Goal: Task Accomplishment & Management: Manage account settings

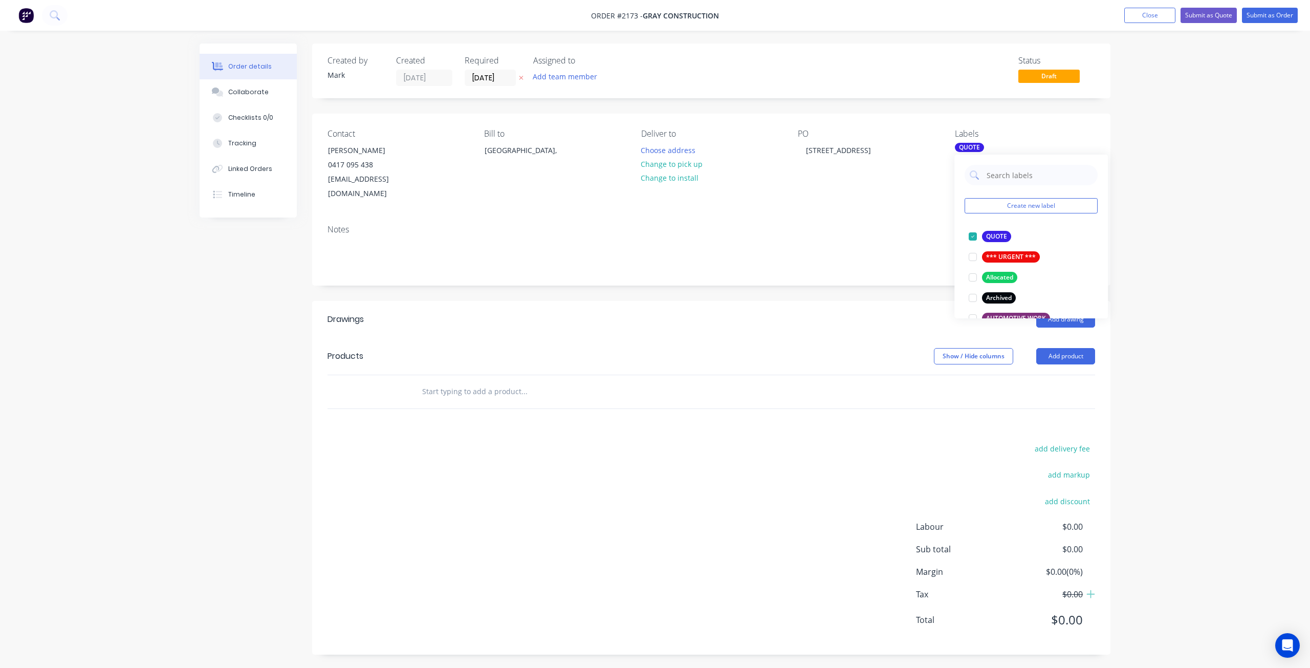
click at [1219, 252] on div "Order details Collaborate Checklists 0/0 Tracking Linked Orders Timeline Order …" at bounding box center [655, 335] width 1310 height 670
click at [453, 381] on input "text" at bounding box center [524, 391] width 205 height 20
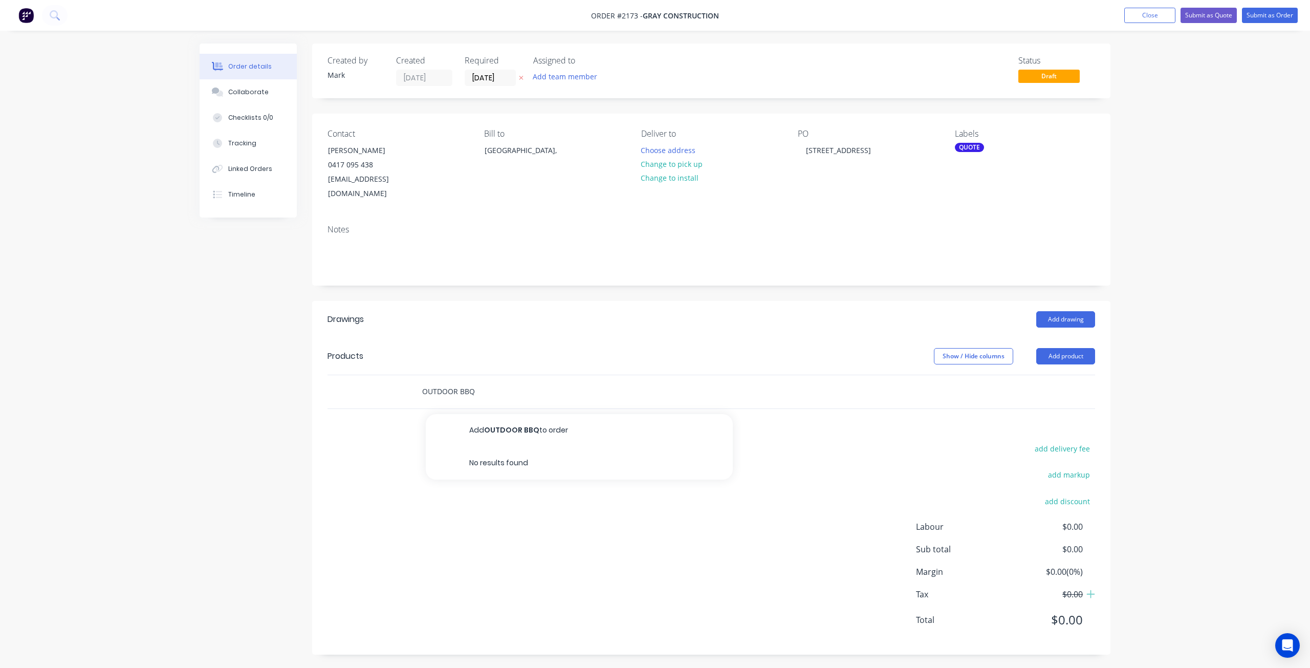
type input "OUTDOOR BBQ"
click at [524, 414] on button "Add OUTDOOR BBQ to order" at bounding box center [579, 430] width 307 height 33
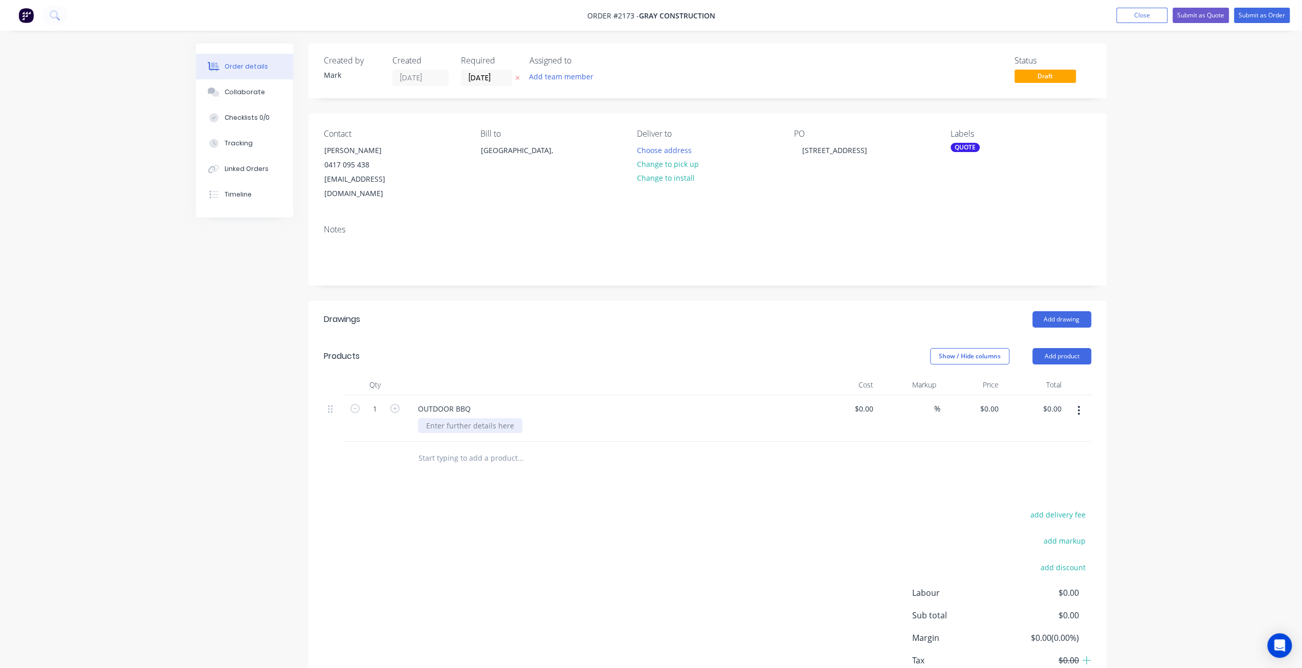
click at [488, 418] on div at bounding box center [470, 425] width 104 height 15
paste div
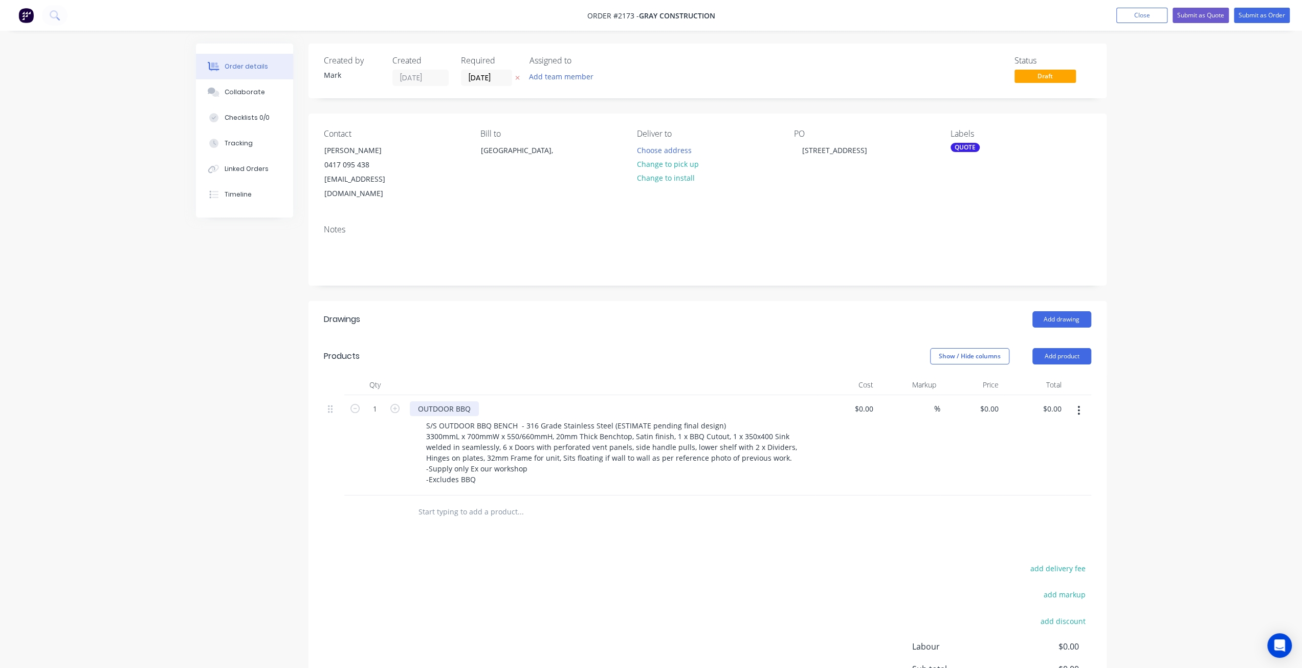
click at [476, 401] on div "OUTDOOR BBQ" at bounding box center [444, 408] width 69 height 15
click at [457, 401] on div "OUTDOOR BBQ" at bounding box center [444, 408] width 69 height 15
click at [214, 421] on div "Created by Mark Created 12/08/25 Required 12/08/25 Assigned to Add team member …" at bounding box center [651, 416] width 911 height 746
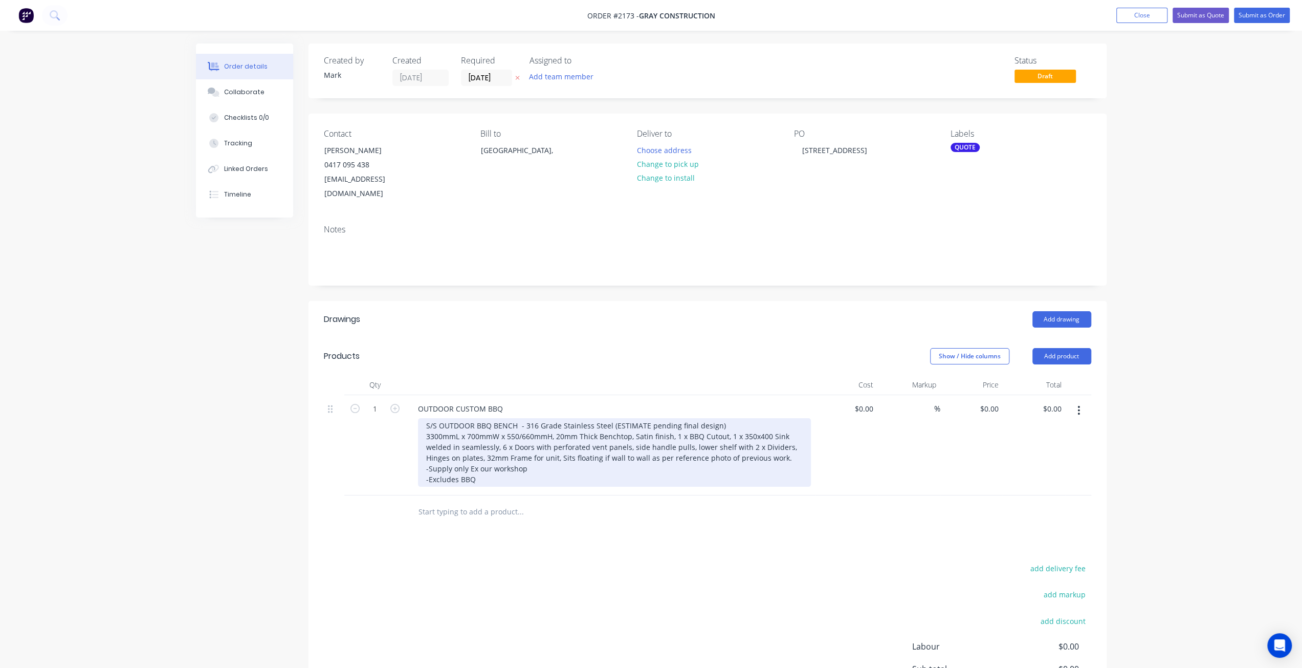
click at [481, 448] on div "S/S OUTDOOR BBQ BENCH - 316 Grade Stainless Steel (ESTIMATE pending final desig…" at bounding box center [614, 452] width 393 height 69
click at [429, 418] on div "S/S OUTDOOR BBQ BENCH - 316 Grade Stainless Steel (ESTIMATE pending final desig…" at bounding box center [614, 452] width 393 height 69
click at [450, 418] on div "S/S OUTDOOR BBQ BENCH - 316 Grade Stainless Steel (ESTIMATE pending final desig…" at bounding box center [614, 452] width 393 height 69
click at [479, 418] on div "S/S OUTDOOR BBQ BENCH - 316 Grade Stainless Steel (ESTIMATE pending final desig…" at bounding box center [614, 452] width 393 height 69
click at [515, 418] on div "S/S OUTDOOR BBQ BENCH - 316 Grade Stainless Steel (ESTIMATE pending final desig…" at bounding box center [614, 452] width 393 height 69
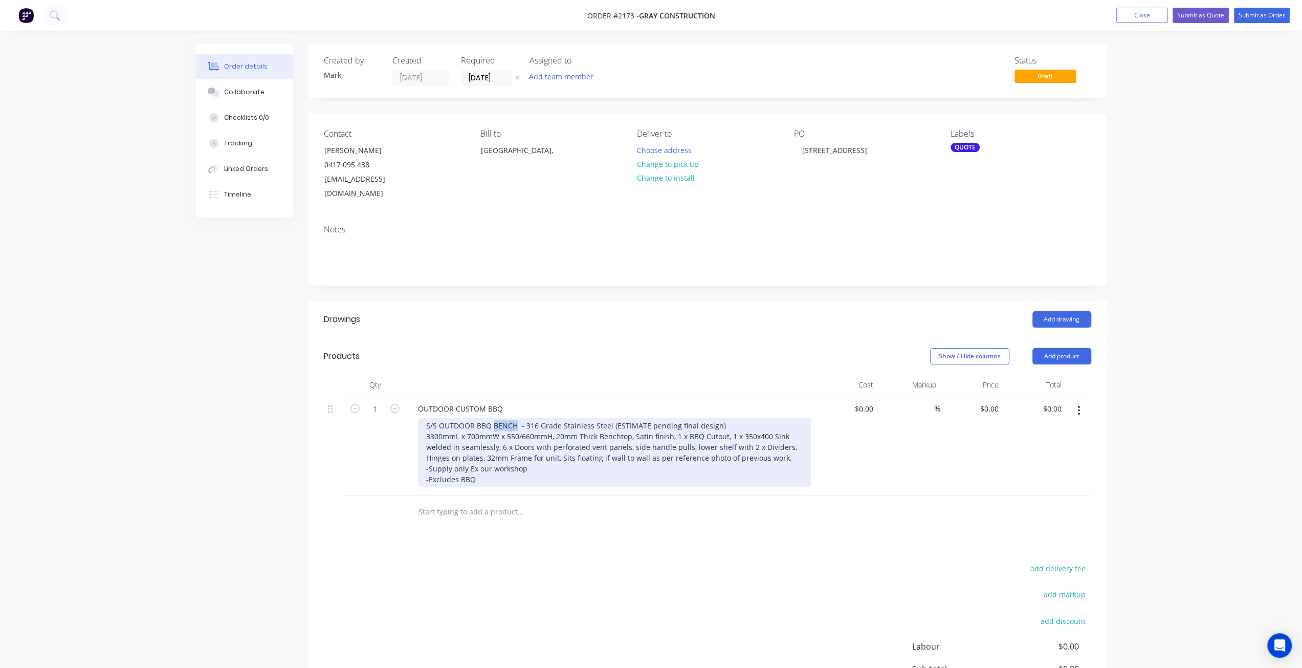
drag, startPoint x: 516, startPoint y: 407, endPoint x: 493, endPoint y: 408, distance: 23.0
click at [493, 418] on div "S/S OUTDOOR BBQ BENCH - 316 Grade Stainless Steel (ESTIMATE pending final desig…" at bounding box center [614, 452] width 393 height 69
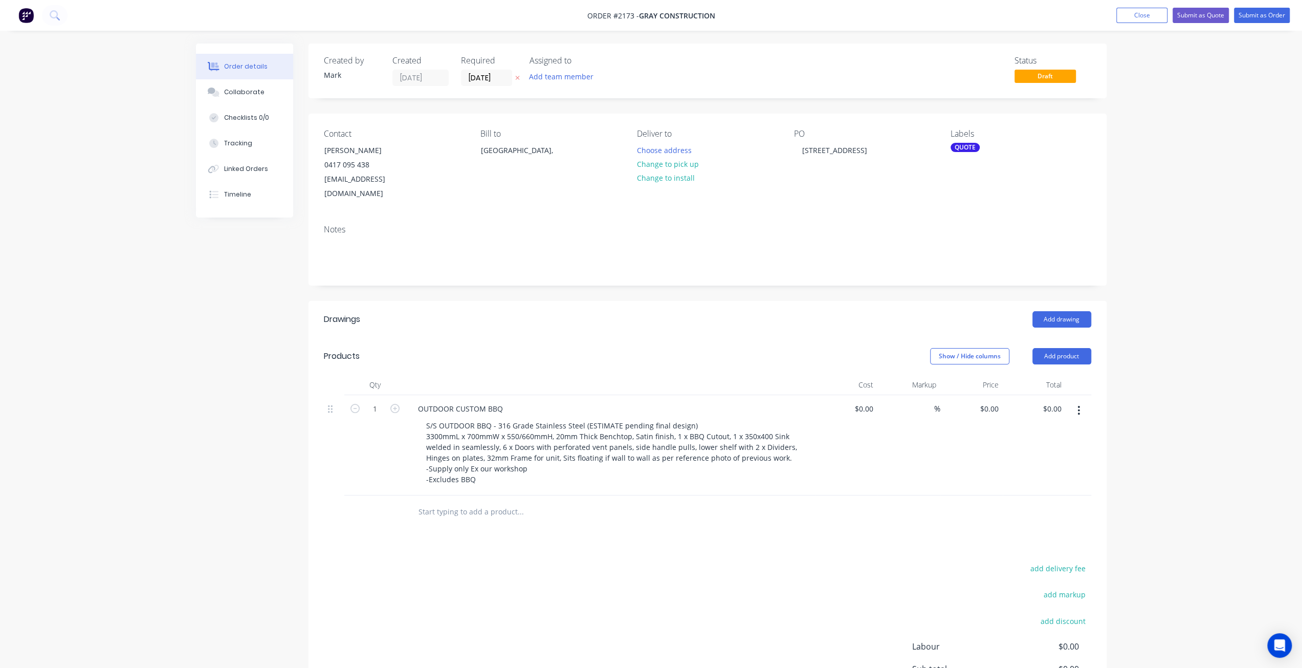
click at [257, 436] on div "Created by Mark Created 12/08/25 Required 12/08/25 Assigned to Add team member …" at bounding box center [651, 416] width 911 height 746
click at [255, 431] on div "Created by Mark Created 12/08/25 Required 12/08/25 Assigned to Add team member …" at bounding box center [651, 416] width 911 height 746
drag, startPoint x: 216, startPoint y: 441, endPoint x: 242, endPoint y: 447, distance: 26.3
click at [216, 441] on div "Created by Mark Created 12/08/25 Required 12/08/25 Assigned to Add team member …" at bounding box center [651, 416] width 911 height 746
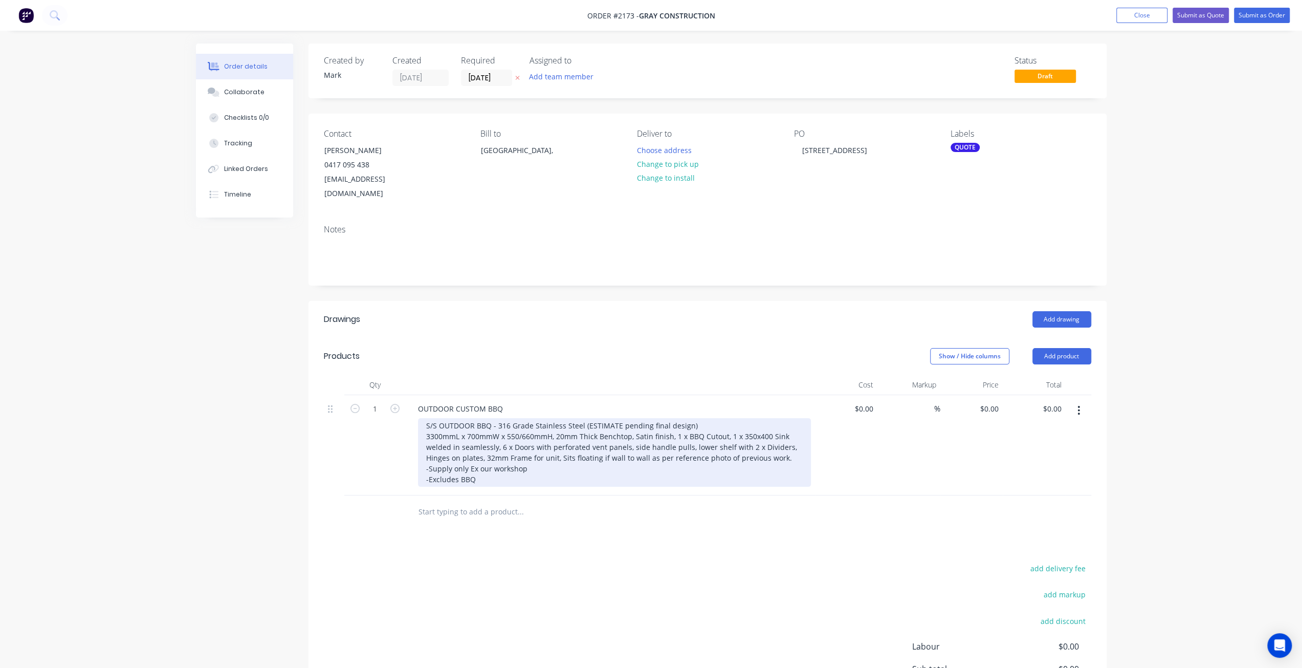
click at [634, 435] on div "S/S OUTDOOR BBQ - 316 Grade Stainless Steel (ESTIMATE pending final design) 330…" at bounding box center [614, 452] width 393 height 69
drag, startPoint x: 582, startPoint y: 408, endPoint x: 689, endPoint y: 410, distance: 106.4
click at [689, 418] on div "S/S OUTDOOR BBQ - 316 Grade Stainless Steel (ESTIMATE pending final design) 330…" at bounding box center [614, 452] width 393 height 69
click at [704, 418] on div "S/S OUTDOOR BBQ - 316 Grade Stainless Steel (ESTIMATE pending final design) 330…" at bounding box center [614, 452] width 393 height 69
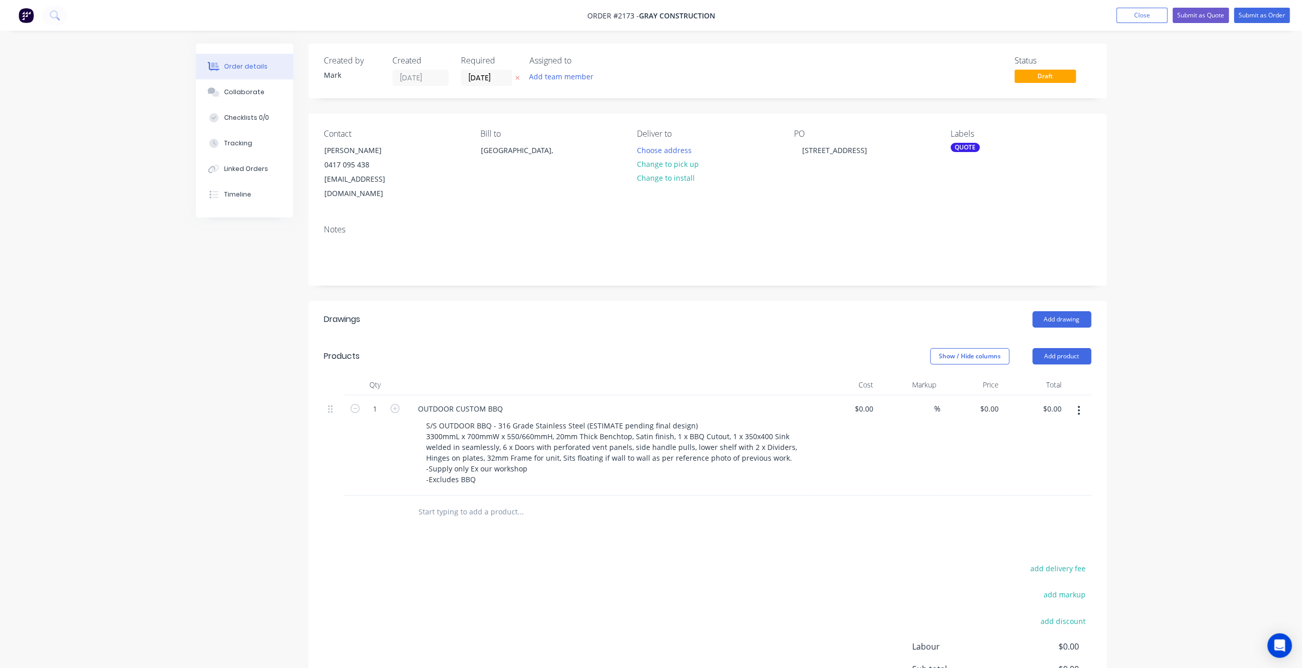
click at [210, 458] on div "Created by Mark Created 12/08/25 Required 12/08/25 Assigned to Add team member …" at bounding box center [651, 416] width 911 height 746
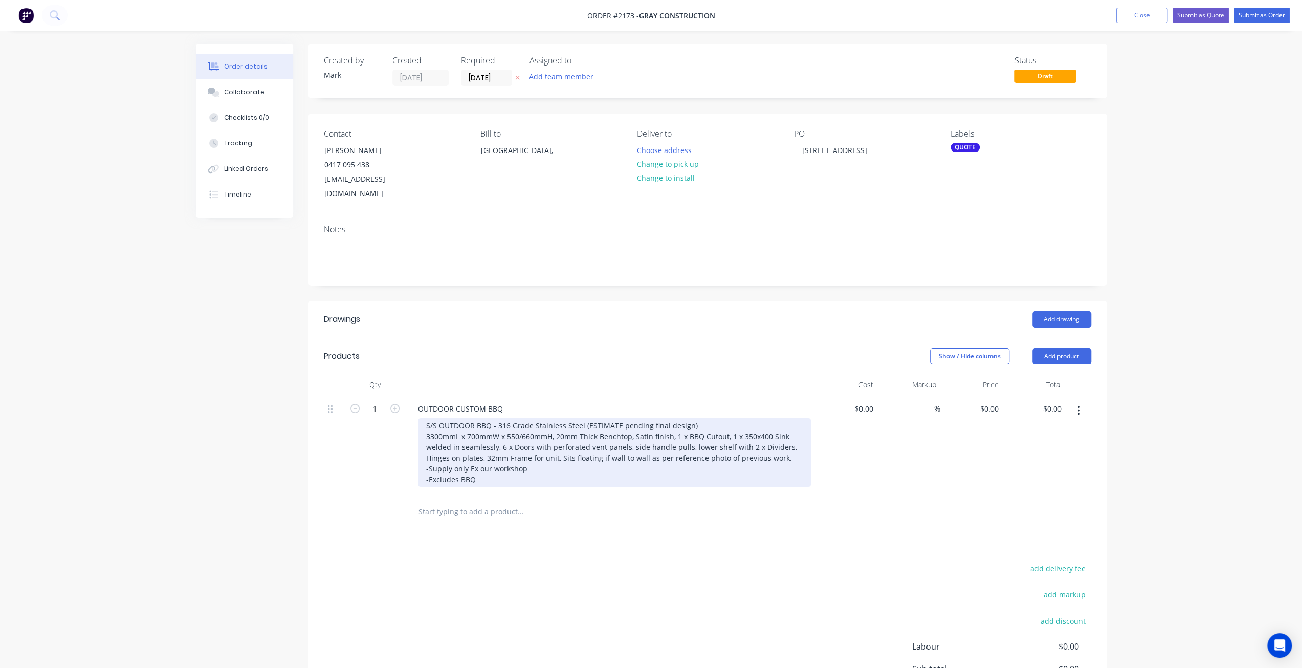
drag, startPoint x: 468, startPoint y: 441, endPoint x: 443, endPoint y: 431, distance: 26.2
click at [468, 440] on div "S/S OUTDOOR BBQ - 316 Grade Stainless Steel (ESTIMATE pending final design) 330…" at bounding box center [614, 452] width 393 height 69
drag, startPoint x: 443, startPoint y: 419, endPoint x: 414, endPoint y: 419, distance: 28.1
click at [414, 419] on div "OUTDOOR CUSTOM BBQ S/S OUTDOOR BBQ - 316 Grade Stainless Steel (ESTIMATE pendin…" at bounding box center [610, 445] width 409 height 100
click at [548, 446] on div "S/S OUTDOOR BBQ - 316 Grade Stainless Steel (ESTIMATE pending final design) 447…" at bounding box center [614, 452] width 393 height 69
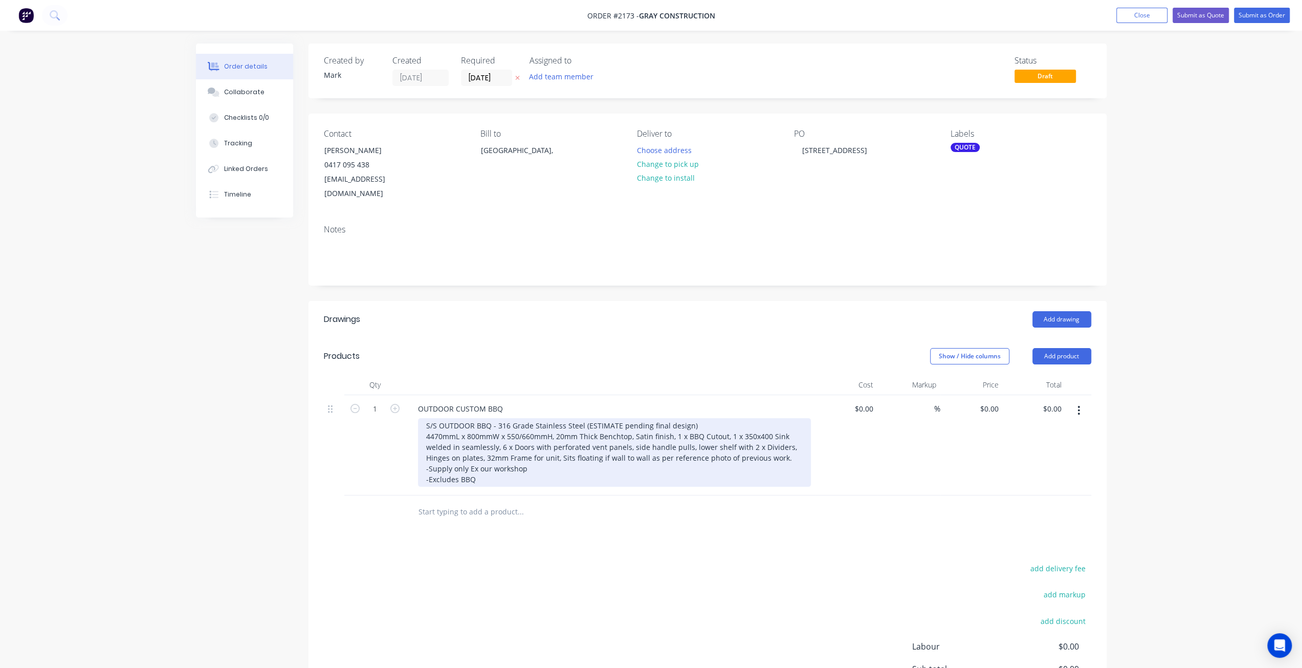
click at [547, 437] on div "S/S OUTDOOR BBQ - 316 Grade Stainless Steel (ESTIMATE pending final design) 447…" at bounding box center [614, 452] width 393 height 69
click at [532, 421] on div "S/S OUTDOOR BBQ - 316 Grade Stainless Steel (ESTIMATE pending final design) 447…" at bounding box center [614, 452] width 393 height 69
click at [571, 442] on div "S/S OUTDOOR BBQ - 316 Grade Stainless Steel (ESTIMATE pending final design) 447…" at bounding box center [614, 452] width 393 height 69
click at [565, 419] on div "S/S OUTDOOR BBQ - 316 Grade Stainless Steel (ESTIMATE pending final design) 447…" at bounding box center [614, 452] width 393 height 69
drag, startPoint x: 558, startPoint y: 418, endPoint x: 630, endPoint y: 420, distance: 72.7
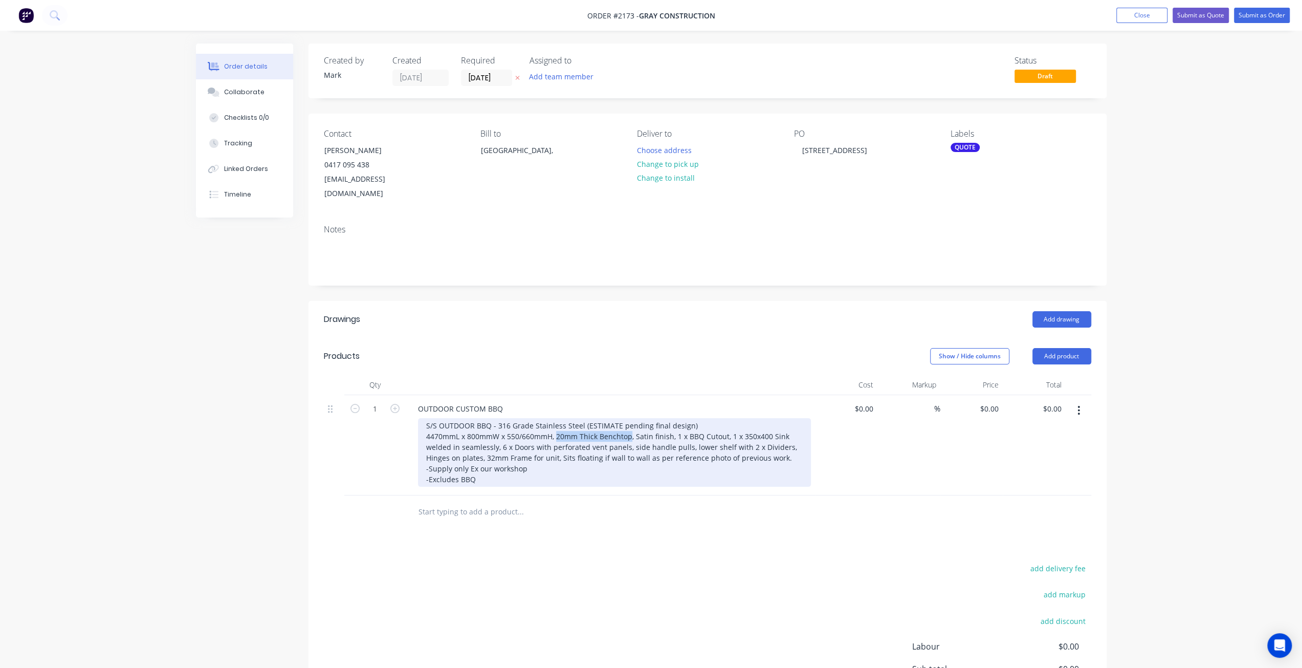
click at [630, 420] on div "S/S OUTDOOR BBQ - 316 Grade Stainless Steel (ESTIMATE pending final design) 447…" at bounding box center [614, 452] width 393 height 69
click at [600, 458] on div "S/S OUTDOOR BBQ - 316 Grade Stainless Steel (ESTIMATE pending final design) 447…" at bounding box center [614, 452] width 393 height 69
drag, startPoint x: 558, startPoint y: 420, endPoint x: 591, endPoint y: 422, distance: 33.3
click at [591, 422] on div "S/S OUTDOOR BBQ - 316 Grade Stainless Steel (ESTIMATE pending final design) 447…" at bounding box center [614, 452] width 393 height 69
drag, startPoint x: 666, startPoint y: 459, endPoint x: 663, endPoint y: 455, distance: 5.4
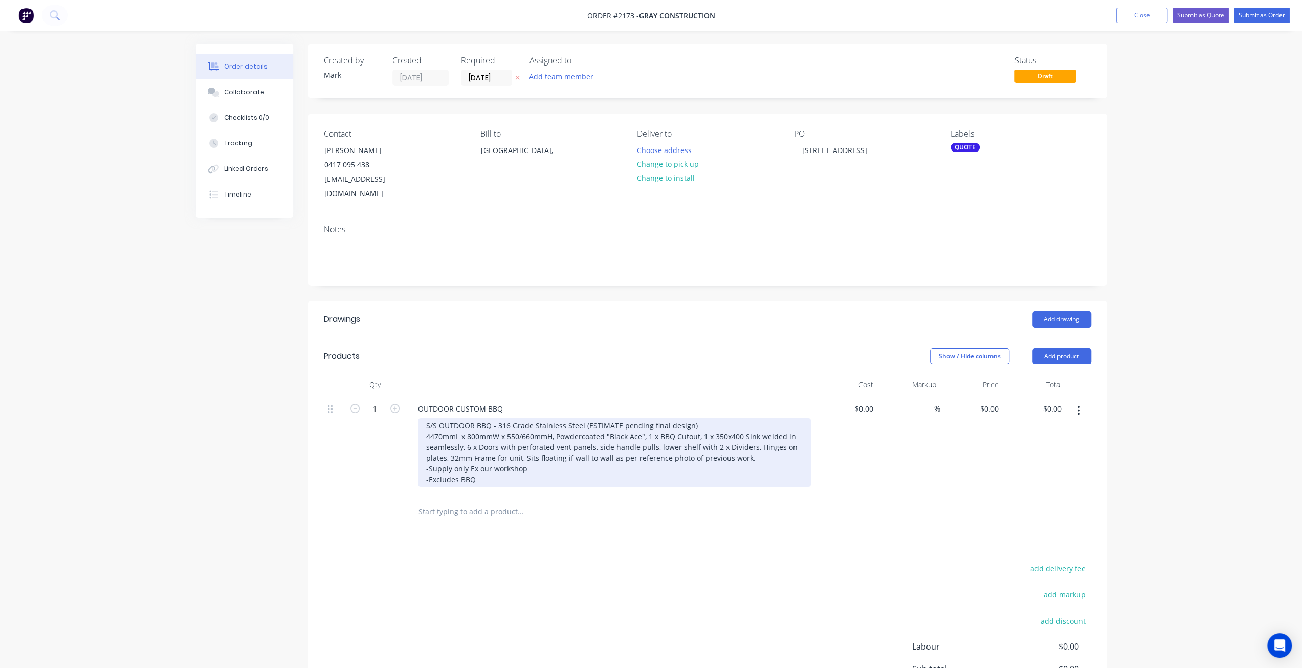
click at [666, 458] on div "S/S OUTDOOR BBQ - 316 Grade Stainless Steel (ESTIMATE pending final design) 447…" at bounding box center [614, 452] width 393 height 69
click at [651, 430] on div "S/S OUTDOOR BBQ - 316 Grade Stainless Steel (ESTIMATE pending final design) 447…" at bounding box center [614, 452] width 393 height 69
click at [692, 426] on div "S/S OUTDOOR BBQ - 316 Grade Stainless Steel (ESTIMATE pending final design) 447…" at bounding box center [614, 452] width 393 height 69
click at [758, 442] on div "S/S OUTDOOR BBQ - 316 Grade Stainless Steel (ESTIMATE pending final design) 447…" at bounding box center [614, 452] width 393 height 69
click at [712, 421] on div "S/S OUTDOOR BBQ - 316 Grade Stainless Steel (ESTIMATE pending final design) 447…" at bounding box center [614, 452] width 393 height 69
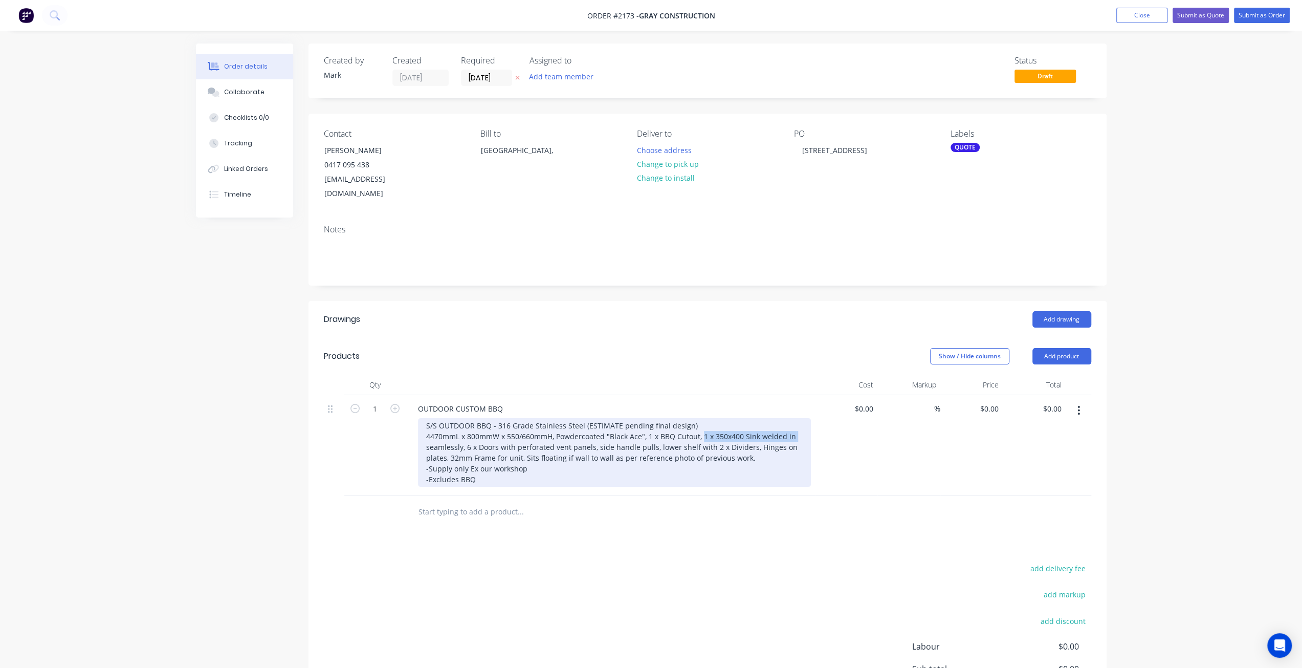
drag, startPoint x: 702, startPoint y: 421, endPoint x: 793, endPoint y: 419, distance: 91.1
click at [793, 419] on div "S/S OUTDOOR BBQ - 316 Grade Stainless Steel (ESTIMATE pending final design) 447…" at bounding box center [614, 452] width 393 height 69
click at [490, 434] on div "S/S OUTDOOR BBQ - 316 Grade Stainless Steel (ESTIMATE pending final design) 447…" at bounding box center [614, 452] width 393 height 69
drag, startPoint x: 701, startPoint y: 417, endPoint x: 465, endPoint y: 433, distance: 237.0
click at [465, 433] on div "S/S OUTDOOR BBQ - 316 Grade Stainless Steel (ESTIMATE pending final design) 447…" at bounding box center [614, 452] width 393 height 69
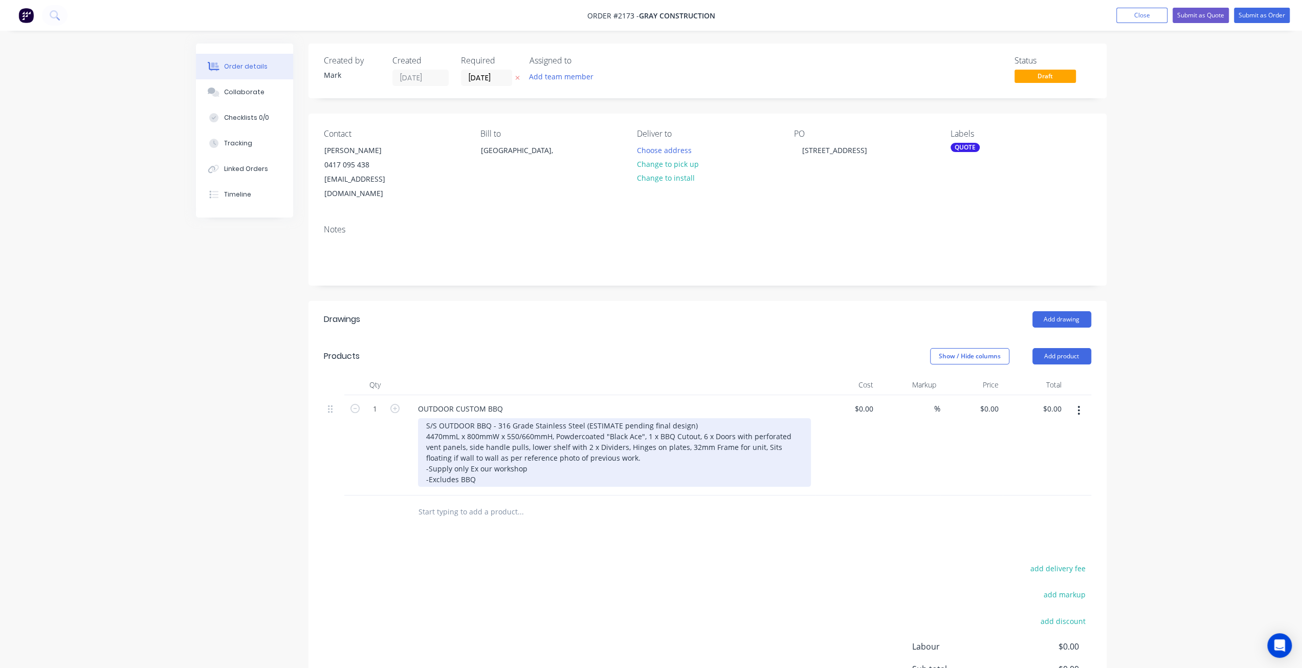
click at [704, 419] on div "S/S OUTDOOR BBQ - 316 Grade Stainless Steel (ESTIMATE pending final design) 447…" at bounding box center [614, 452] width 393 height 69
click at [623, 450] on div "S/S OUTDOOR BBQ - 316 Grade Stainless Steel (ESTIMATE pending final design) 447…" at bounding box center [614, 452] width 393 height 69
click at [703, 421] on div "S/S OUTDOOR BBQ - 316 Grade Stainless Steel (ESTIMATE pending final design) 447…" at bounding box center [614, 452] width 393 height 69
click at [717, 437] on div "S/S OUTDOOR BBQ - 316 Grade Stainless Steel (ESTIMATE pending final design) 447…" at bounding box center [614, 452] width 393 height 69
click at [463, 430] on div "S/S OUTDOOR BBQ - 316 Grade Stainless Steel (ESTIMATE pending final design) 447…" at bounding box center [614, 452] width 393 height 69
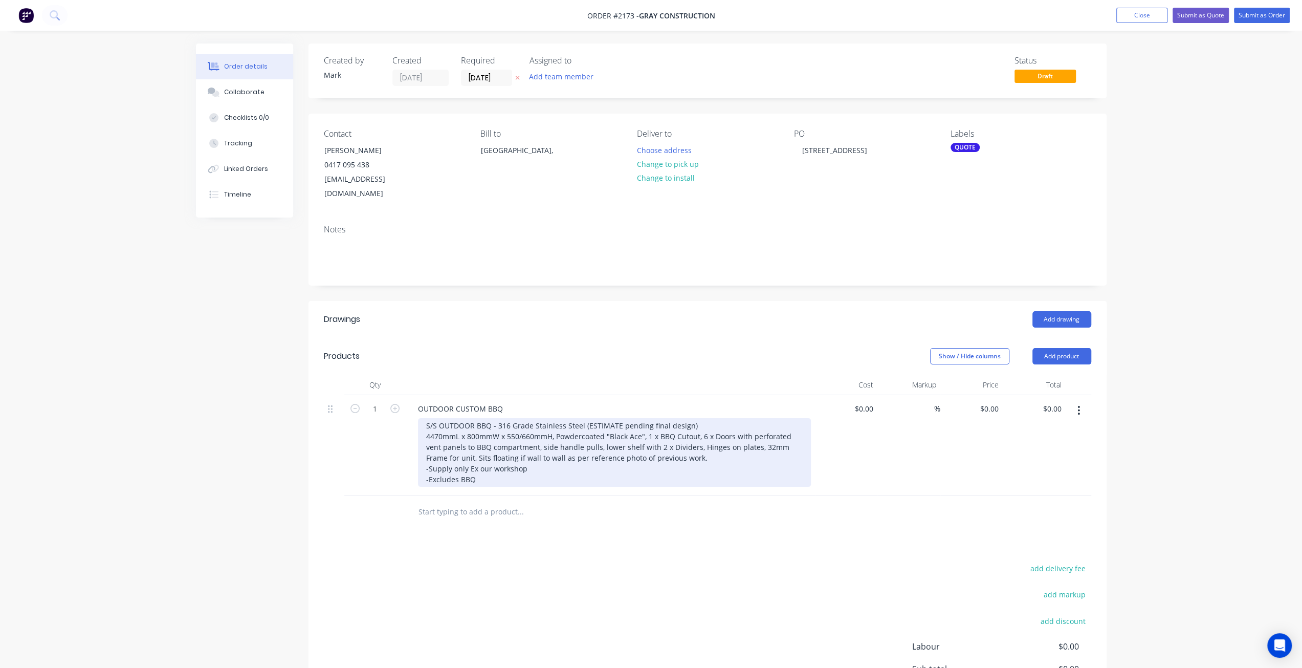
drag, startPoint x: 579, startPoint y: 455, endPoint x: 561, endPoint y: 454, distance: 17.4
click at [576, 453] on div "S/S OUTDOOR BBQ - 316 Grade Stainless Steel (ESTIMATE pending final design) 447…" at bounding box center [614, 452] width 393 height 69
click at [561, 459] on div "S/S OUTDOOR BBQ - 316 Grade Stainless Steel (ESTIMATE pending final design) 447…" at bounding box center [614, 452] width 393 height 69
click at [466, 446] on div "S/S OUTDOOR BBQ - 316 Grade Stainless Steel (ESTIMATE pending final design) 447…" at bounding box center [614, 452] width 393 height 69
click at [756, 442] on div "S/S OUTDOOR BBQ - 316 Grade Stainless Steel (ESTIMATE pending final design) 447…" at bounding box center [614, 452] width 393 height 69
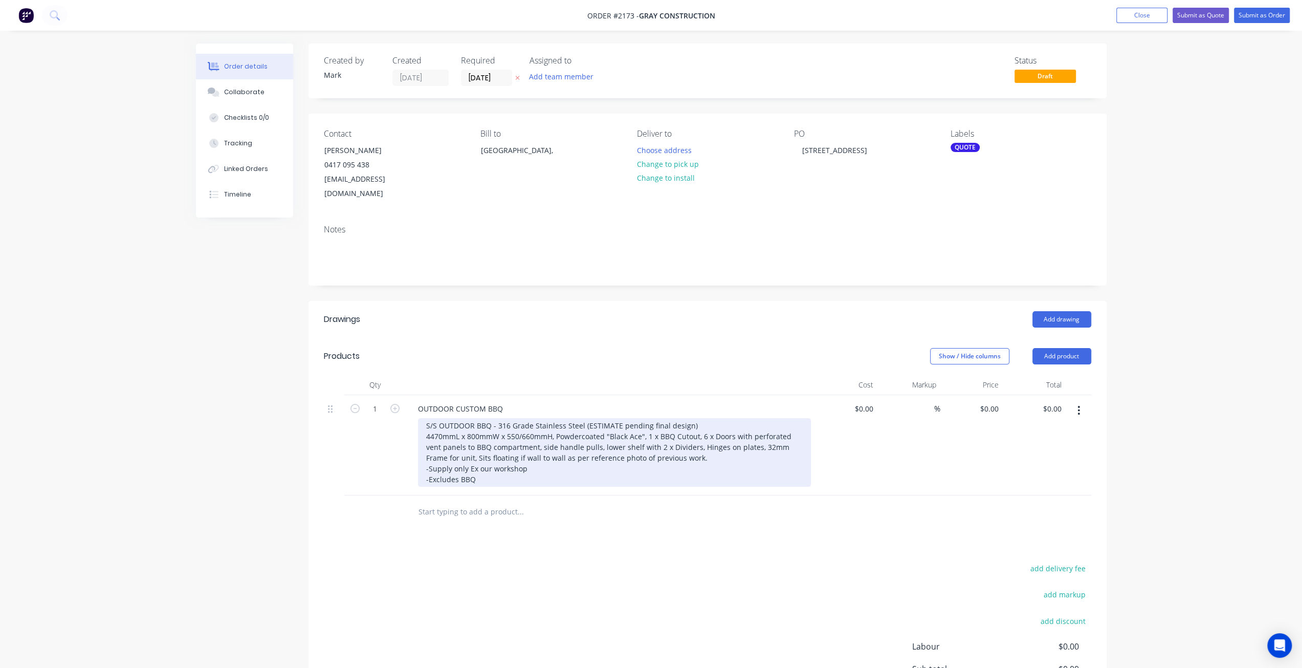
click at [500, 451] on div "S/S OUTDOOR BBQ - 316 Grade Stainless Steel (ESTIMATE pending final design) 447…" at bounding box center [614, 452] width 393 height 69
click at [532, 457] on div "S/S OUTDOOR BBQ - 316 Grade Stainless Steel (ESTIMATE pending final design) 447…" at bounding box center [614, 452] width 393 height 69
click at [523, 464] on div "S/S OUTDOOR BBQ - 316 Grade Stainless Steel (ESTIMATE pending final design) 447…" at bounding box center [614, 452] width 393 height 69
click at [547, 456] on div "S/S OUTDOOR BBQ - 316 Grade Stainless Steel (ESTIMATE pending final design) 447…" at bounding box center [614, 452] width 393 height 69
click at [707, 439] on div "S/S OUTDOOR BBQ - 316 Grade Stainless Steel (ESTIMATE pending final design) 447…" at bounding box center [614, 452] width 393 height 69
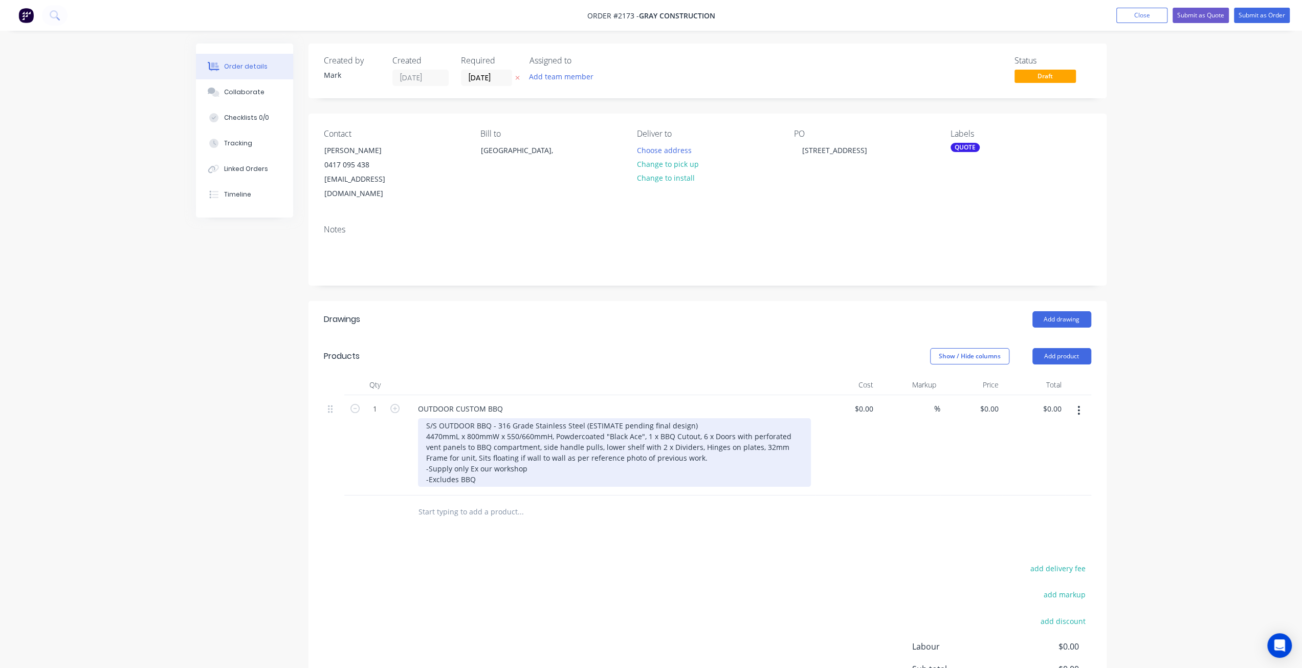
click at [683, 443] on div "S/S OUTDOOR BBQ - 316 Grade Stainless Steel (ESTIMATE pending final design) 447…" at bounding box center [614, 452] width 393 height 69
click at [659, 434] on div "S/S OUTDOOR BBQ - 316 Grade Stainless Steel (ESTIMATE pending final design) 447…" at bounding box center [614, 452] width 393 height 69
click at [676, 441] on div "S/S OUTDOOR BBQ - 316 Grade Stainless Steel (ESTIMATE pending final design) 447…" at bounding box center [614, 452] width 393 height 69
click at [659, 431] on div "S/S OUTDOOR BBQ - 316 Grade Stainless Steel (ESTIMATE pending final design) 447…" at bounding box center [614, 452] width 393 height 69
click at [541, 430] on div "S/S OUTDOOR BBQ - 316 Grade Stainless Steel (ESTIMATE pending final design) 447…" at bounding box center [614, 452] width 393 height 69
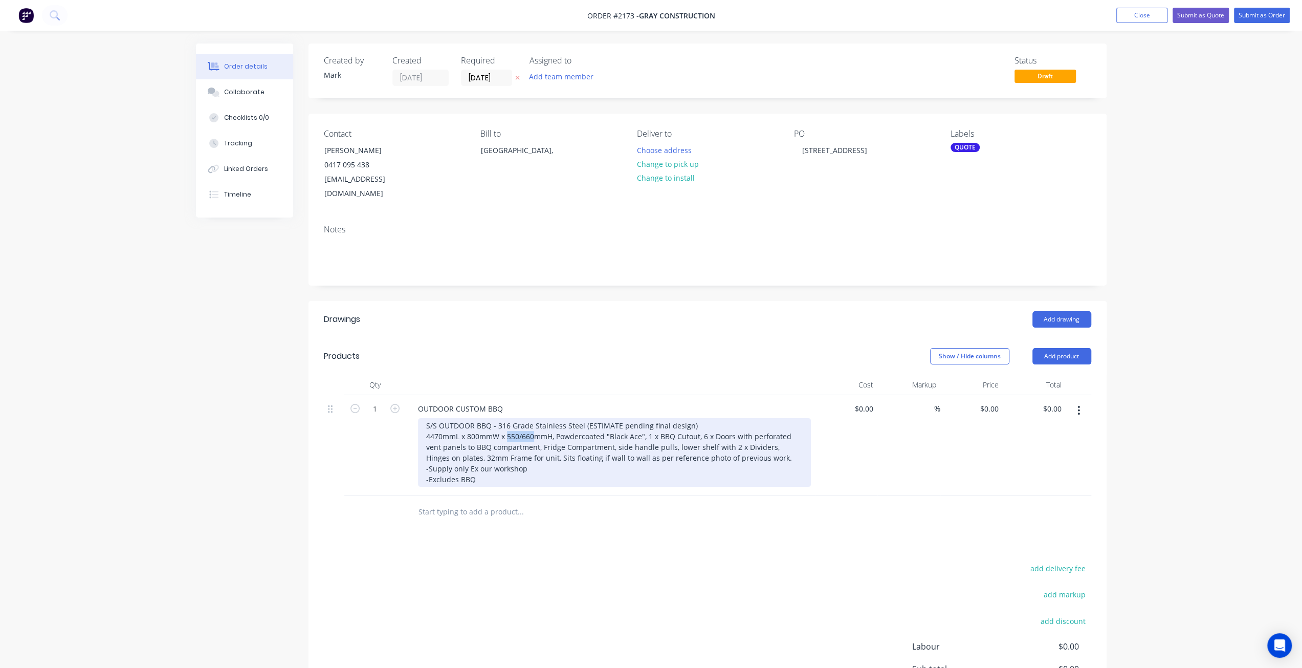
drag, startPoint x: 533, startPoint y: 422, endPoint x: 506, endPoint y: 421, distance: 26.7
click at [506, 421] on div "S/S OUTDOOR BBQ - 316 Grade Stainless Steel (ESTIMATE pending final design) 447…" at bounding box center [614, 452] width 393 height 69
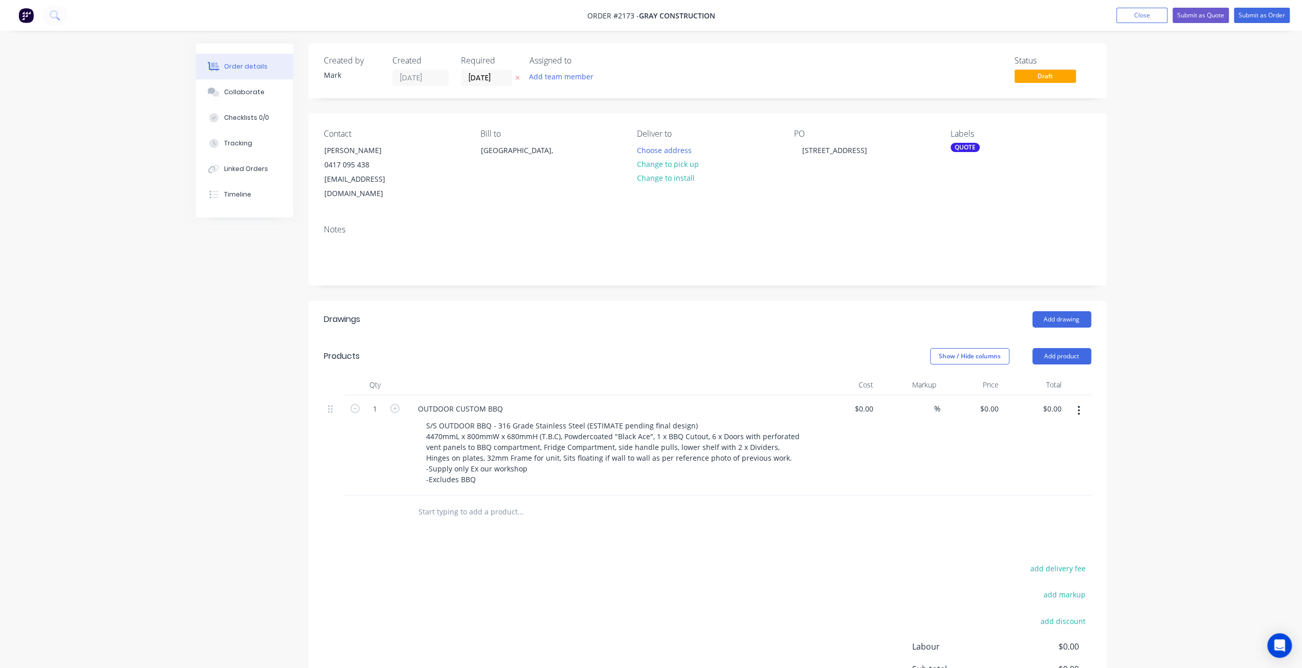
click at [600, 473] on div "OUTDOOR CUSTOM BBQ S/S OUTDOOR BBQ - 316 Grade Stainless Steel (ESTIMATE pendin…" at bounding box center [610, 445] width 409 height 100
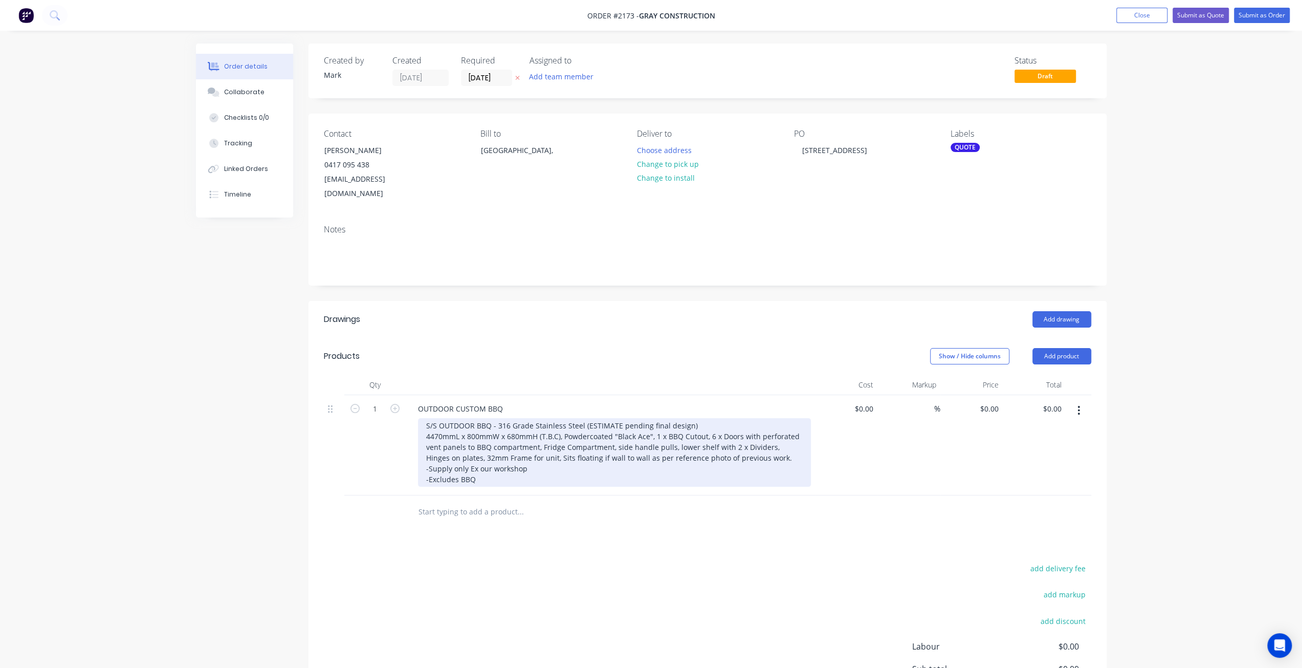
click at [615, 460] on div "S/S OUTDOOR BBQ - 316 Grade Stainless Steel (ESTIMATE pending final design) 447…" at bounding box center [614, 452] width 393 height 69
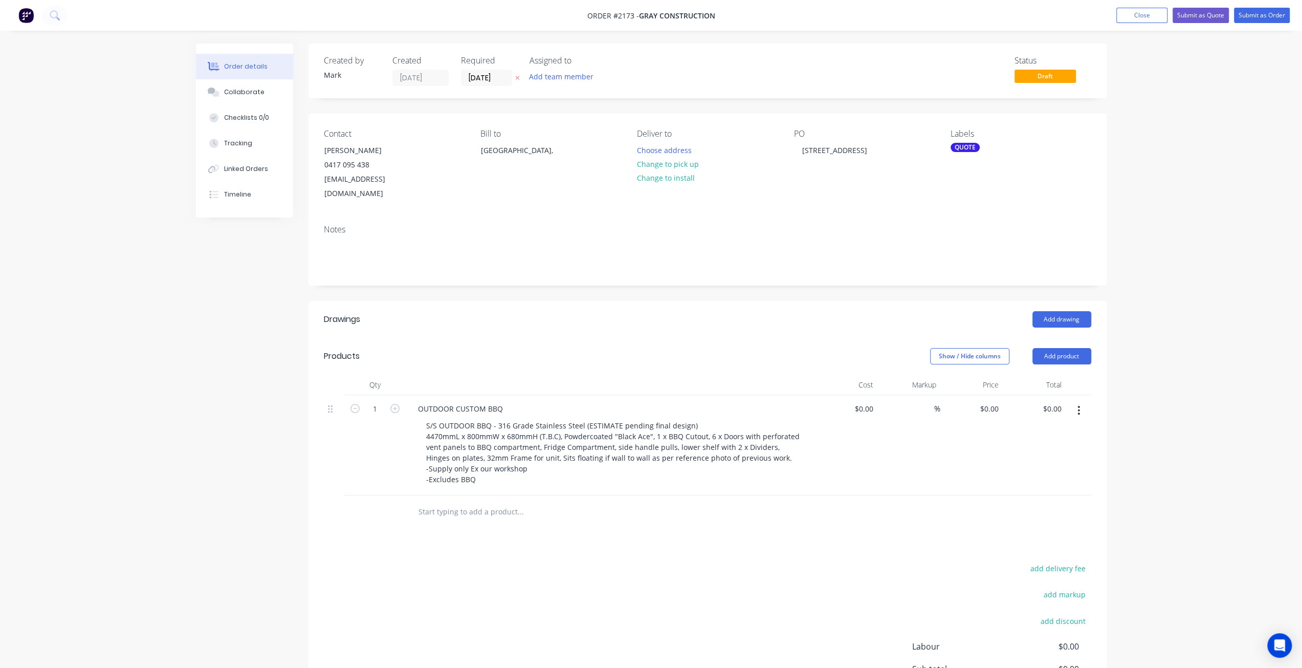
click at [913, 445] on div "%" at bounding box center [909, 445] width 63 height 100
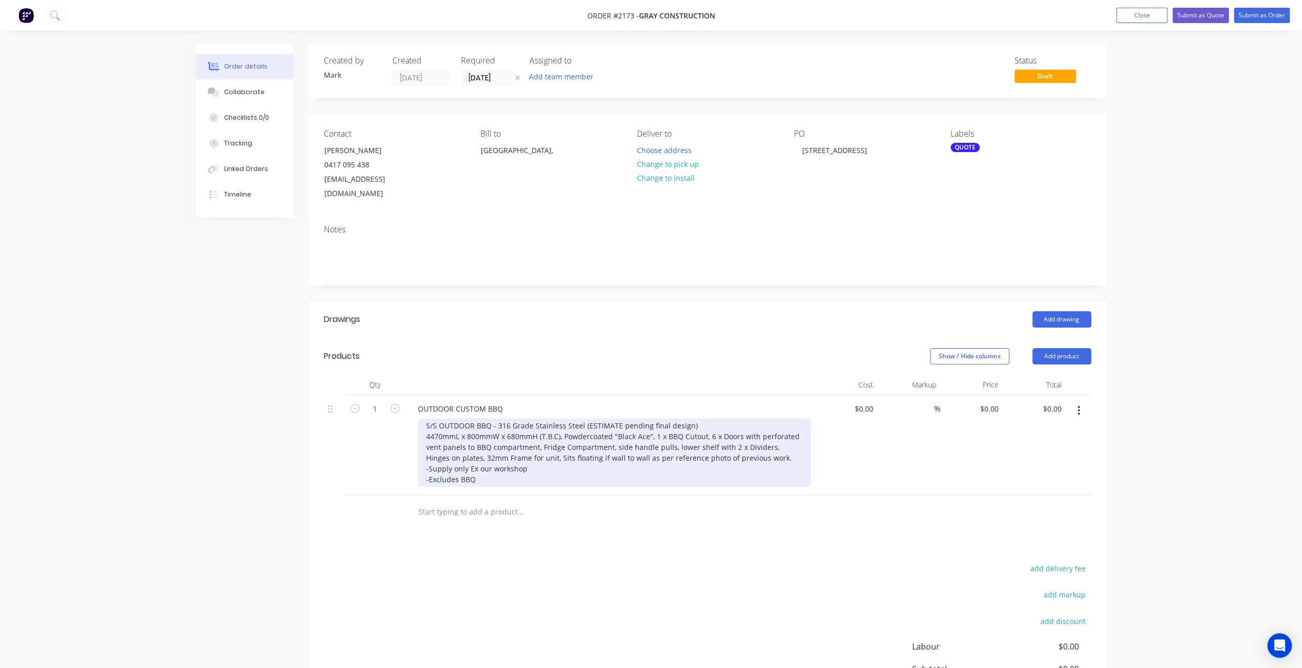
click at [703, 448] on div "S/S OUTDOOR BBQ - 316 Grade Stainless Steel (ESTIMATE pending final design) 447…" at bounding box center [614, 452] width 393 height 69
drag, startPoint x: 461, startPoint y: 441, endPoint x: 532, endPoint y: 444, distance: 71.7
click at [532, 444] on div "S/S OUTDOOR BBQ - 316 Grade Stainless Steel (ESTIMATE pending final design) 447…" at bounding box center [614, 452] width 393 height 69
drag, startPoint x: 595, startPoint y: 461, endPoint x: 596, endPoint y: 452, distance: 8.8
click at [594, 460] on div "S/S OUTDOOR BBQ - 316 Grade Stainless Steel (ESTIMATE pending final design) 447…" at bounding box center [614, 463] width 393 height 90
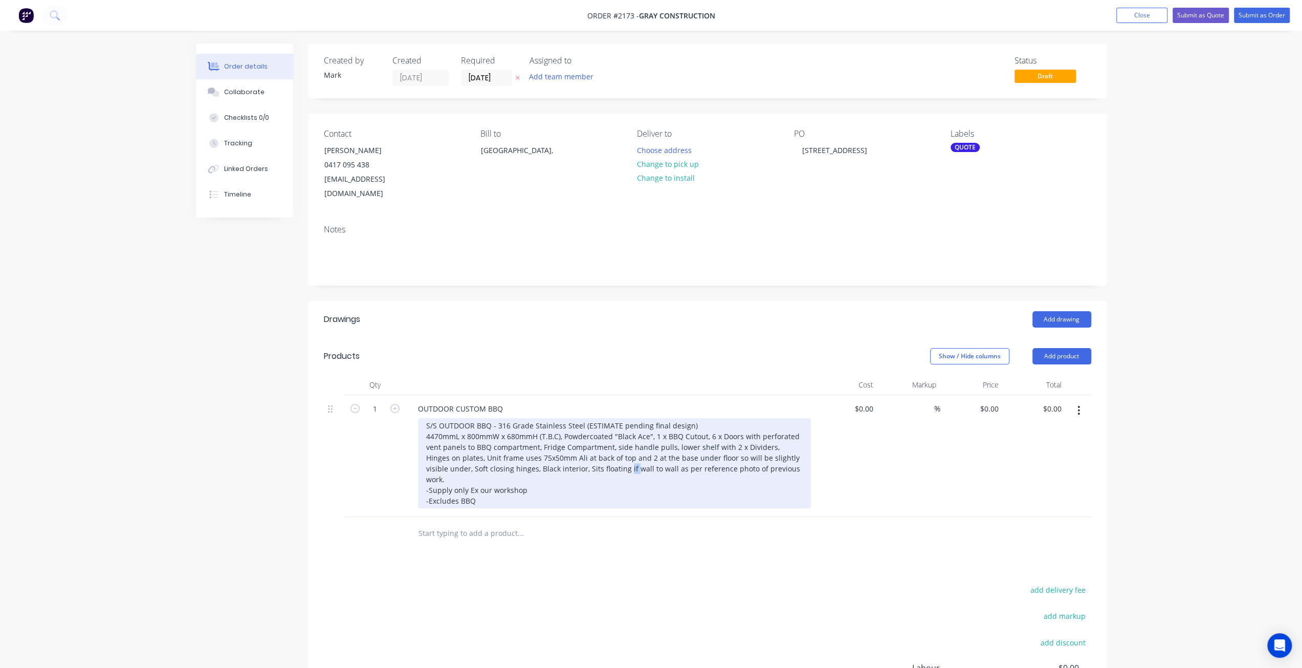
drag, startPoint x: 604, startPoint y: 449, endPoint x: 609, endPoint y: 452, distance: 6.2
click at [609, 452] on div "S/S OUTDOOR BBQ - 316 Grade Stainless Steel (ESTIMATE pending final design) 447…" at bounding box center [614, 463] width 393 height 90
drag, startPoint x: 552, startPoint y: 462, endPoint x: 482, endPoint y: 461, distance: 70.1
click at [482, 461] on div "S/S OUTDOOR BBQ - 316 Grade Stainless Steel (ESTIMATE pending final design) 447…" at bounding box center [614, 463] width 393 height 90
click at [557, 471] on div "S/S OUTDOOR BBQ - 316 Grade Stainless Steel (ESTIMATE pending final design) 447…" at bounding box center [614, 463] width 393 height 90
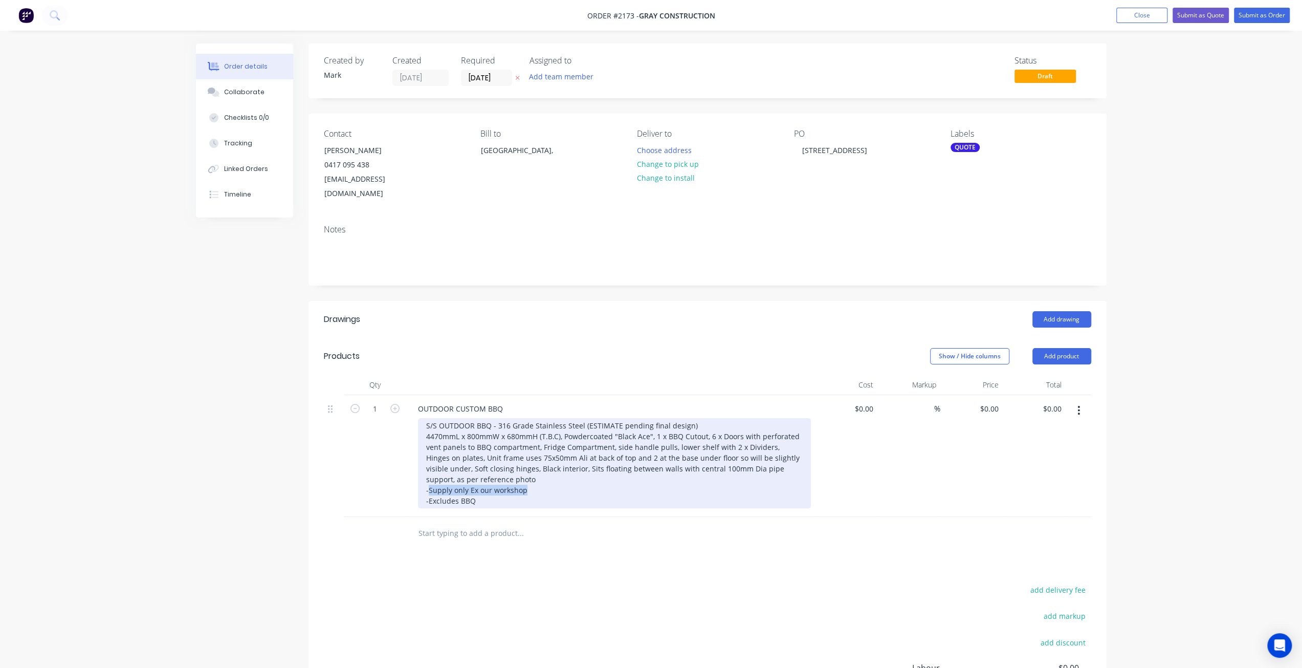
drag, startPoint x: 448, startPoint y: 475, endPoint x: 429, endPoint y: 475, distance: 18.9
click at [429, 475] on div "S/S OUTDOOR BBQ - 316 Grade Stainless Steel (ESTIMATE pending final design) 447…" at bounding box center [614, 463] width 393 height 90
click at [494, 483] on div "S/S OUTDOOR BBQ - 316 Grade Stainless Steel (ESTIMATE pending final design) 447…" at bounding box center [614, 463] width 393 height 90
drag, startPoint x: 484, startPoint y: 487, endPoint x: 413, endPoint y: 489, distance: 70.7
click at [413, 489] on div "OUTDOOR CUSTOM BBQ S/S OUTDOOR BBQ - 316 Grade Stainless Steel (ESTIMATE pendin…" at bounding box center [610, 456] width 409 height 122
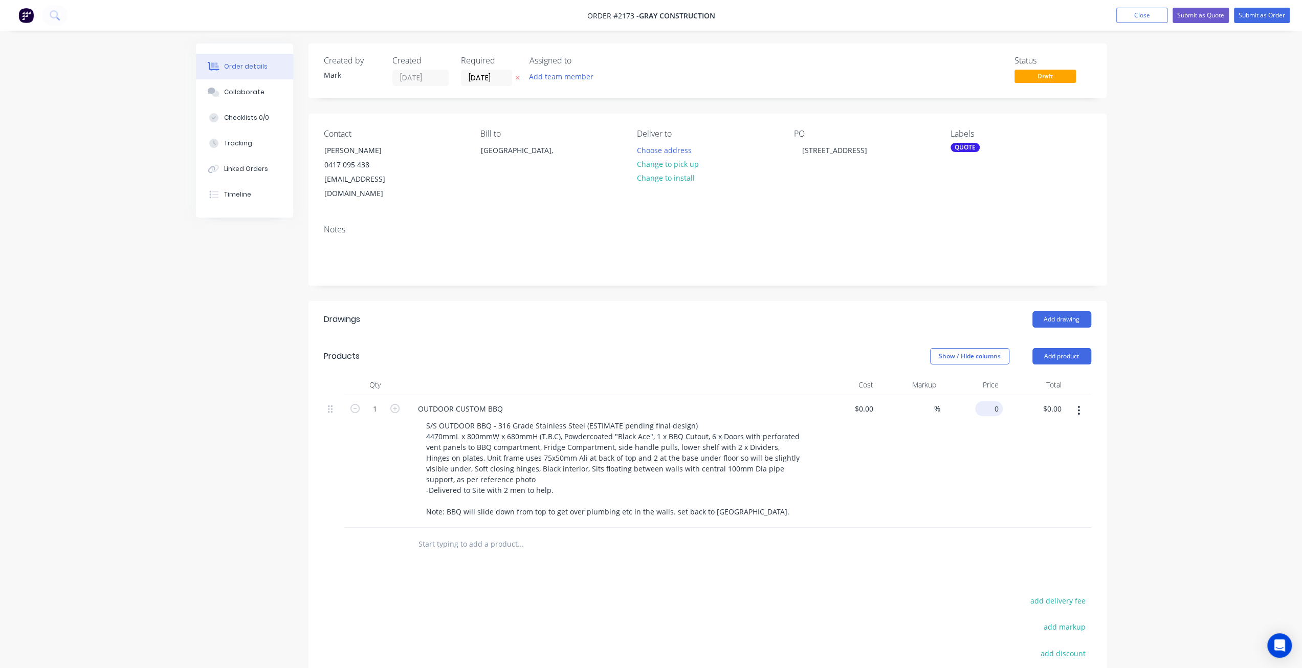
click at [992, 401] on input "0" at bounding box center [991, 408] width 24 height 15
type input "$15,658.00"
click at [1088, 486] on div at bounding box center [1079, 466] width 26 height 143
click at [475, 544] on input "text" at bounding box center [520, 554] width 205 height 20
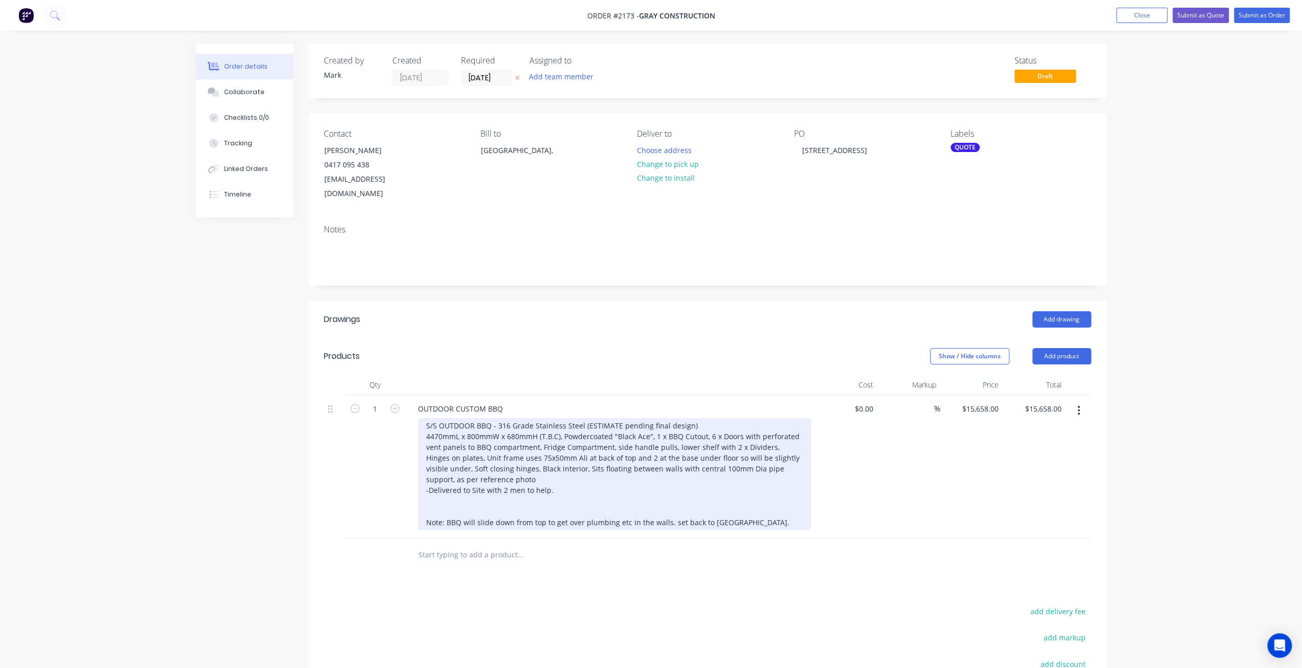
click at [779, 505] on div "S/S OUTDOOR BBQ - 316 Grade Stainless Steel (ESTIMATE pending final design) 447…" at bounding box center [614, 474] width 393 height 112
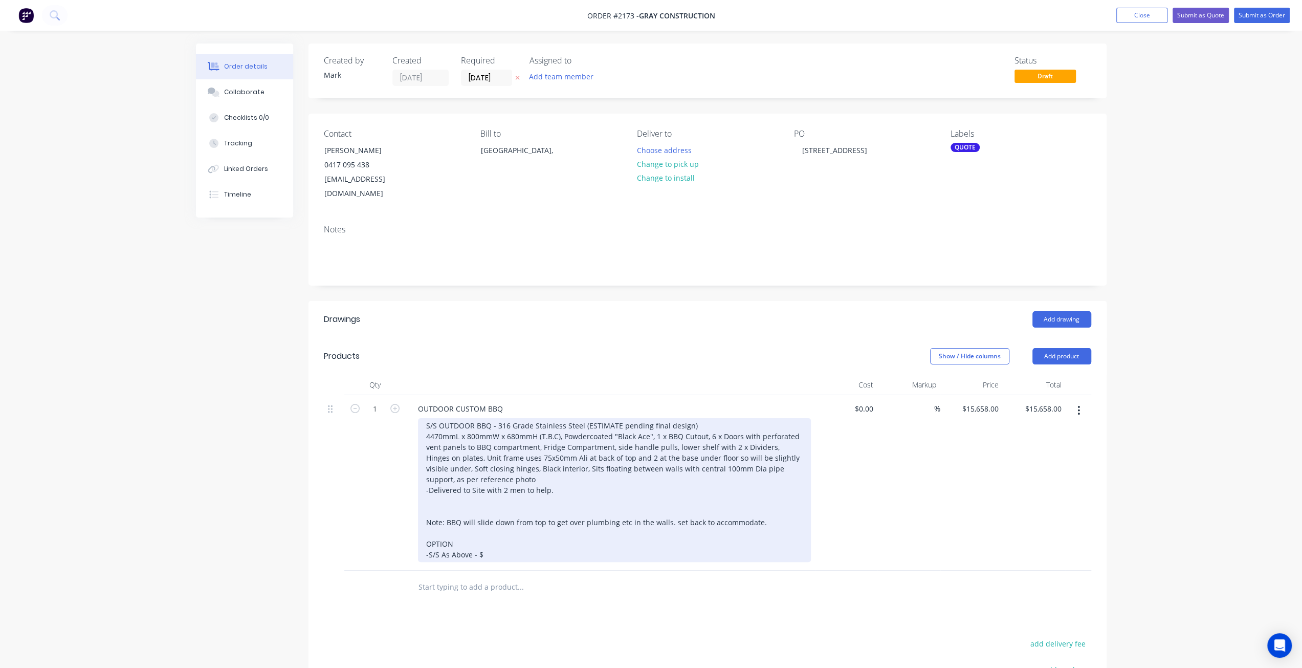
click at [488, 541] on div "S/S OUTDOOR BBQ - 316 Grade Stainless Steel (ESTIMATE pending final design) 447…" at bounding box center [614, 490] width 393 height 144
drag, startPoint x: 488, startPoint y: 538, endPoint x: 500, endPoint y: 554, distance: 20.1
click at [490, 538] on div "S/S OUTDOOR BBQ - 316 Grade Stainless Steel (ESTIMATE pending final design) 447…" at bounding box center [614, 490] width 393 height 144
click at [553, 533] on div "S/S OUTDOOR BBQ - 316 Grade Stainless Steel (ESTIMATE pending final design) 447…" at bounding box center [614, 490] width 393 height 144
click at [586, 539] on div "S/S OUTDOOR BBQ - 316 Grade Stainless Steel (ESTIMATE pending final design) 447…" at bounding box center [614, 490] width 393 height 144
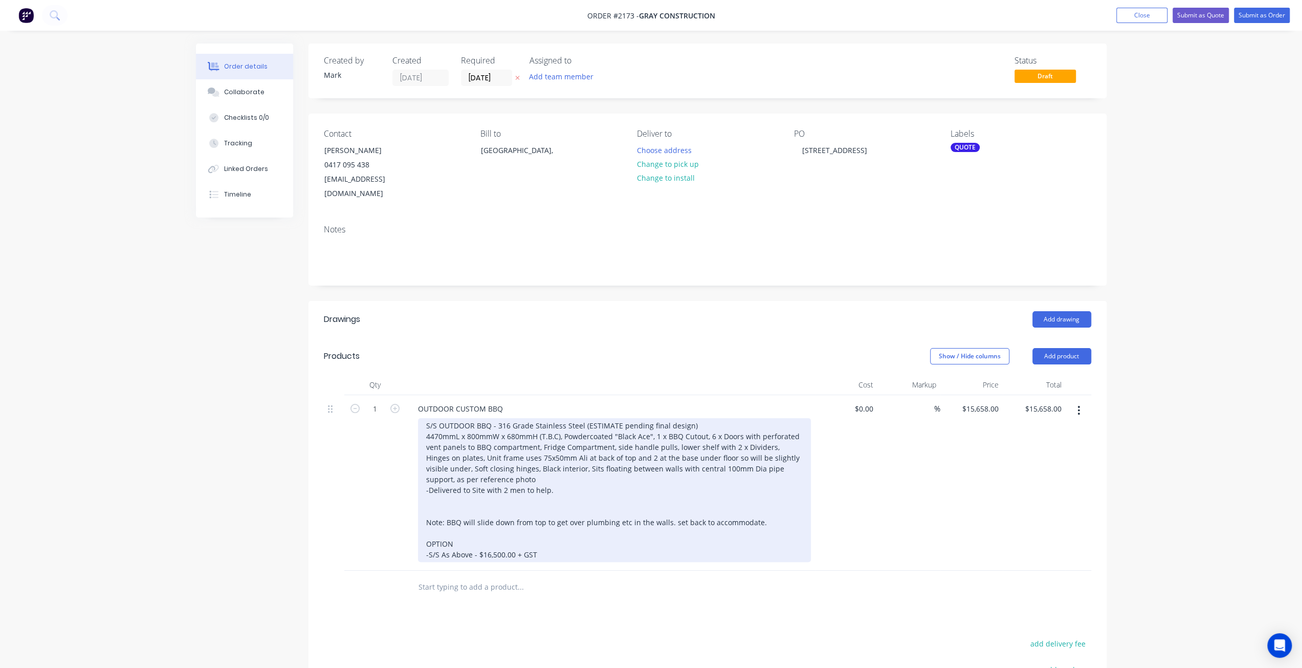
click at [585, 539] on div "S/S OUTDOOR BBQ - 316 Grade Stainless Steel (ESTIMATE pending final design) 447…" at bounding box center [614, 490] width 393 height 144
click at [429, 549] on div "S/S OUTDOOR BBQ - 316 Grade Stainless Steel (ESTIMATE pending final design) 447…" at bounding box center [614, 495] width 393 height 155
click at [573, 534] on div "S/S OUTDOOR BBQ - 316 Grade Stainless Steel (ESTIMATE pending final design) 447…" at bounding box center [614, 495] width 393 height 155
click at [507, 485] on div "S/S OUTDOOR BBQ - 316 Grade Stainless Steel (ESTIMATE pending final design) 447…" at bounding box center [614, 495] width 393 height 155
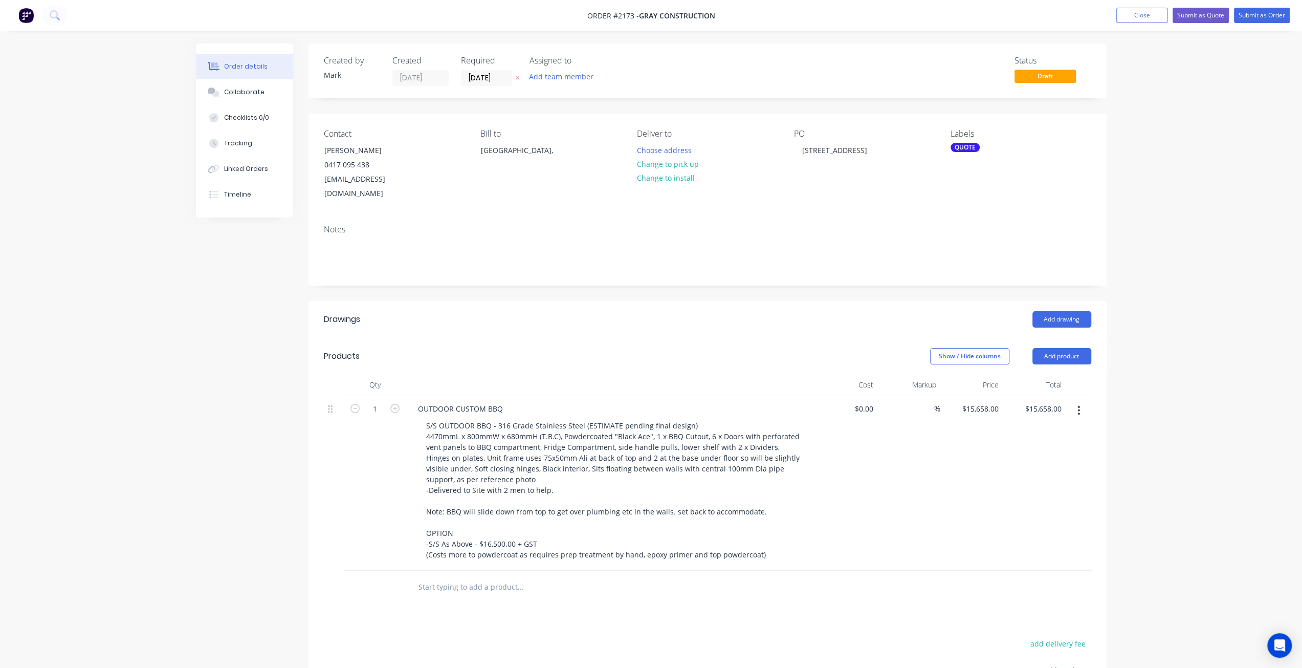
drag, startPoint x: 1050, startPoint y: 444, endPoint x: 1089, endPoint y: 442, distance: 38.9
click at [1050, 443] on div "$15,658.00 $15,658.00" at bounding box center [1034, 483] width 63 height 176
click at [1122, 446] on div "Order details Collaborate Checklists 0/0 Tracking Linked Orders Timeline Order …" at bounding box center [651, 432] width 1302 height 865
drag, startPoint x: 130, startPoint y: 337, endPoint x: 117, endPoint y: 335, distance: 14.0
click at [130, 336] on div "Order details Collaborate Checklists 0/0 Tracking Linked Orders Timeline Order …" at bounding box center [651, 432] width 1302 height 865
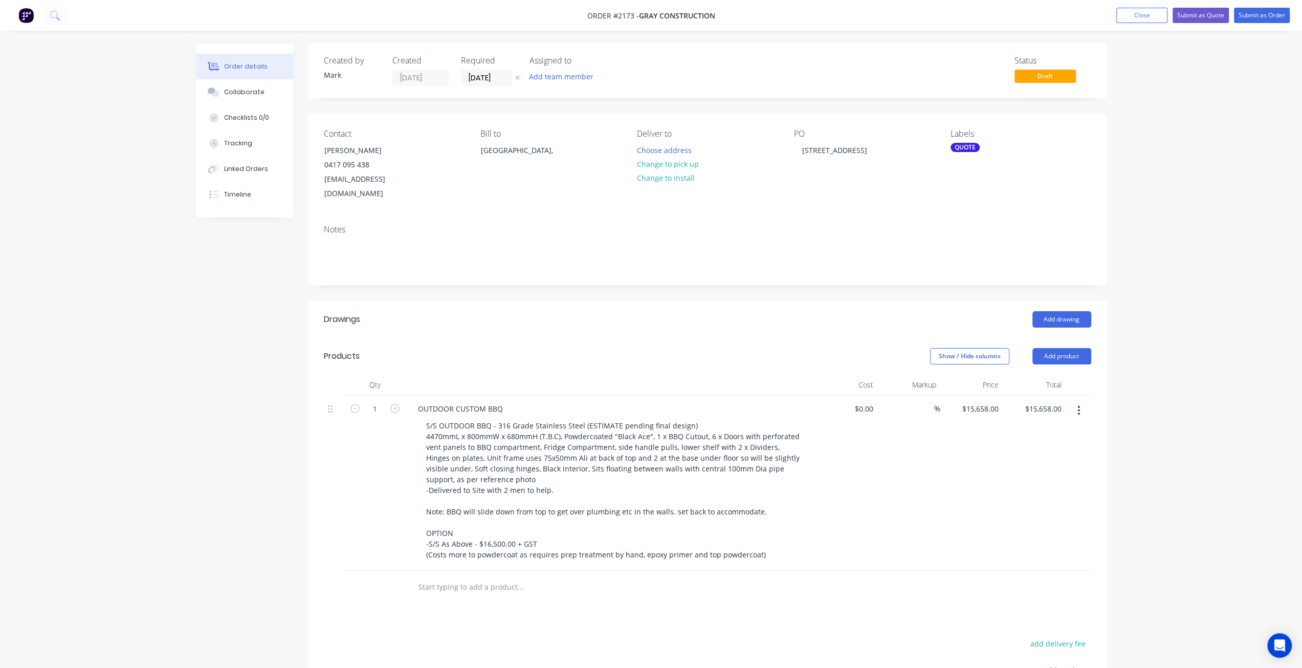
click at [1147, 370] on div "Order details Collaborate Checklists 0/0 Tracking Linked Orders Timeline Order …" at bounding box center [651, 432] width 1302 height 865
click at [989, 401] on input "15658" at bounding box center [981, 408] width 41 height 15
type input "$15,000.00"
click at [1214, 508] on div "Order details Collaborate Checklists 0/0 Tracking Linked Orders Timeline Order …" at bounding box center [651, 432] width 1302 height 865
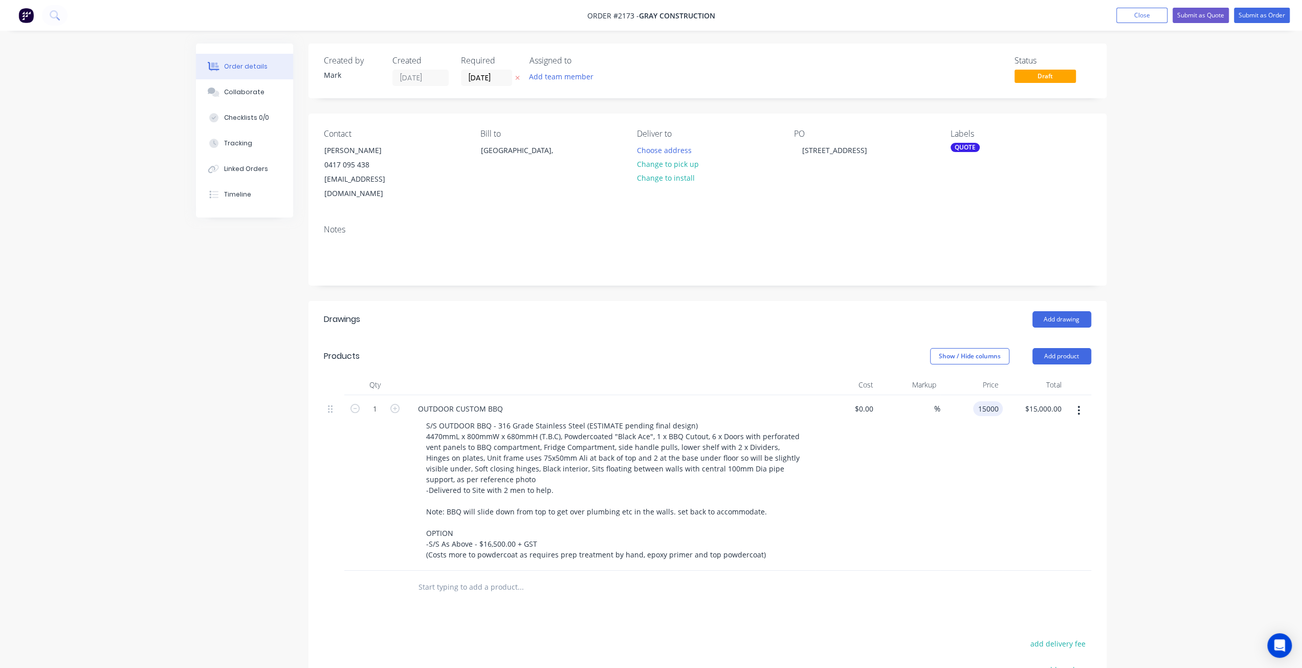
click at [984, 401] on input "15000" at bounding box center [990, 408] width 26 height 15
type input "$15,600.00"
click at [1218, 425] on div "Order details Collaborate Checklists 0/0 Tracking Linked Orders Timeline Order …" at bounding box center [651, 432] width 1302 height 865
click at [1191, 401] on div "Order details Collaborate Checklists 0/0 Tracking Linked Orders Timeline Order …" at bounding box center [651, 432] width 1302 height 865
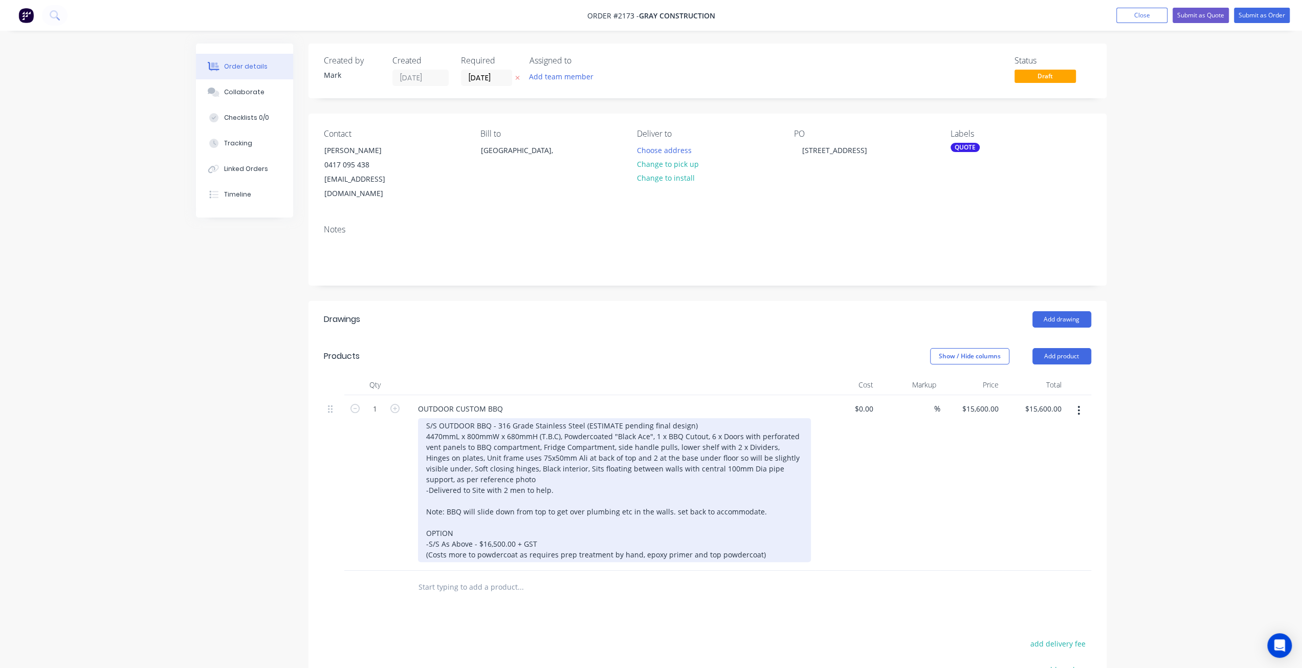
click at [554, 527] on div "S/S OUTDOOR BBQ - 316 Grade Stainless Steel (ESTIMATE pending final design) 447…" at bounding box center [614, 490] width 393 height 144
drag, startPoint x: 487, startPoint y: 527, endPoint x: 506, endPoint y: 550, distance: 29.9
click at [487, 527] on div "S/S OUTDOOR BBQ - 316 Grade Stainless Steel (ESTIMATE pending final design) 447…" at bounding box center [614, 490] width 393 height 144
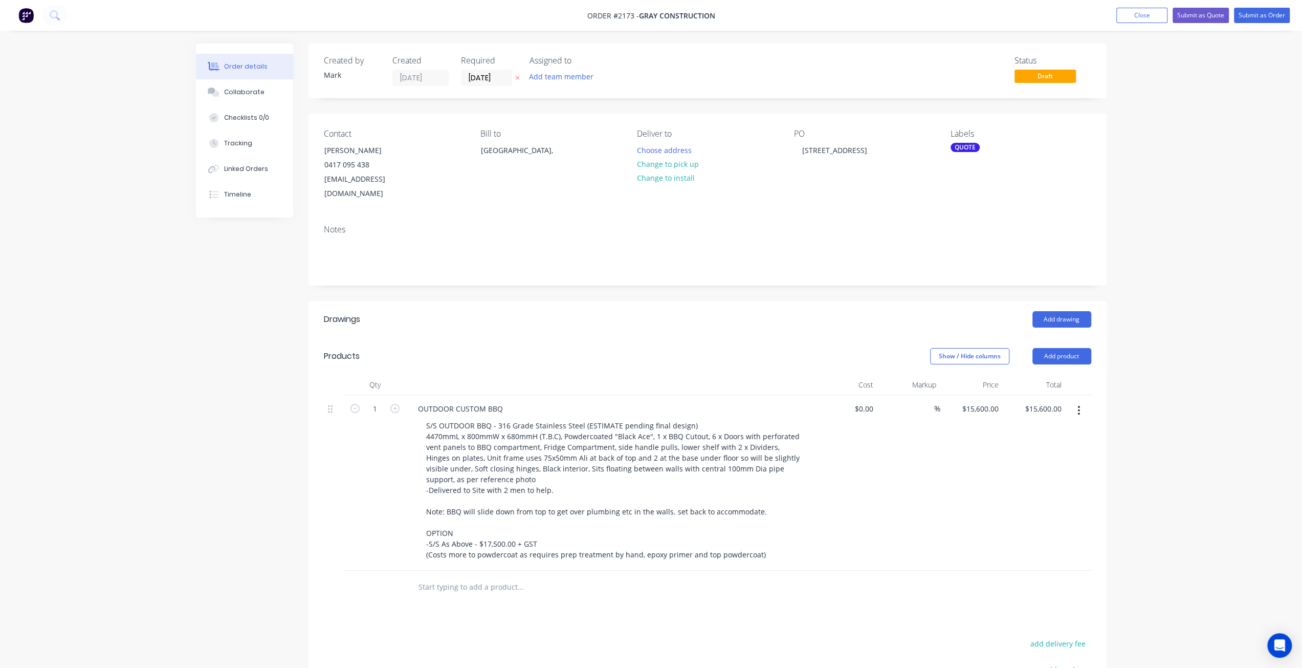
click at [1231, 342] on div "Order details Collaborate Checklists 0/0 Tracking Linked Orders Timeline Order …" at bounding box center [651, 432] width 1302 height 865
click at [1227, 344] on div "Order details Collaborate Checklists 0/0 Tracking Linked Orders Timeline Order …" at bounding box center [651, 432] width 1302 height 865
click at [1219, 346] on div "Order details Collaborate Checklists 0/0 Tracking Linked Orders Timeline Order …" at bounding box center [651, 432] width 1302 height 865
click at [485, 78] on input "[DATE]" at bounding box center [487, 77] width 50 height 15
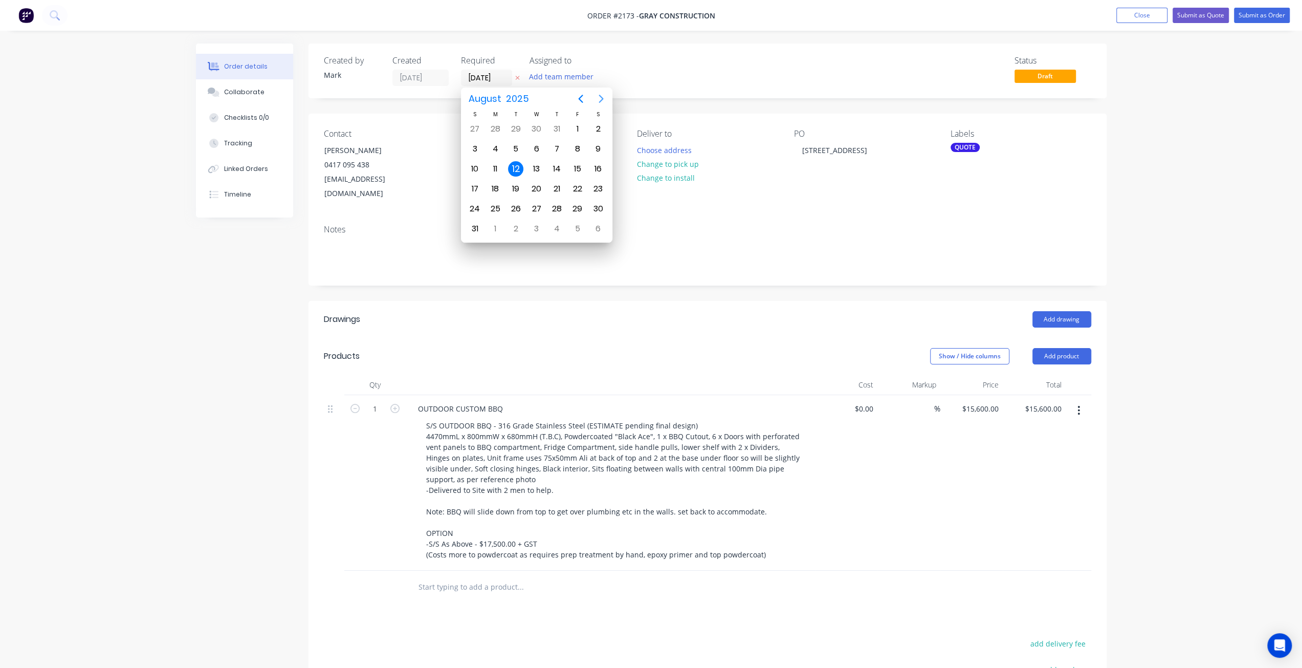
click at [605, 97] on icon "Next page" at bounding box center [601, 99] width 12 height 12
click at [553, 148] on div "11" at bounding box center [557, 148] width 15 height 15
type input "[DATE]"
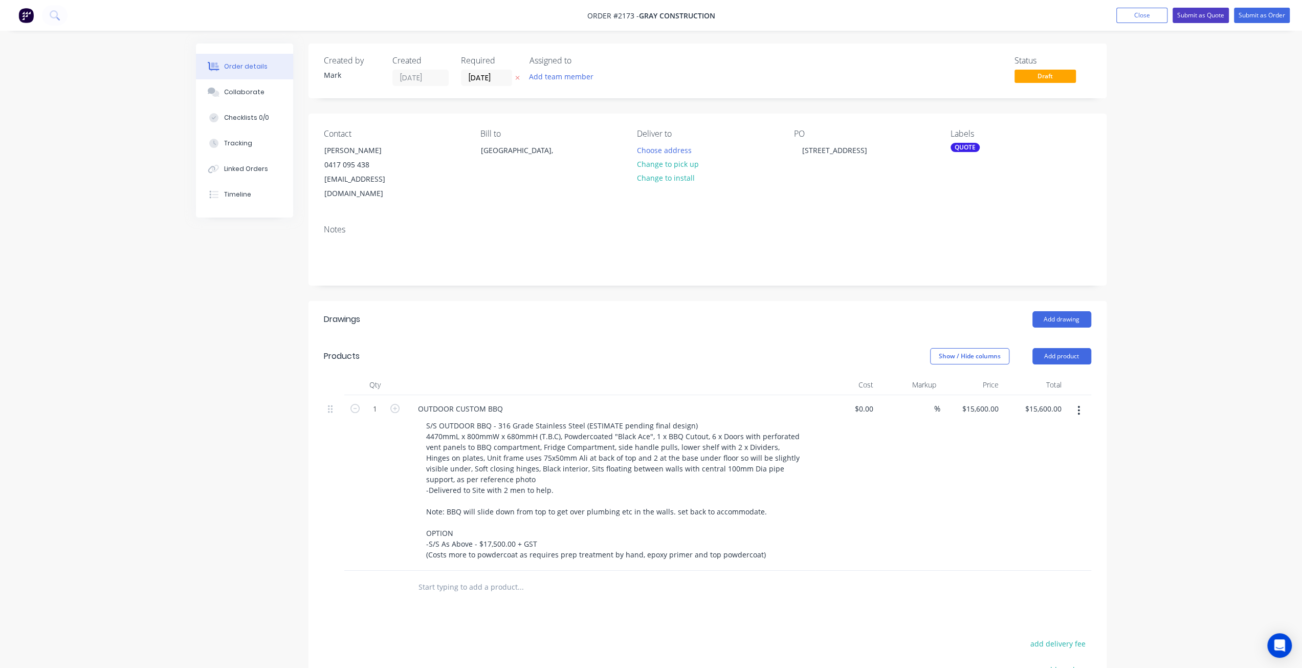
click at [1202, 15] on button "Submit as Quote" at bounding box center [1201, 15] width 56 height 15
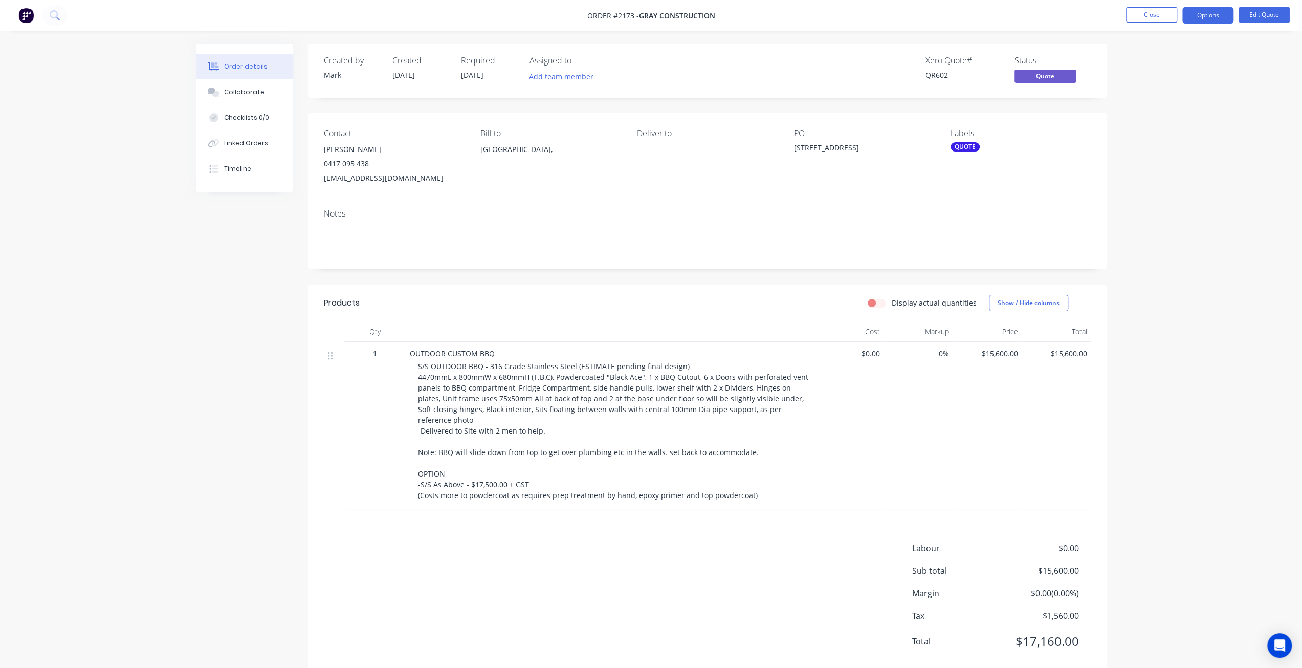
click at [1174, 234] on div "Order details Collaborate Checklists 0/0 Linked Orders Timeline Order details C…" at bounding box center [651, 345] width 1302 height 691
click at [1171, 251] on div "Order details Collaborate Checklists 0/0 Linked Orders Timeline Order details C…" at bounding box center [651, 345] width 1302 height 691
click at [487, 372] on span "S/S OUTDOOR BBQ - 316 Grade Stainless Steel (ESTIMATE pending final design) 447…" at bounding box center [614, 430] width 392 height 139
drag, startPoint x: 489, startPoint y: 367, endPoint x: 402, endPoint y: 368, distance: 87.0
click at [402, 368] on div "1 OUTDOOR CUSTOM BBQ S/S OUTDOOR BBQ - 316 Grade Stainless Steel (ESTIMATE pend…" at bounding box center [708, 425] width 768 height 167
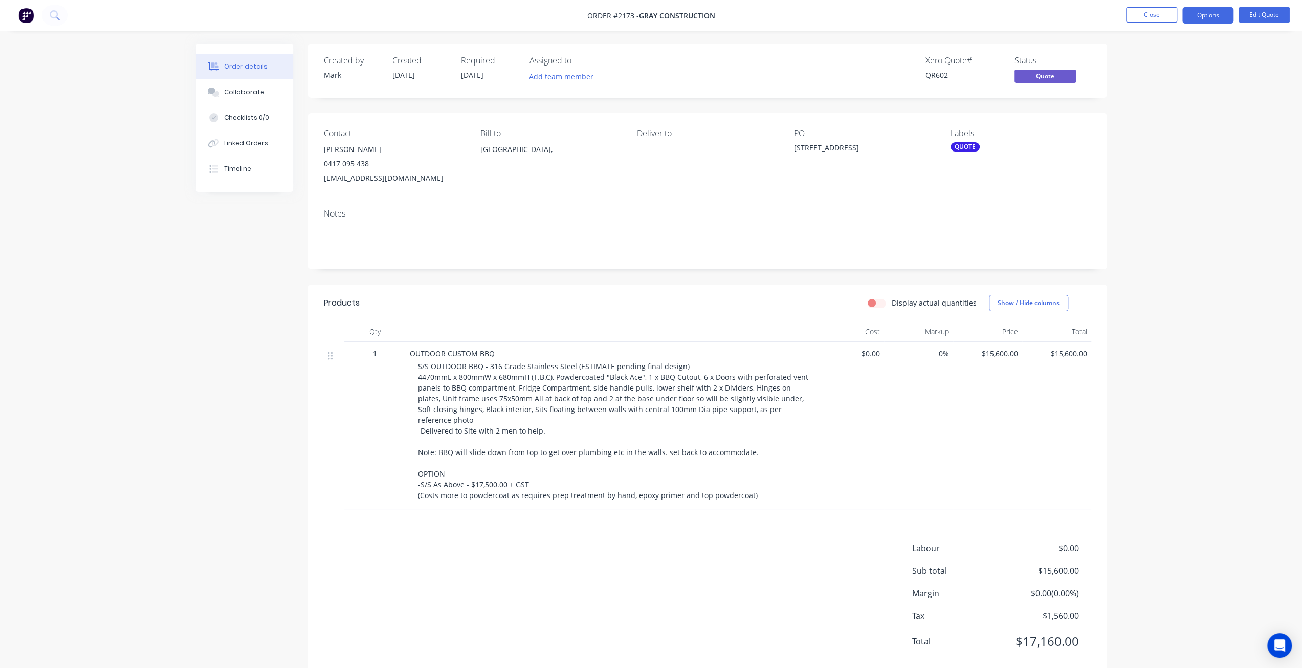
drag, startPoint x: 447, startPoint y: 390, endPoint x: 469, endPoint y: 382, distance: 24.0
click at [447, 389] on span "S/S OUTDOOR BBQ - 316 Grade Stainless Steel (ESTIMATE pending final design) 447…" at bounding box center [614, 430] width 392 height 139
drag, startPoint x: 487, startPoint y: 366, endPoint x: 424, endPoint y: 364, distance: 63.5
click at [424, 364] on span "S/S OUTDOOR BBQ - 316 Grade Stainless Steel (ESTIMATE pending final design) 447…" at bounding box center [614, 430] width 392 height 139
click at [1193, 176] on div "Order details Collaborate Checklists 0/0 Linked Orders Timeline Order details C…" at bounding box center [651, 345] width 1302 height 691
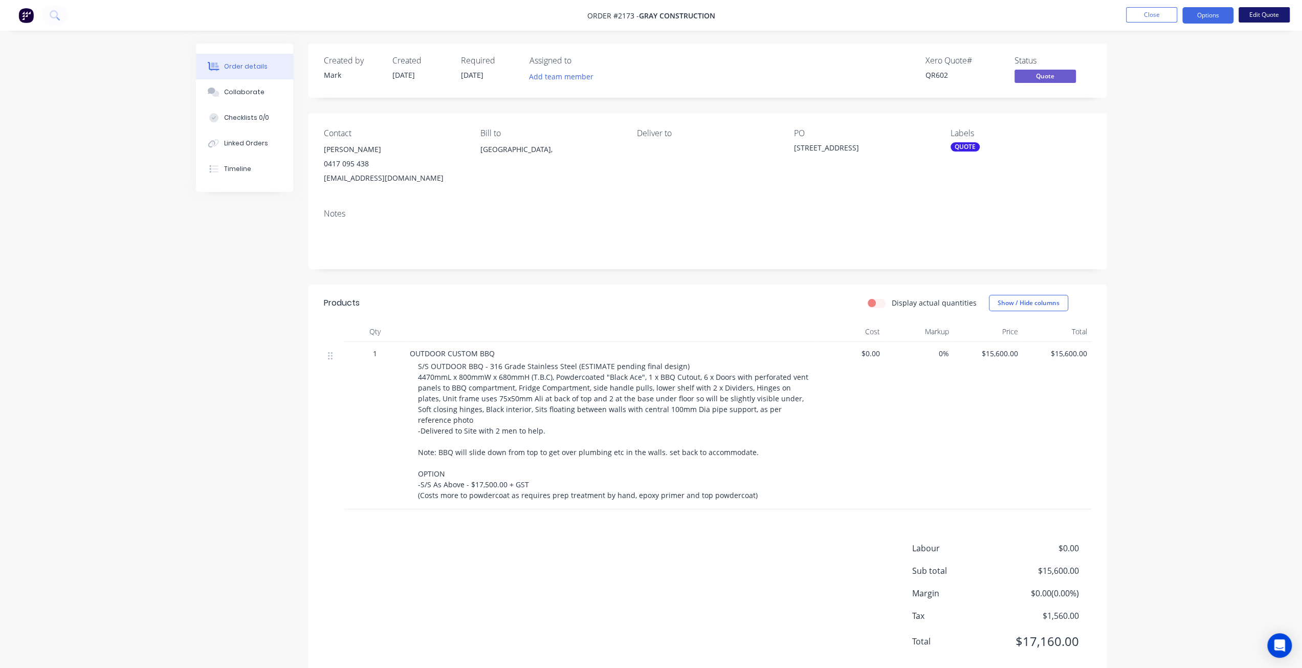
click at [1255, 16] on button "Edit Quote" at bounding box center [1264, 14] width 51 height 15
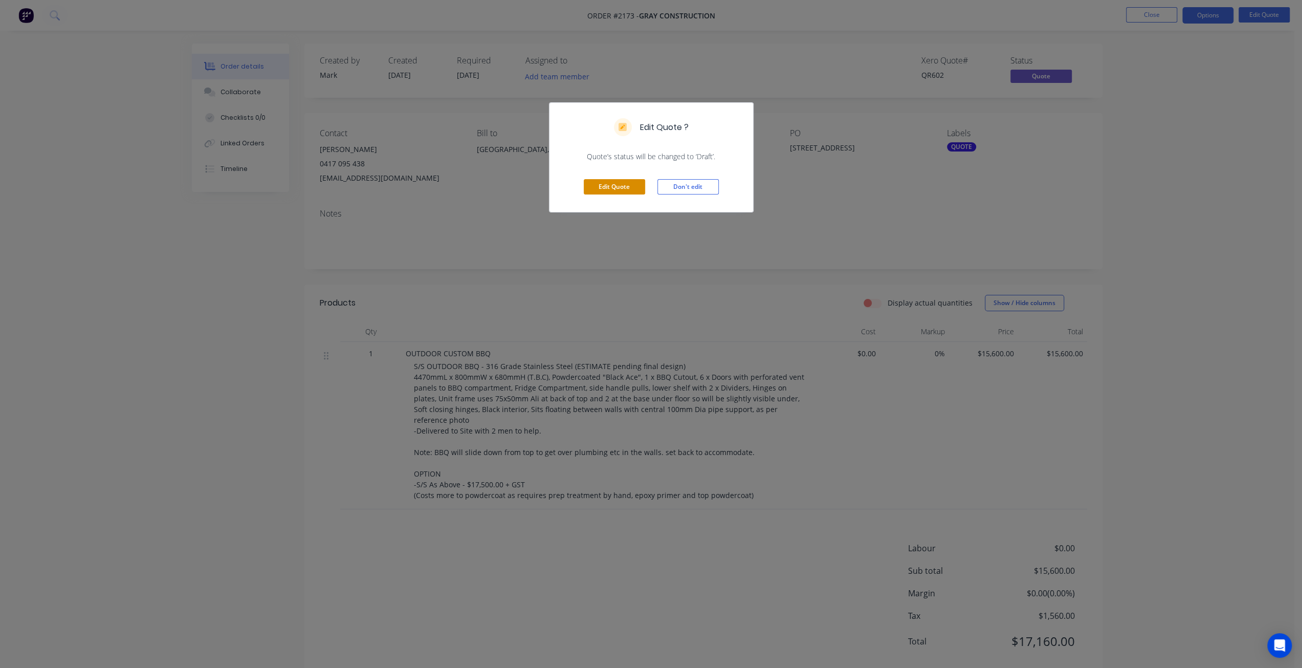
click at [604, 192] on button "Edit Quote" at bounding box center [614, 186] width 61 height 15
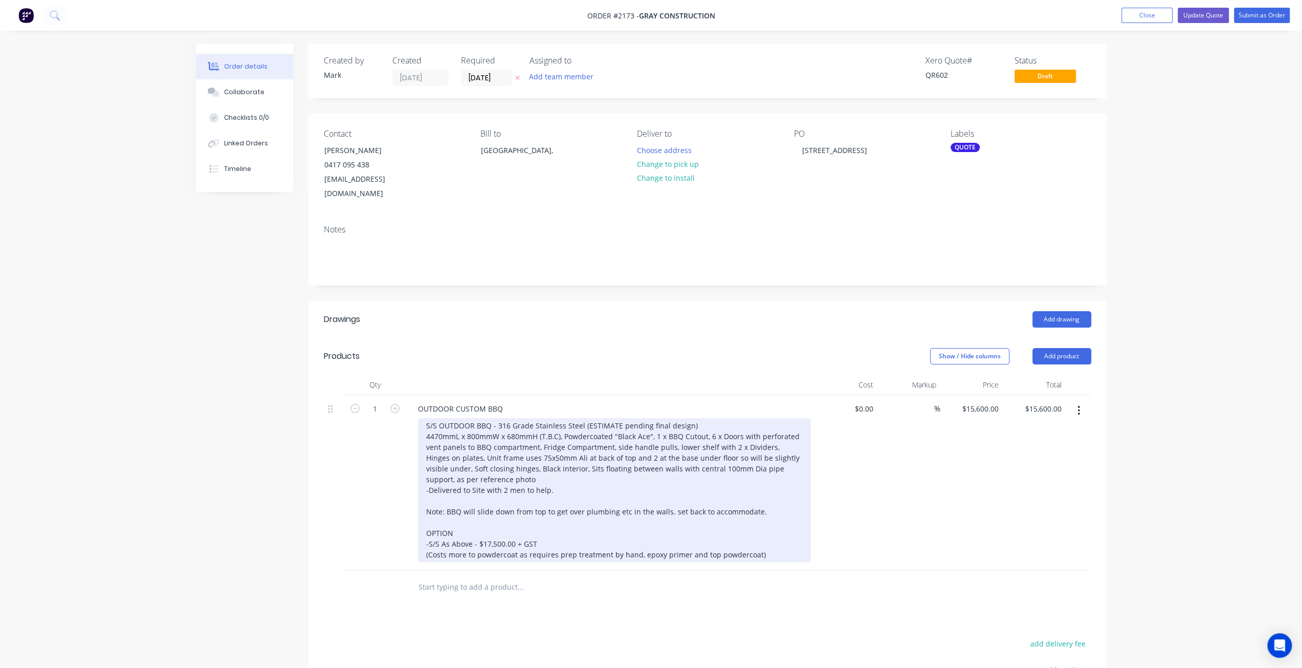
click at [486, 419] on div "S/S OUTDOOR BBQ - 316 Grade Stainless Steel (ESTIMATE pending final design) 447…" at bounding box center [614, 490] width 393 height 144
drag, startPoint x: 496, startPoint y: 409, endPoint x: 392, endPoint y: 410, distance: 104.4
click at [392, 410] on div "1 OUTDOOR CUSTOM BBQ S/S OUTDOOR BBQ - 316 Grade Stainless Steel (ESTIMATE pend…" at bounding box center [708, 483] width 768 height 176
drag, startPoint x: 427, startPoint y: 408, endPoint x: 636, endPoint y: 404, distance: 208.8
click at [636, 418] on div "316 Grade Stainless Steel (ESTIMATE pending final design) 4470mmL x 800mmW x 68…" at bounding box center [614, 490] width 393 height 144
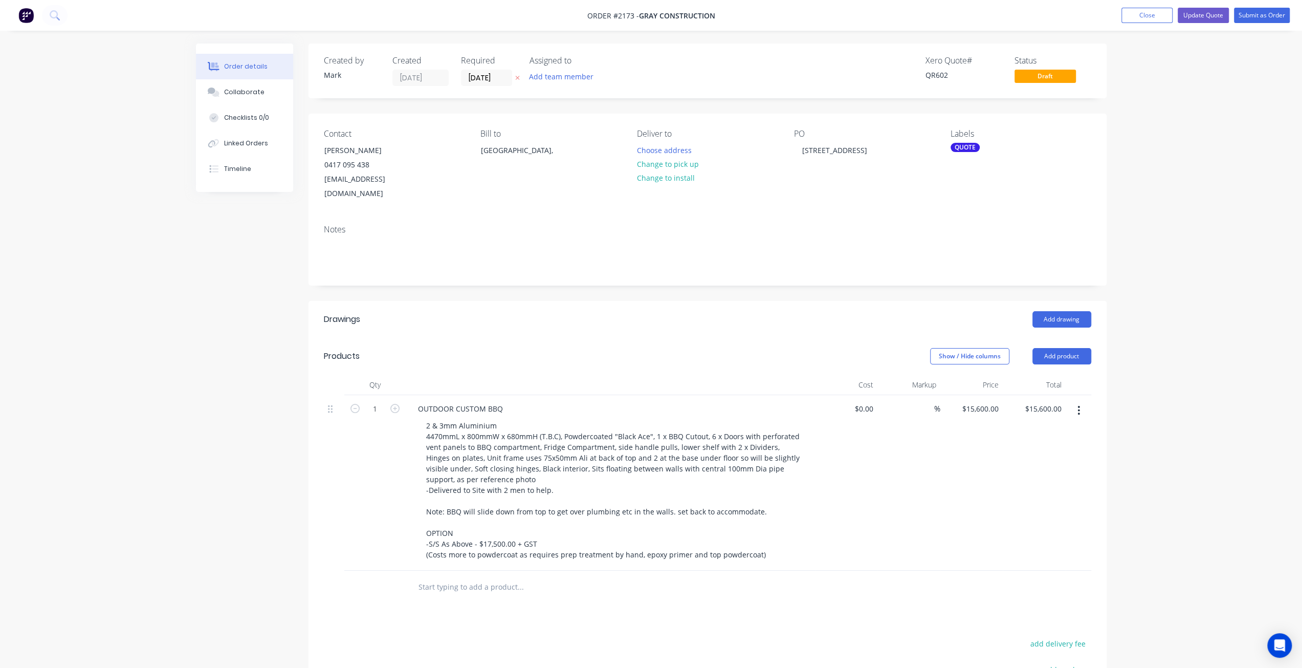
click at [1215, 341] on div "Order details Collaborate Checklists 0/0 Linked Orders Timeline Order details C…" at bounding box center [651, 432] width 1302 height 865
click at [1222, 168] on div "Order details Collaborate Checklists 0/0 Linked Orders Timeline Order details C…" at bounding box center [651, 432] width 1302 height 865
click at [1218, 20] on button "Update Quote" at bounding box center [1203, 15] width 51 height 15
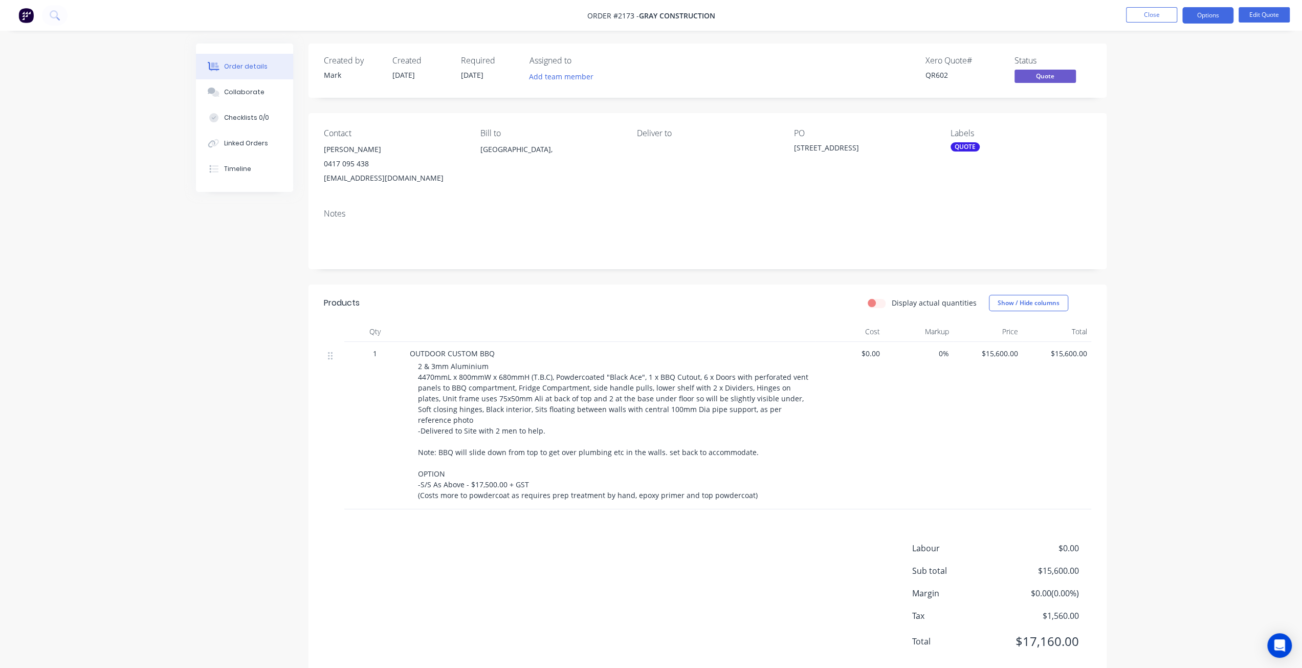
click at [1145, 280] on div "Order details Collaborate Checklists 0/0 Linked Orders Timeline Order details C…" at bounding box center [651, 345] width 1302 height 691
click at [120, 412] on div "Order details Collaborate Checklists 0/0 Linked Orders Timeline Order details C…" at bounding box center [651, 345] width 1302 height 691
click at [1141, 144] on div "Order details Collaborate Checklists 0/0 Linked Orders Timeline Order details C…" at bounding box center [651, 345] width 1302 height 691
click at [1218, 20] on button "Options" at bounding box center [1207, 15] width 51 height 16
click at [1198, 118] on div "Convert to Order" at bounding box center [1177, 123] width 94 height 15
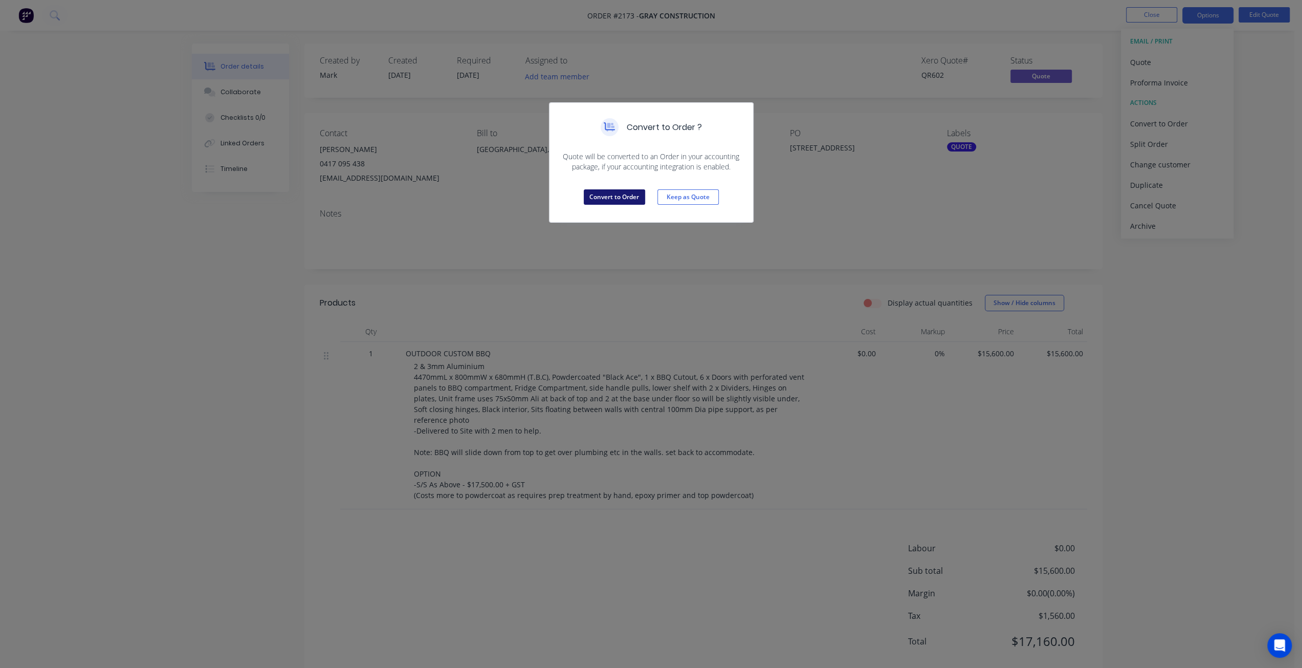
click at [610, 202] on button "Convert to Order" at bounding box center [614, 196] width 61 height 15
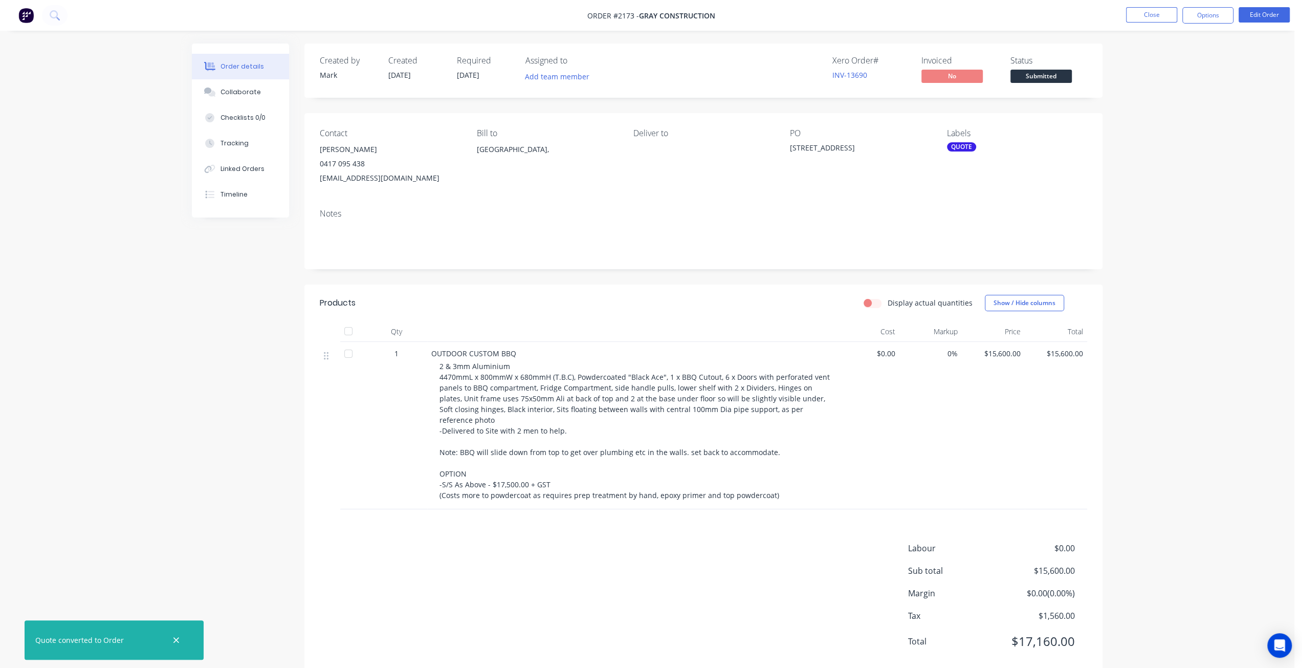
click at [963, 148] on div "QUOTE" at bounding box center [961, 146] width 29 height 9
click at [967, 238] on div at bounding box center [965, 236] width 20 height 20
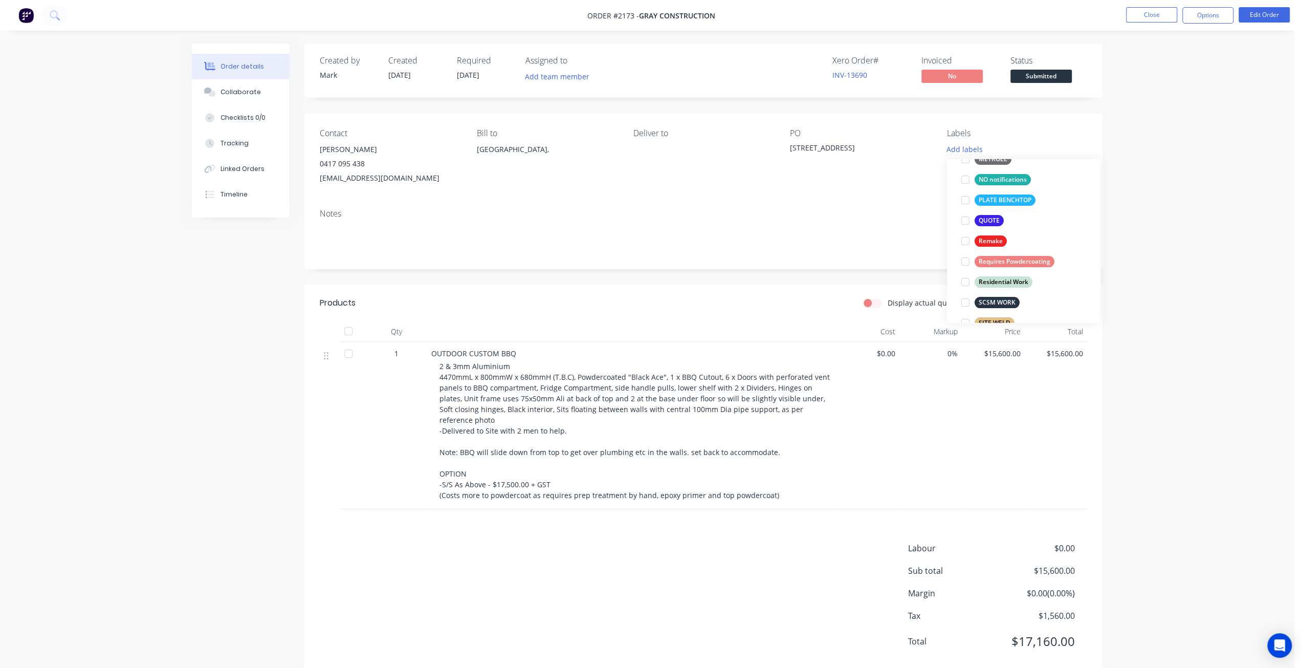
scroll to position [358, 0]
click at [967, 231] on div at bounding box center [965, 231] width 20 height 20
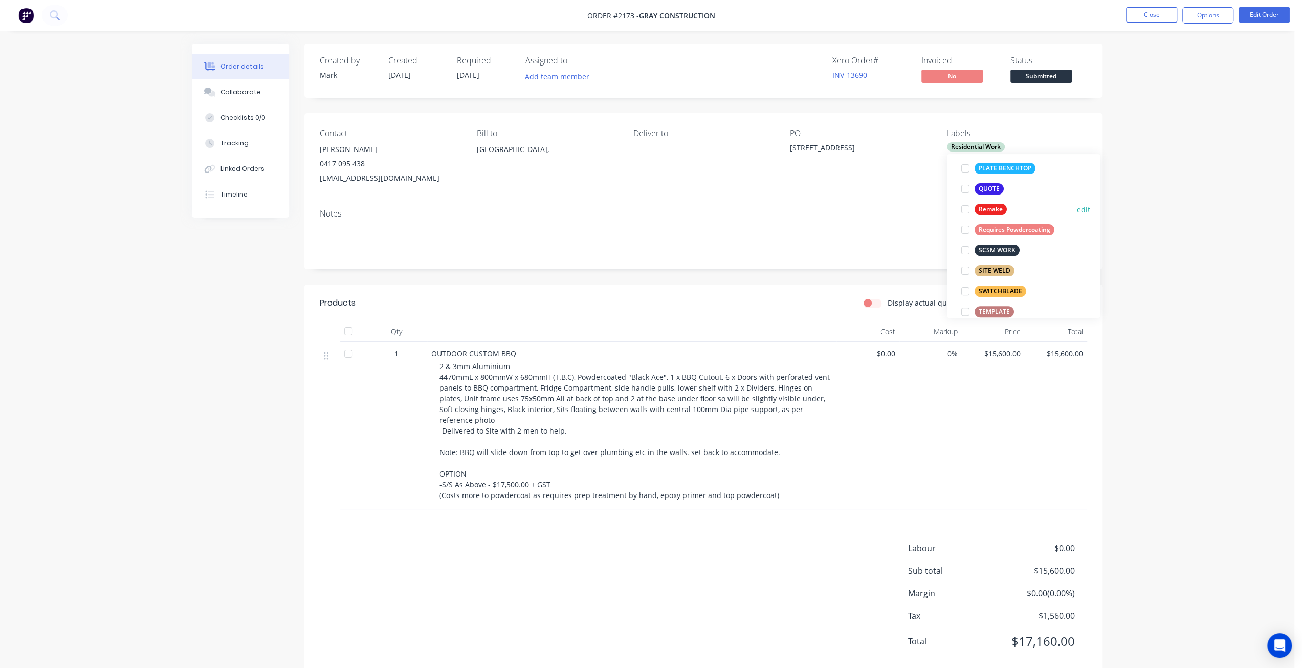
scroll to position [368, 0]
click at [1224, 207] on div "Order details Collaborate Checklists 0/0 Tracking Linked Orders Timeline Order …" at bounding box center [647, 345] width 1295 height 691
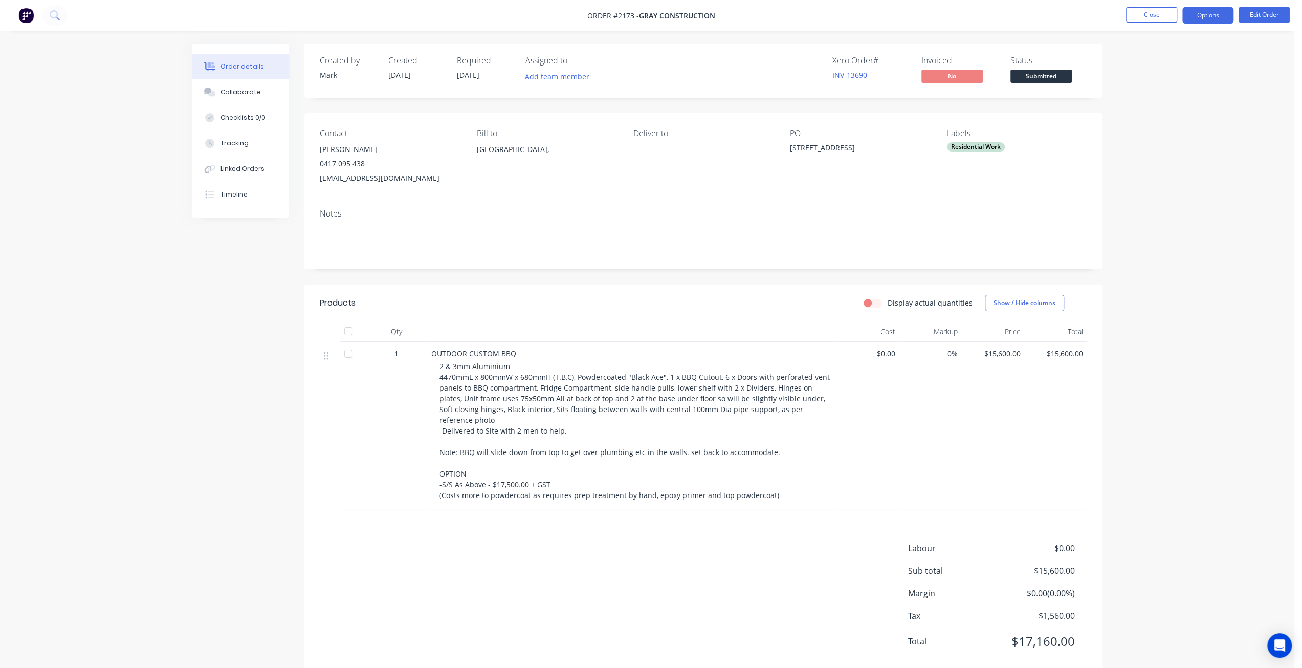
click at [1216, 17] on button "Options" at bounding box center [1207, 15] width 51 height 16
click at [1189, 122] on div "Work Order" at bounding box center [1177, 123] width 94 height 15
click at [1182, 106] on div "Without pricing" at bounding box center [1177, 103] width 94 height 15
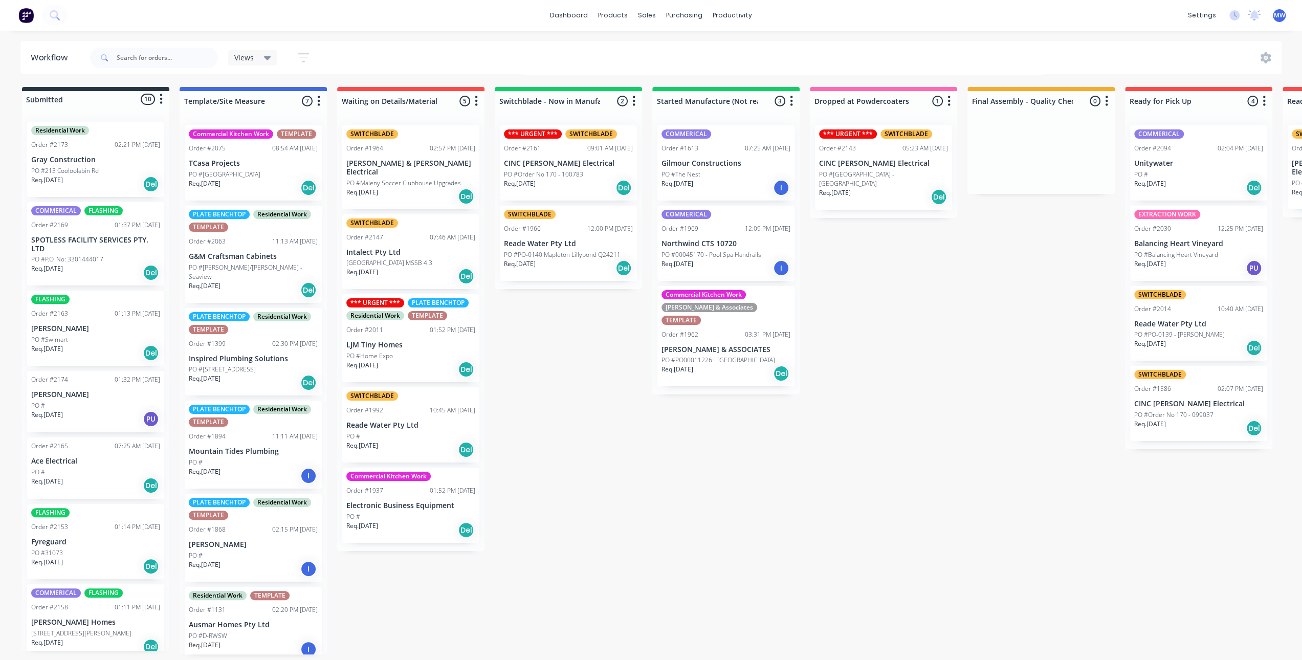
click at [79, 147] on div "Order #2173 02:21 PM [DATE]" at bounding box center [95, 144] width 129 height 9
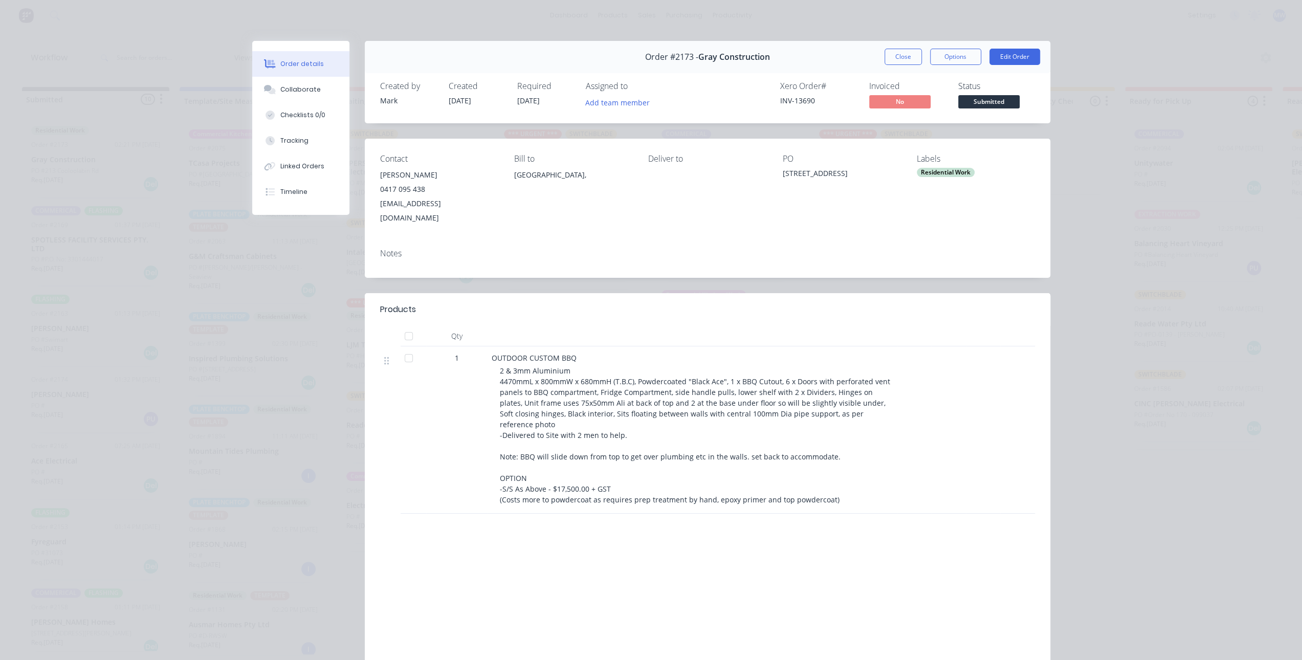
click at [936, 179] on div "Labels Residential Work" at bounding box center [976, 189] width 118 height 71
click at [936, 174] on div "Residential Work" at bounding box center [946, 172] width 58 height 9
click at [998, 149] on div "Contact [PERSON_NAME] [PHONE_NUMBER] [EMAIL_ADDRESS][DOMAIN_NAME] Bill to [GEOG…" at bounding box center [708, 190] width 686 height 102
click at [940, 173] on div "Residential Work" at bounding box center [946, 172] width 58 height 9
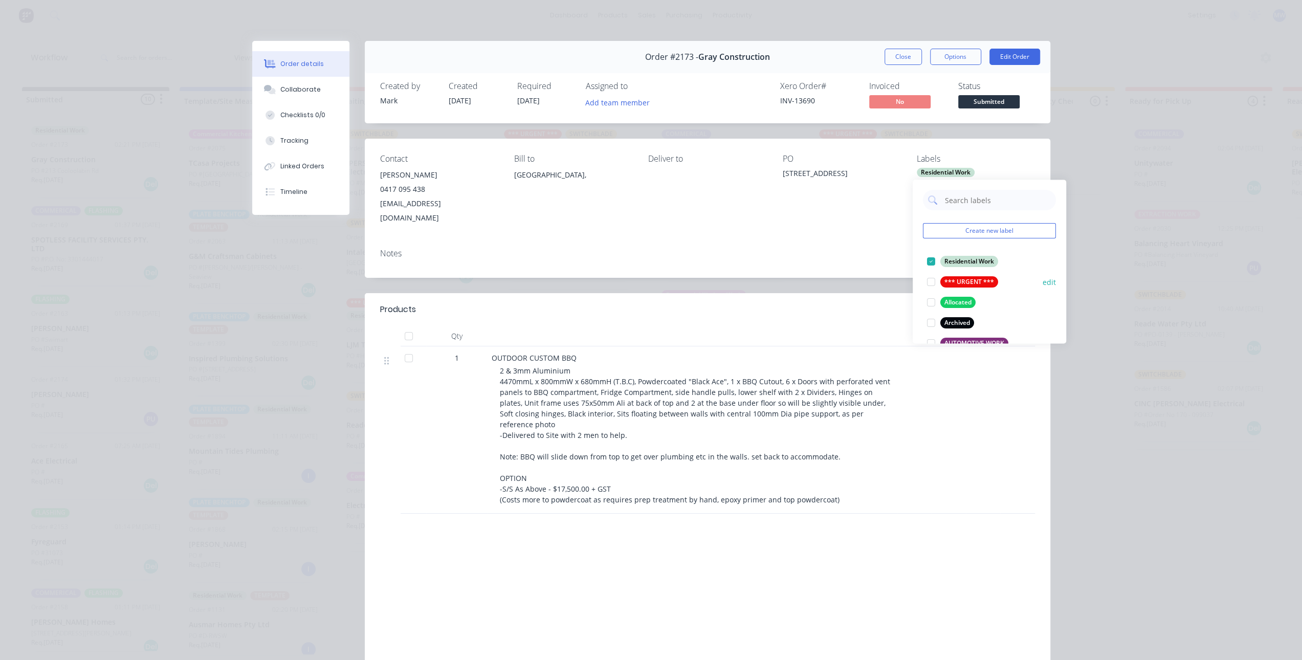
click at [930, 285] on div at bounding box center [931, 282] width 20 height 20
click at [881, 249] on div "Notes" at bounding box center [707, 254] width 655 height 10
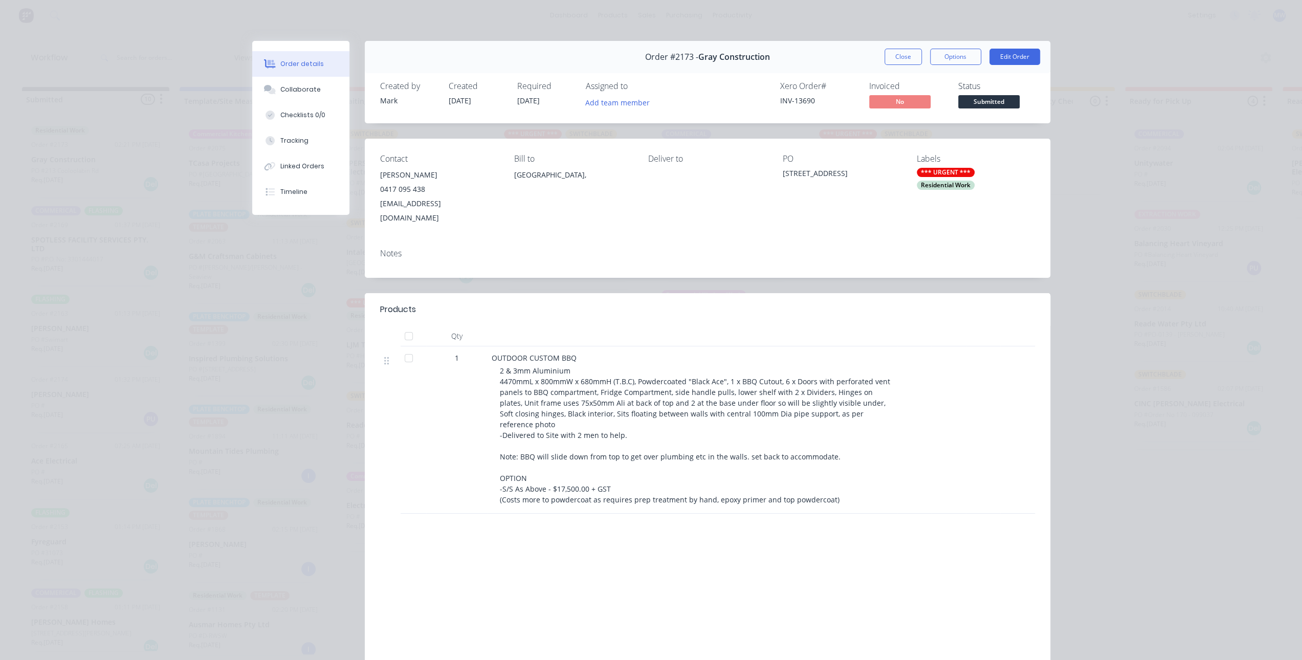
click at [905, 56] on button "Close" at bounding box center [903, 57] width 37 height 16
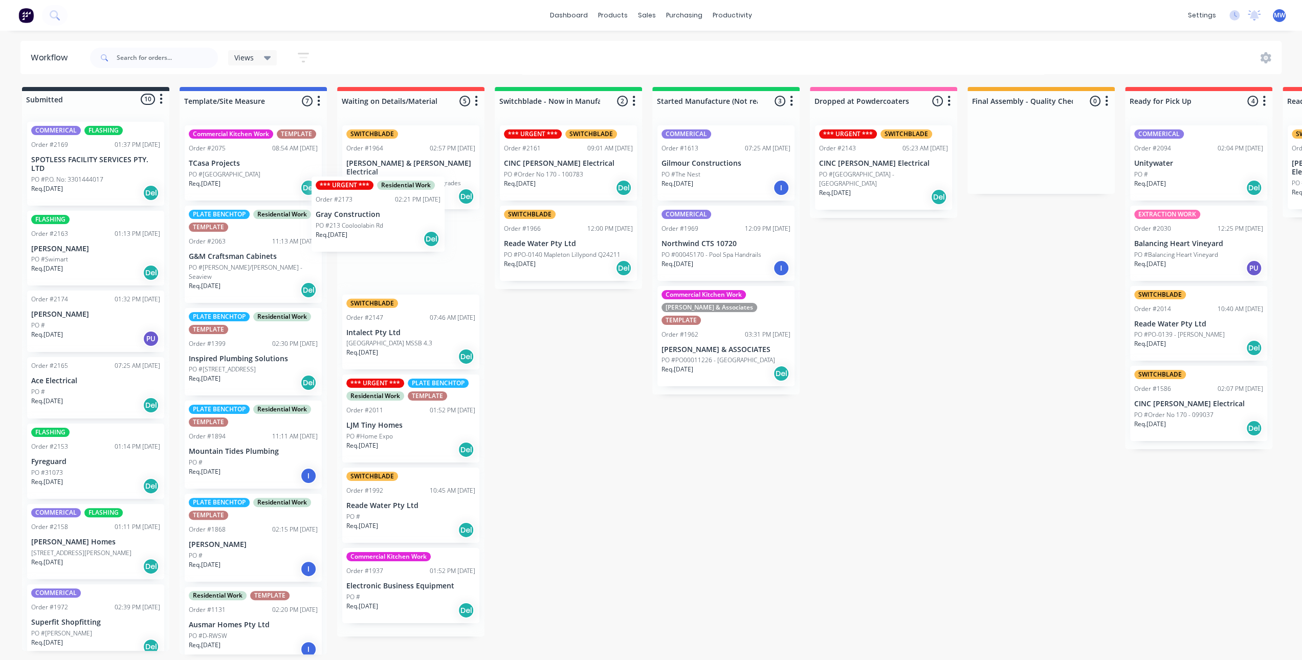
drag, startPoint x: 89, startPoint y: 171, endPoint x: 378, endPoint y: 226, distance: 294.2
click at [378, 226] on div "Submitted 10 Status colour #273444 hex #273444 Save Cancel Summaries Total orde…" at bounding box center [845, 370] width 1706 height 567
click at [627, 455] on div "Submitted 9 Status colour #273444 hex #273444 Save Cancel Summaries Total order…" at bounding box center [845, 370] width 1706 height 567
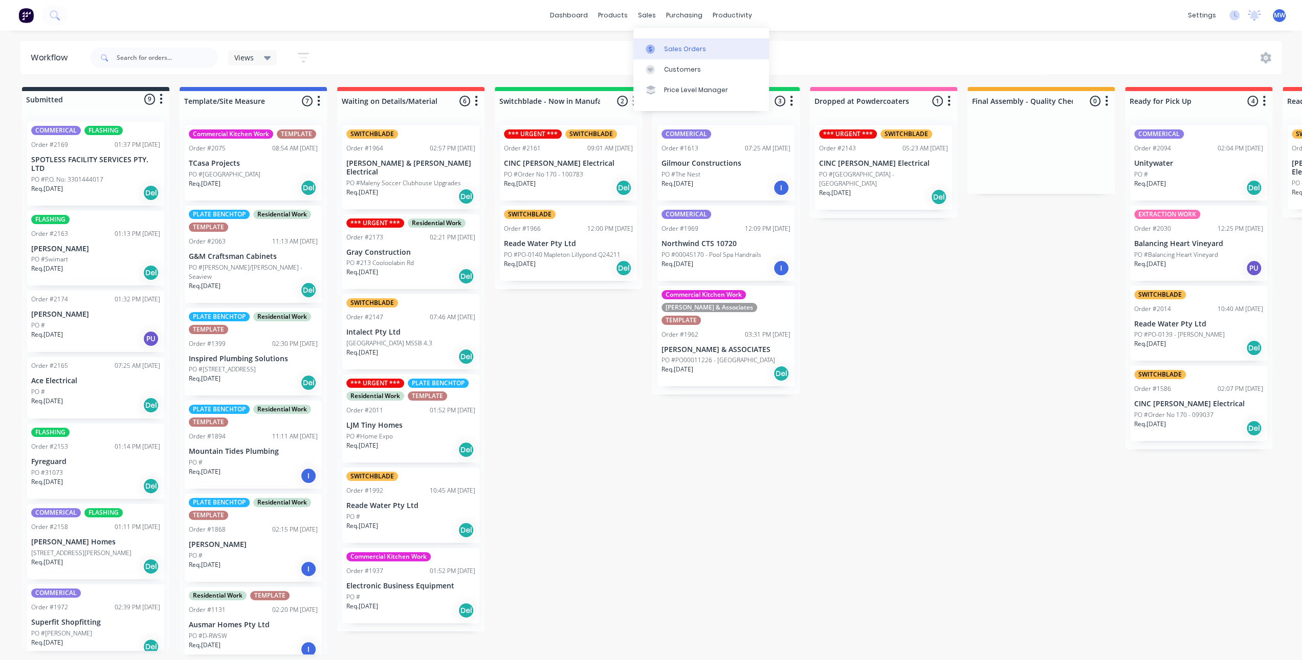
click at [681, 49] on div "Sales Orders" at bounding box center [685, 49] width 42 height 9
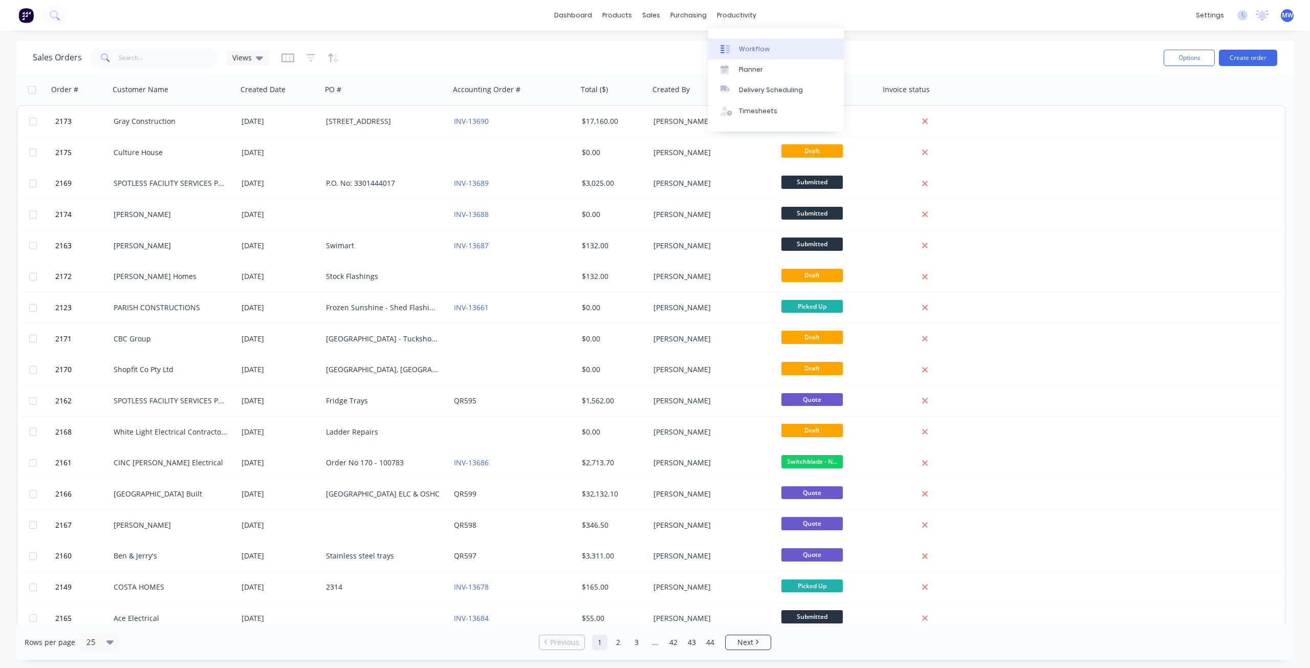
click at [747, 41] on link "Workflow" at bounding box center [776, 48] width 136 height 20
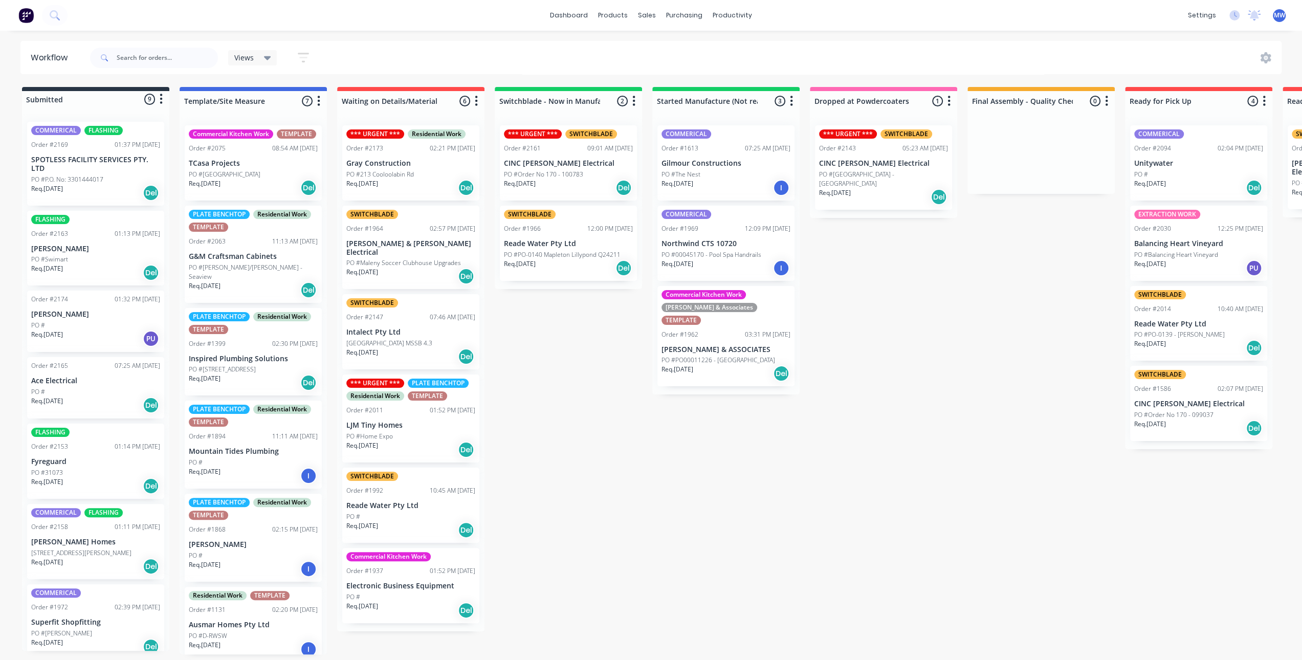
click at [83, 395] on div "PO #" at bounding box center [95, 391] width 129 height 9
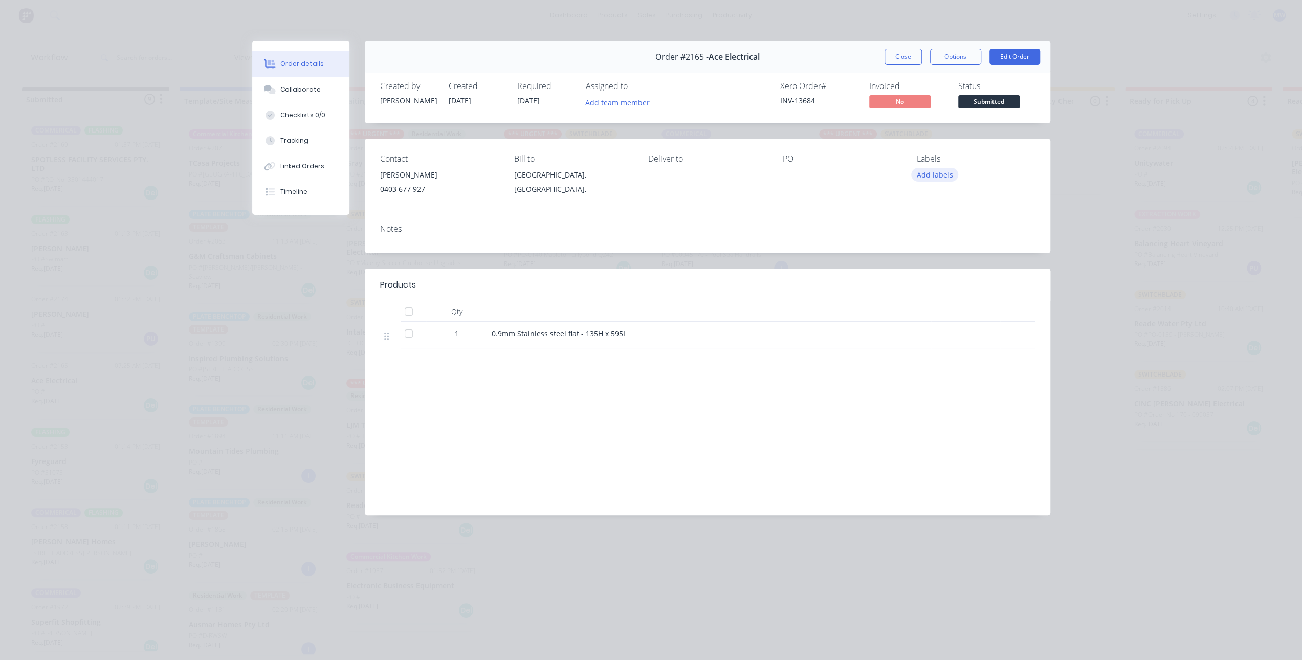
click at [940, 178] on button "Add labels" at bounding box center [934, 175] width 47 height 14
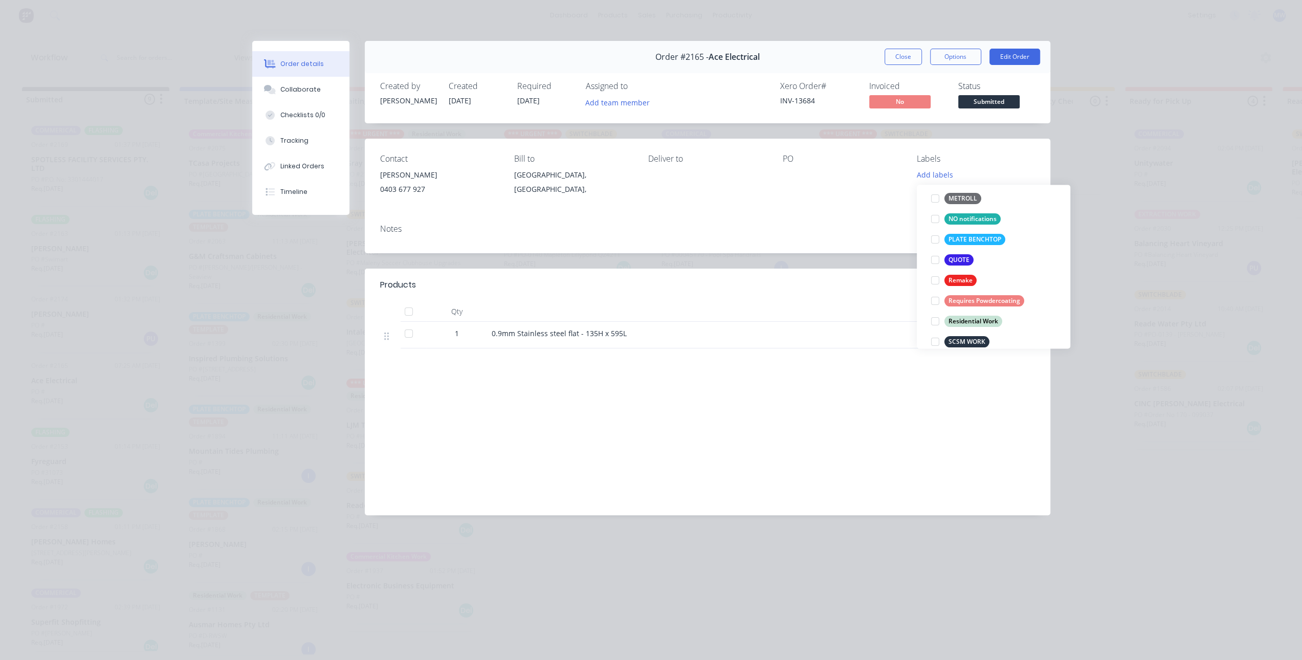
scroll to position [368, 0]
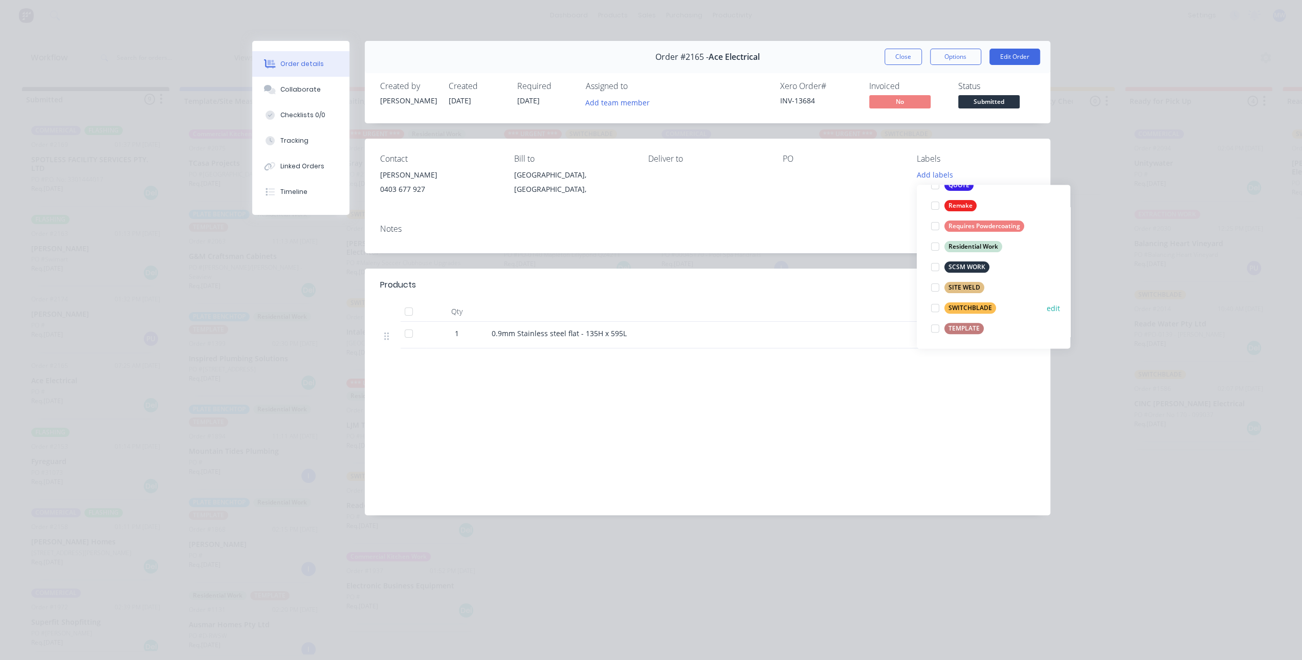
click at [935, 310] on div at bounding box center [935, 308] width 20 height 20
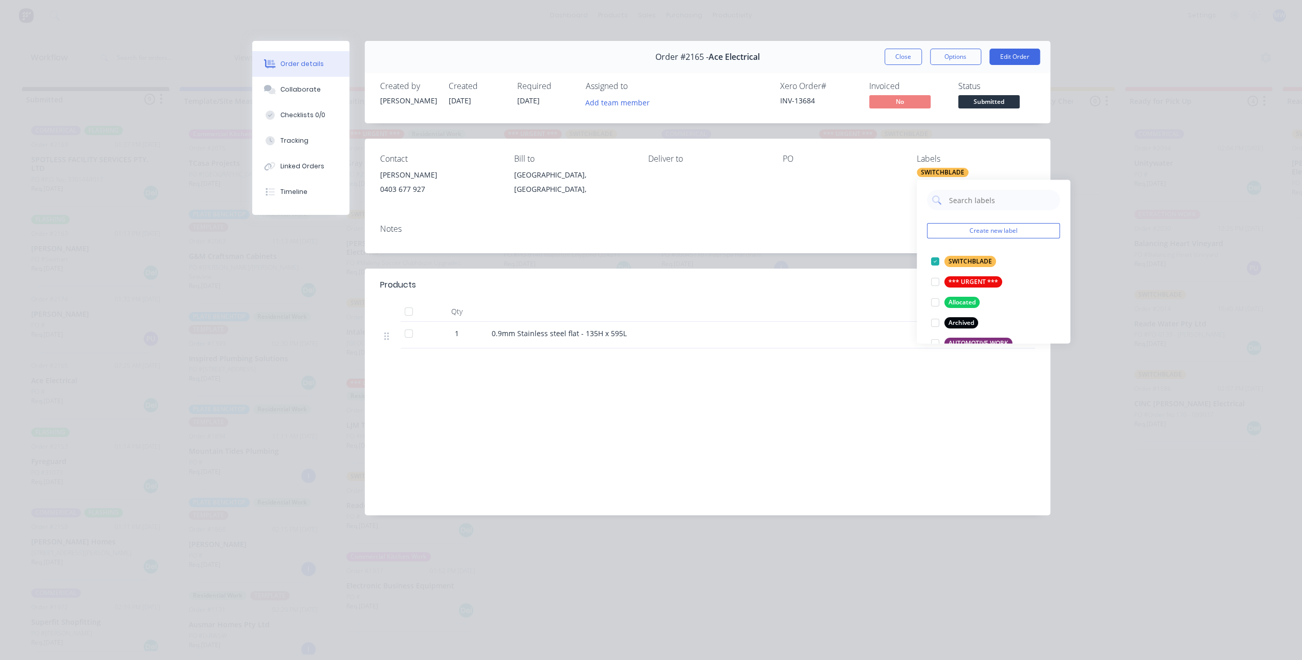
drag, startPoint x: 879, startPoint y: 268, endPoint x: 889, endPoint y: 211, distance: 57.7
click at [879, 268] on div "Order #2165 - Ace Electrical Close Options Edit Order Created by [PERSON_NAME] …" at bounding box center [651, 286] width 798 height 490
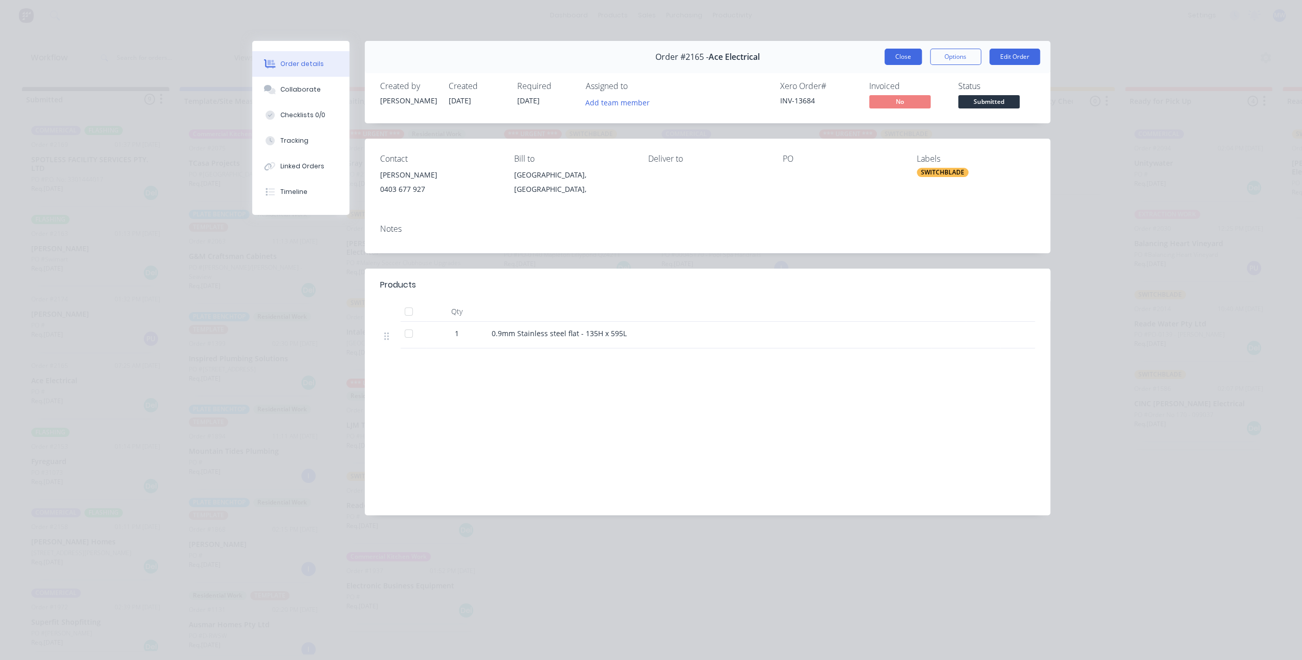
click at [903, 59] on button "Close" at bounding box center [903, 57] width 37 height 16
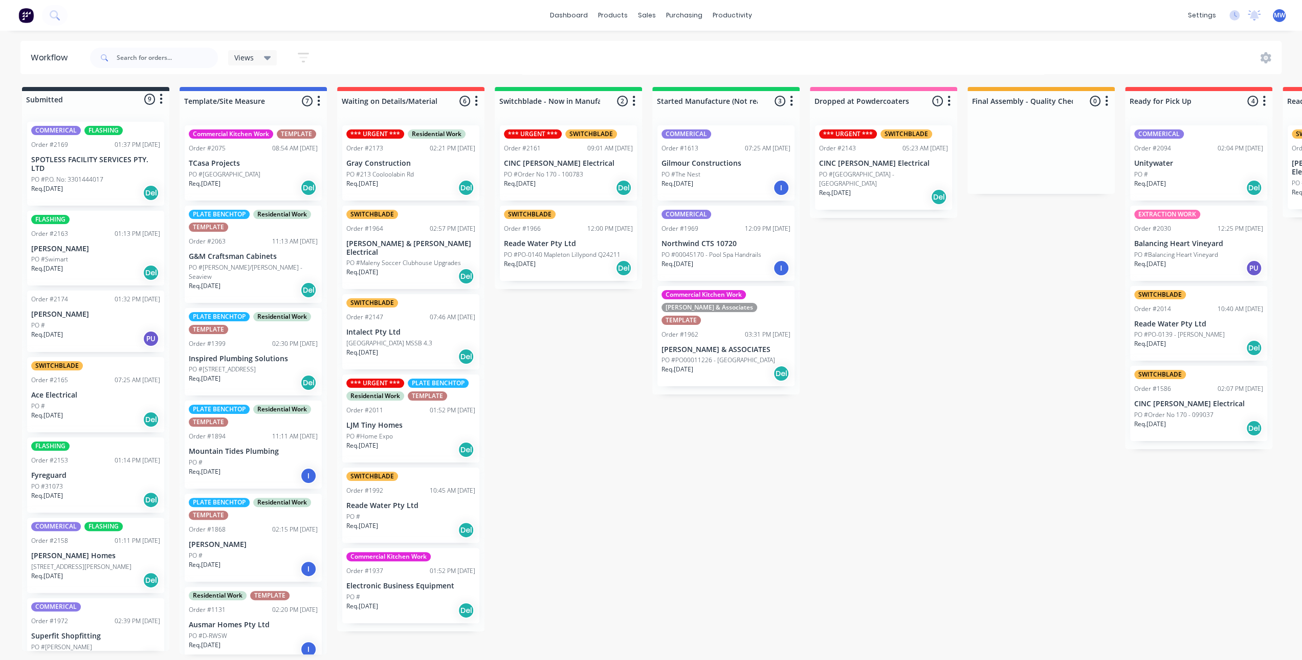
click at [84, 322] on div "PO #" at bounding box center [95, 325] width 129 height 9
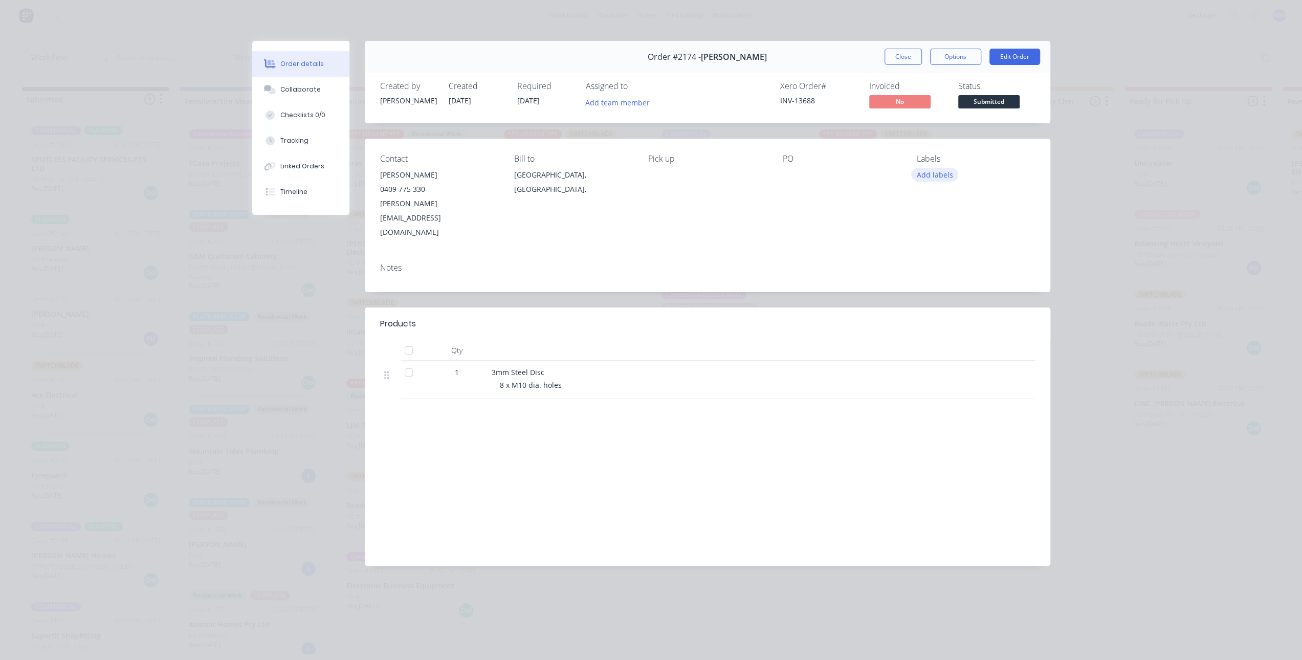
click at [946, 172] on button "Add labels" at bounding box center [934, 175] width 47 height 14
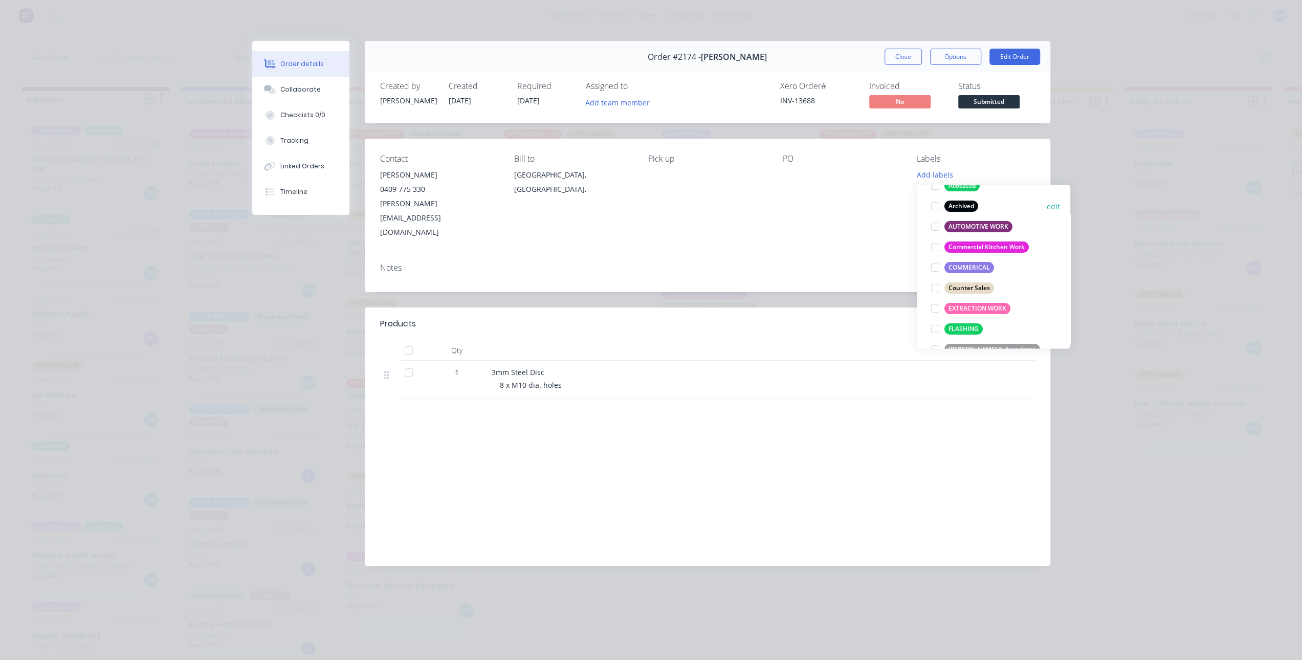
scroll to position [102, 0]
click at [935, 267] on div at bounding box center [935, 266] width 20 height 20
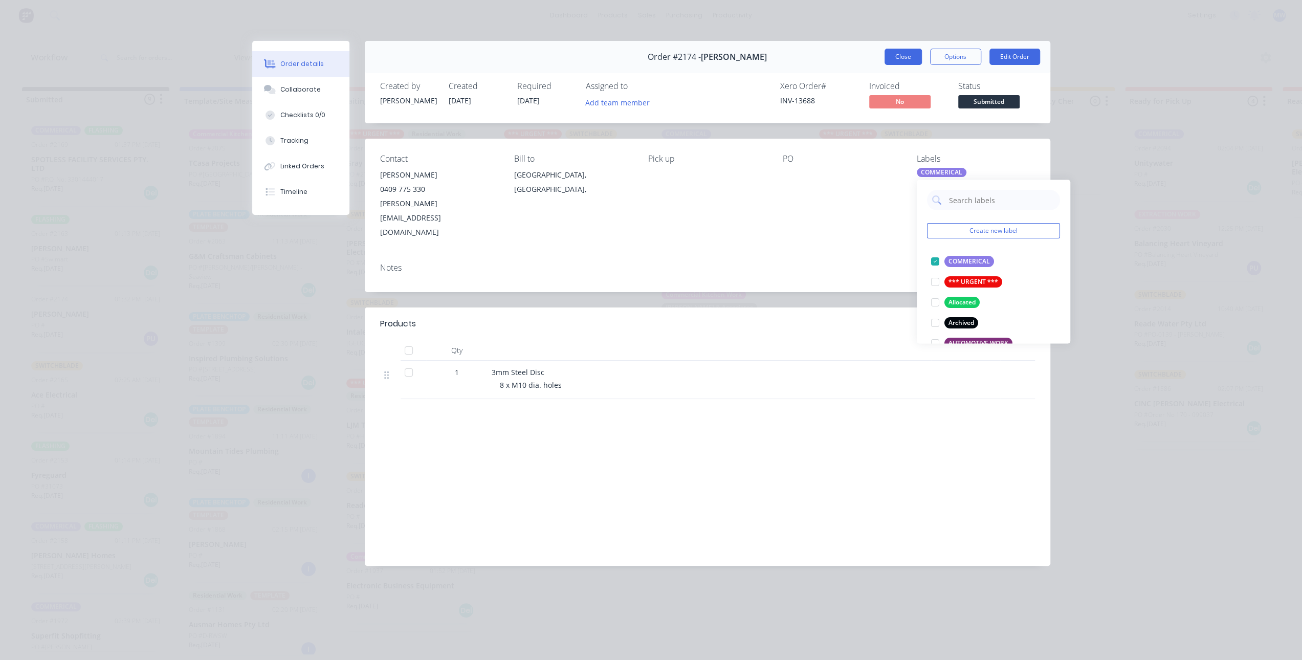
click at [903, 57] on button "Close" at bounding box center [903, 57] width 37 height 16
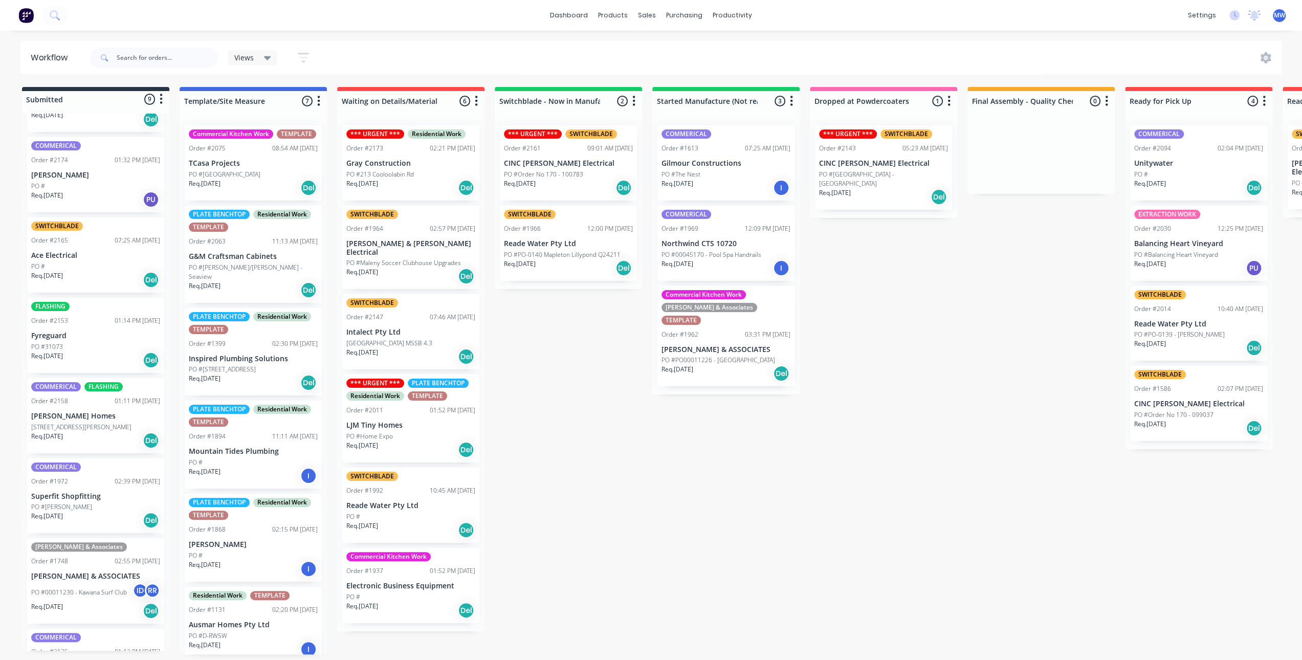
scroll to position [207, 0]
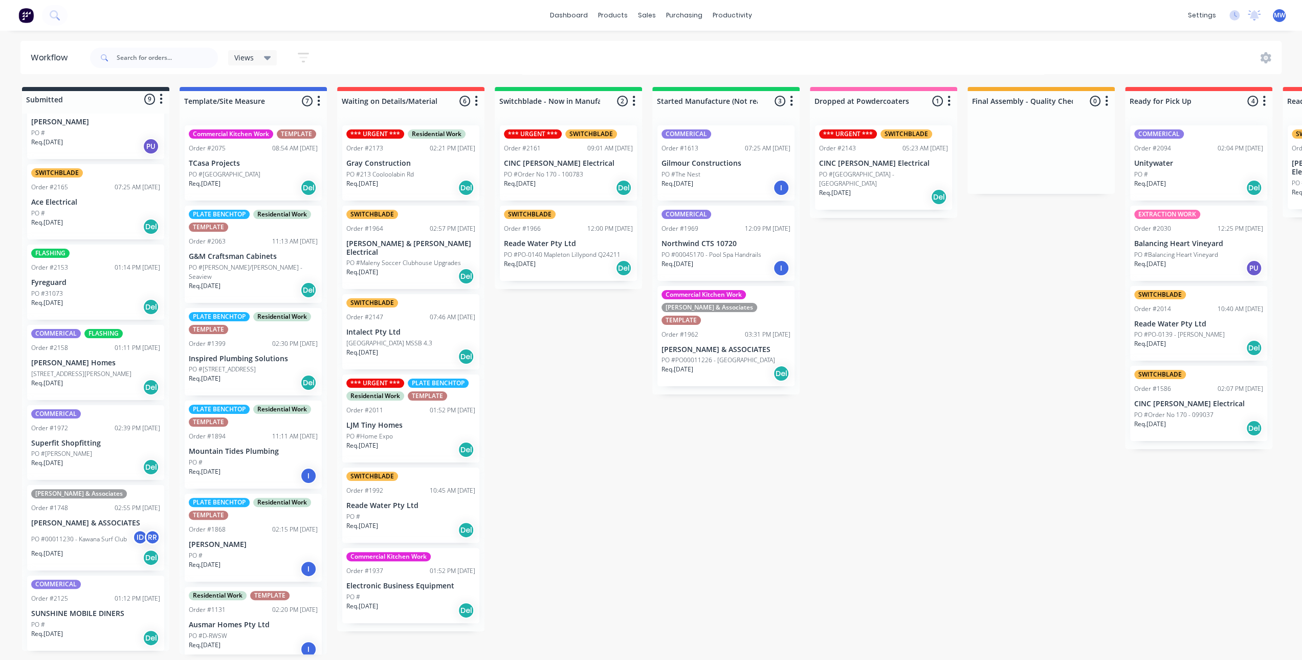
click at [92, 289] on div "PO #31073" at bounding box center [95, 293] width 129 height 9
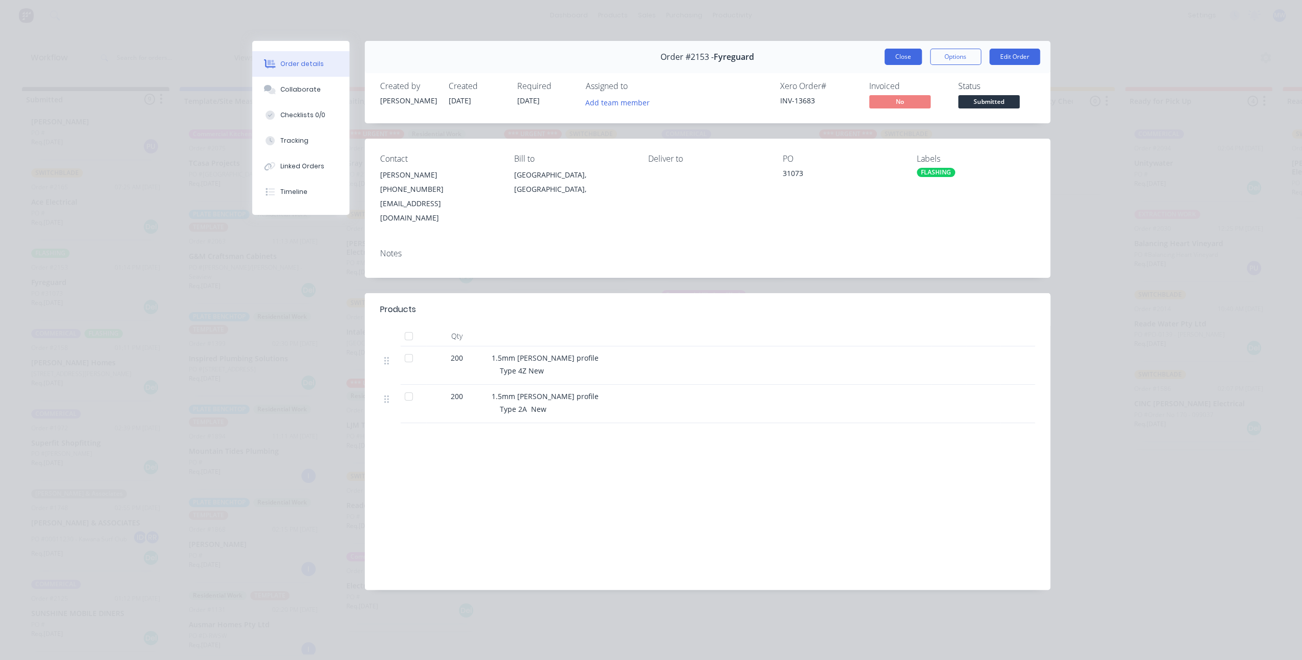
click at [907, 57] on button "Close" at bounding box center [903, 57] width 37 height 16
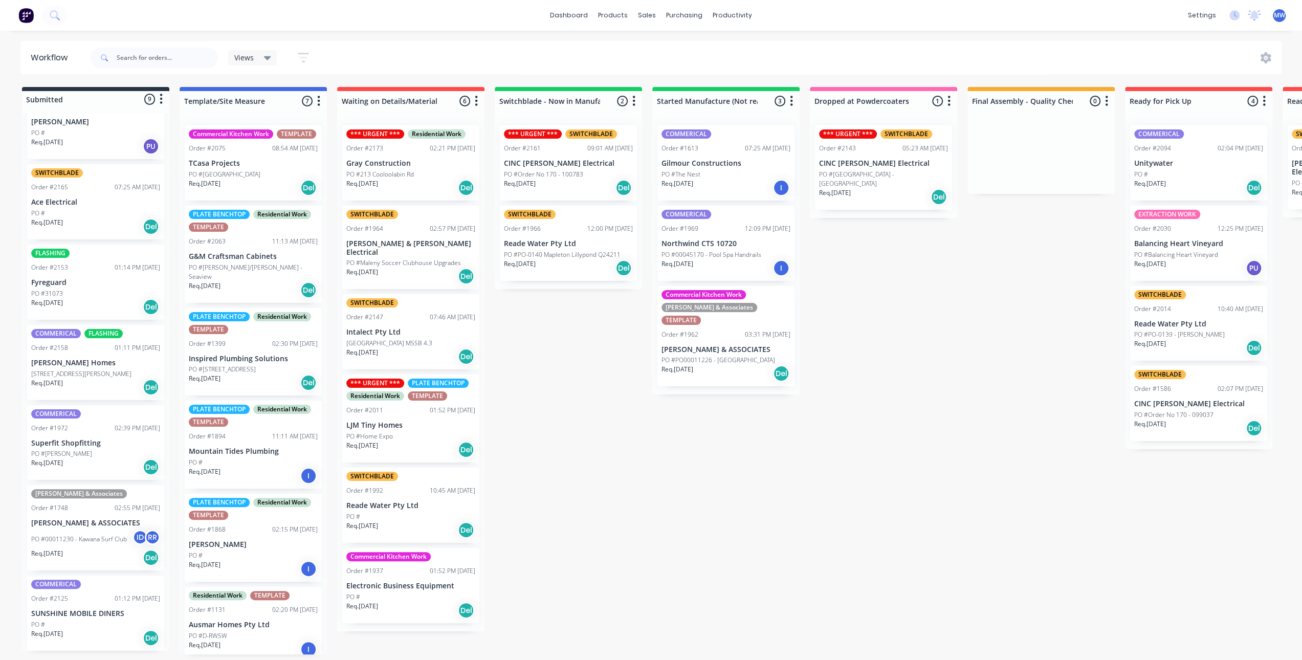
click at [124, 292] on div "PO #31073" at bounding box center [95, 293] width 129 height 9
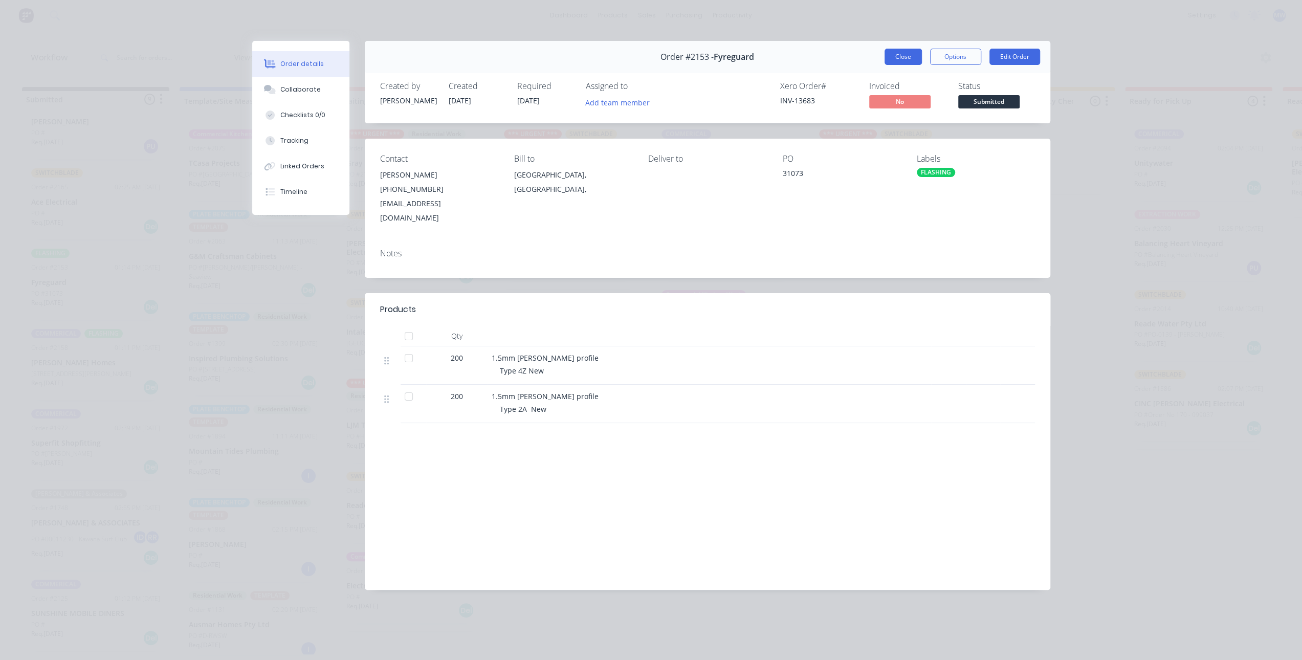
click at [907, 59] on button "Close" at bounding box center [903, 57] width 37 height 16
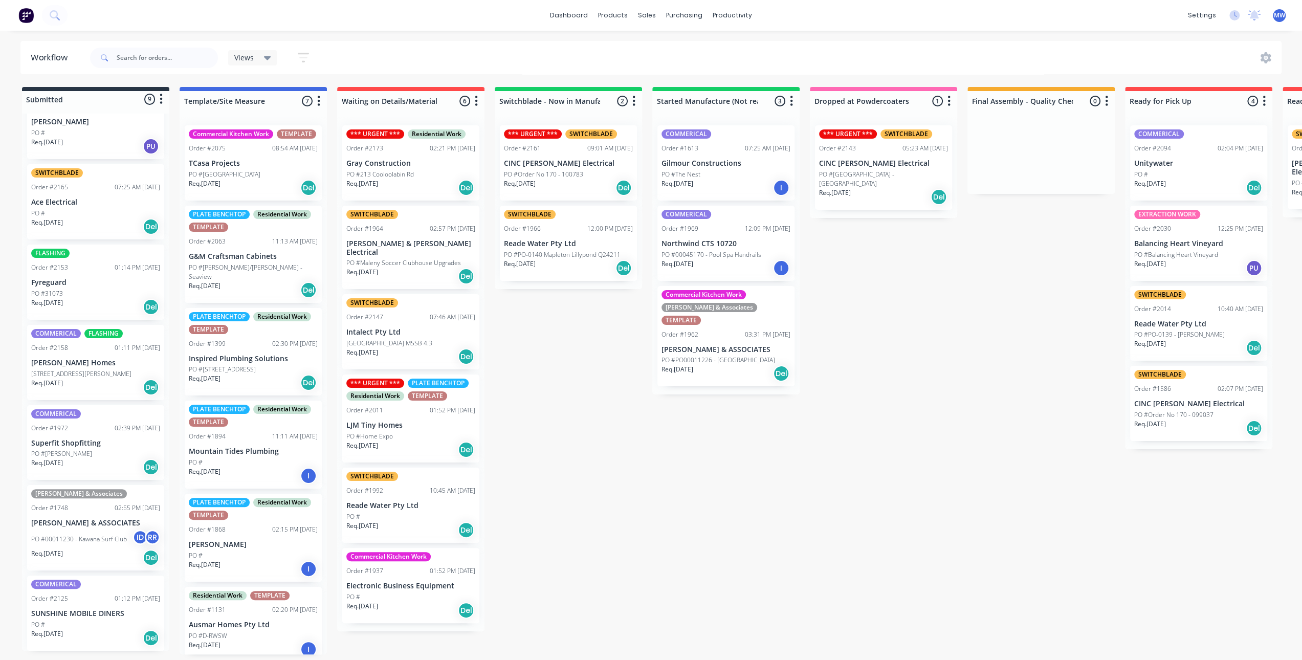
click at [542, 424] on div "Submitted 9 Status colour #273444 hex #273444 Save Cancel Summaries Total order…" at bounding box center [845, 370] width 1706 height 567
click at [89, 432] on div "COMMERICAL Order #1972 02:39 PM [DATE] Superfit Shopfitting PO #[PERSON_NAME] R…" at bounding box center [95, 442] width 137 height 75
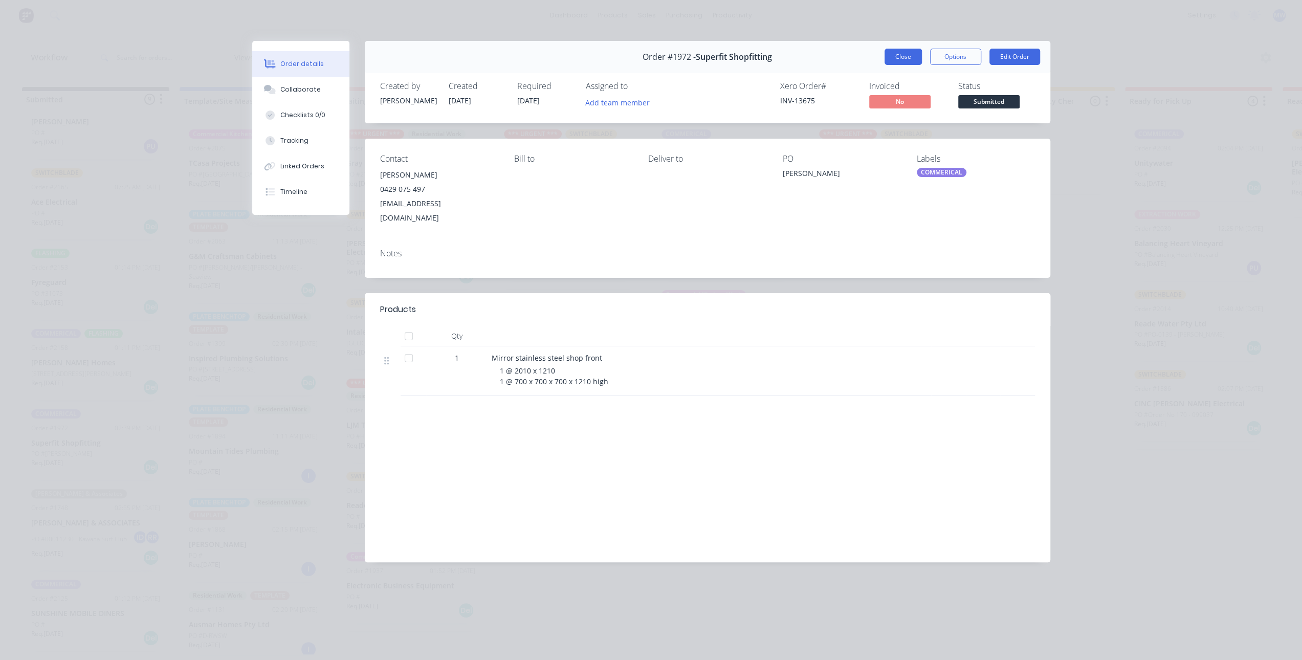
click at [907, 59] on button "Close" at bounding box center [903, 57] width 37 height 16
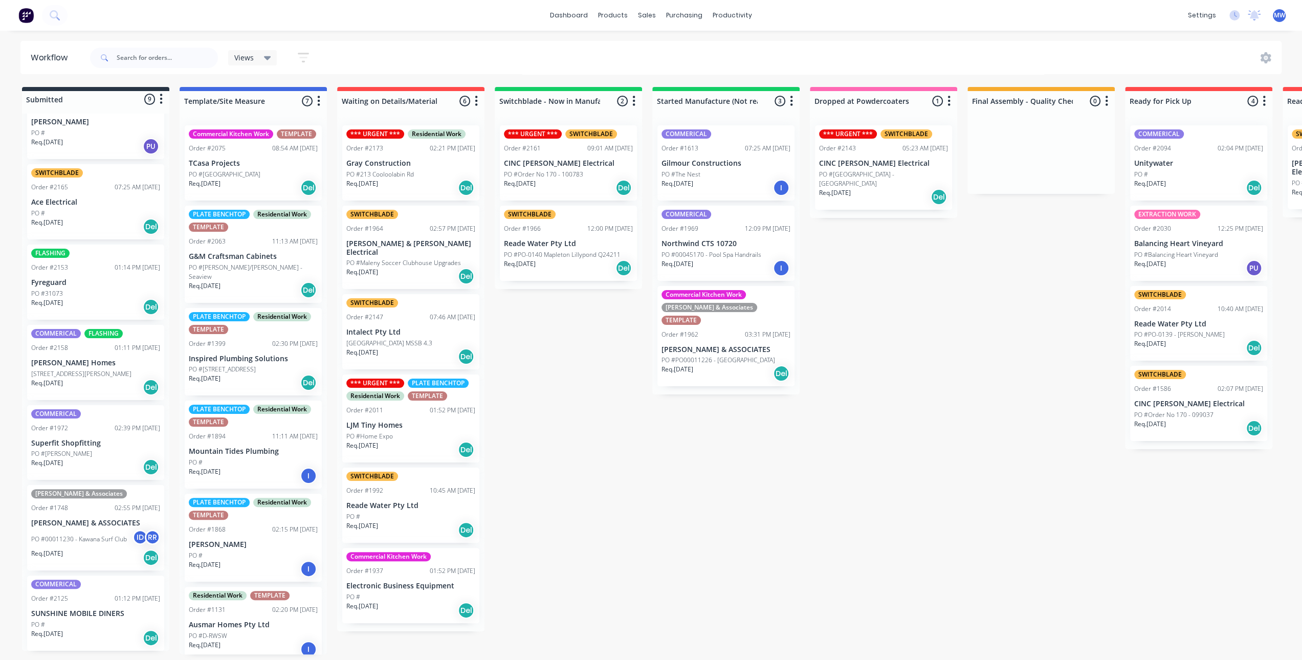
click at [84, 458] on div "Req. [DATE] Del" at bounding box center [95, 466] width 129 height 17
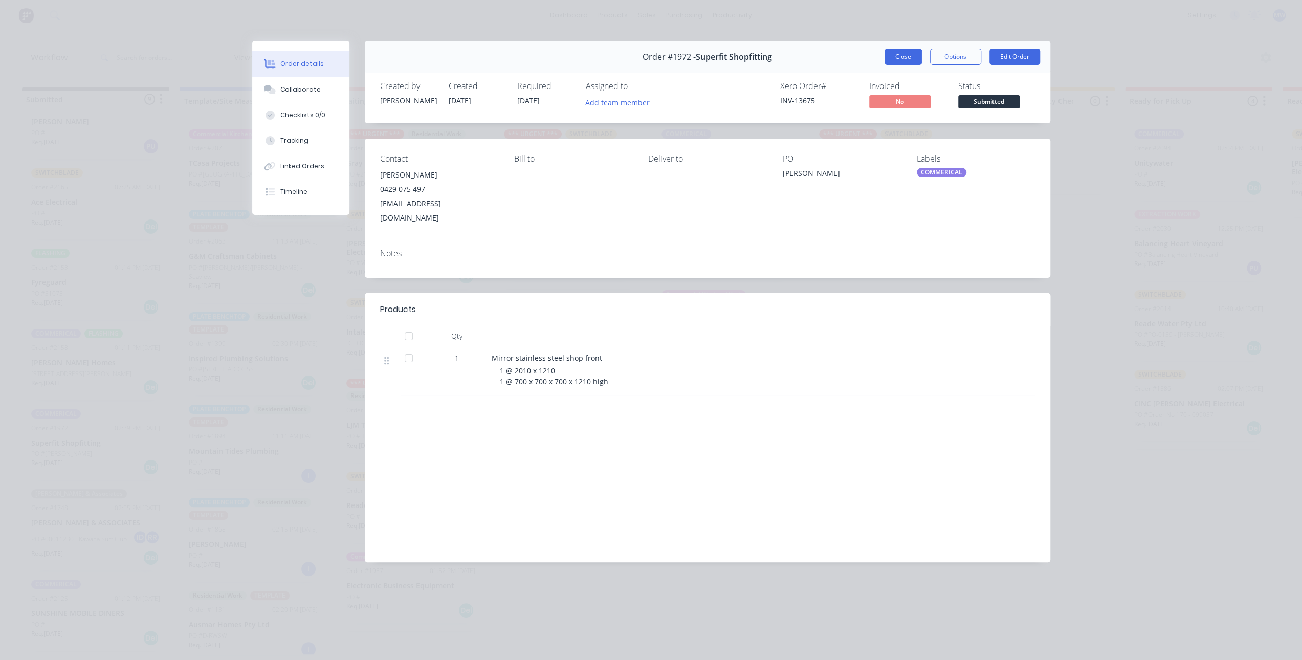
click at [899, 61] on button "Close" at bounding box center [903, 57] width 37 height 16
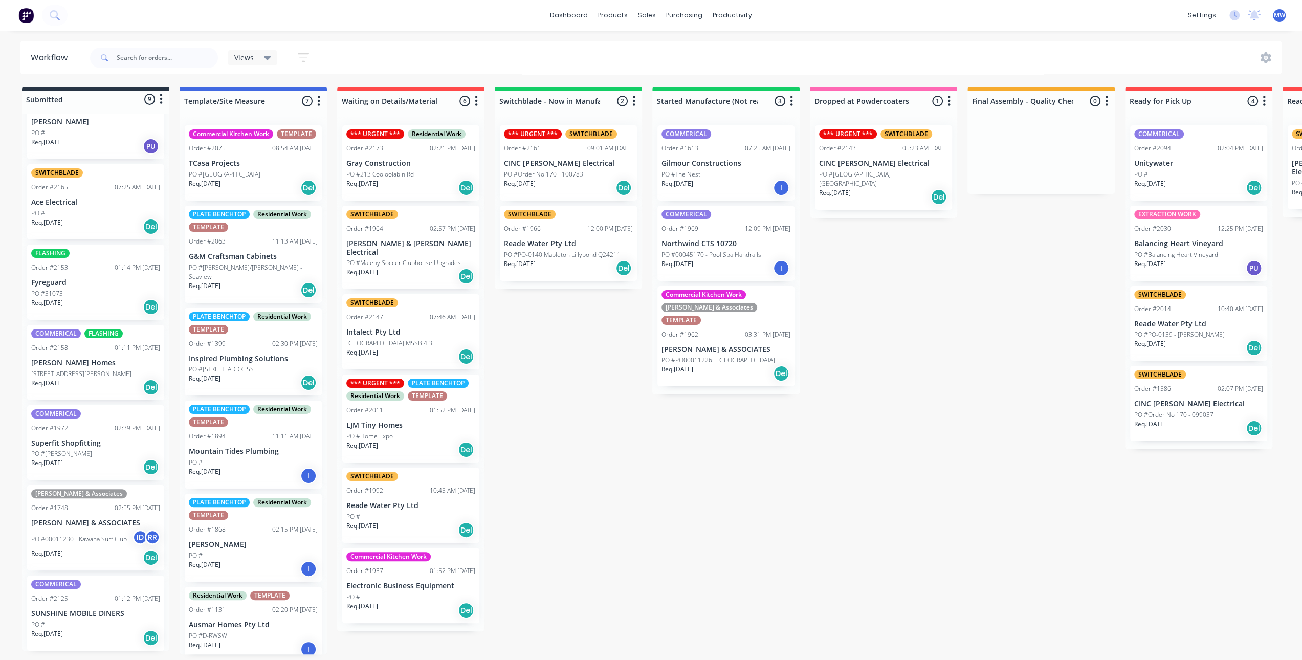
click at [589, 406] on div "Submitted 9 Status colour #273444 hex #273444 Save Cancel Summaries Total order…" at bounding box center [845, 370] width 1706 height 567
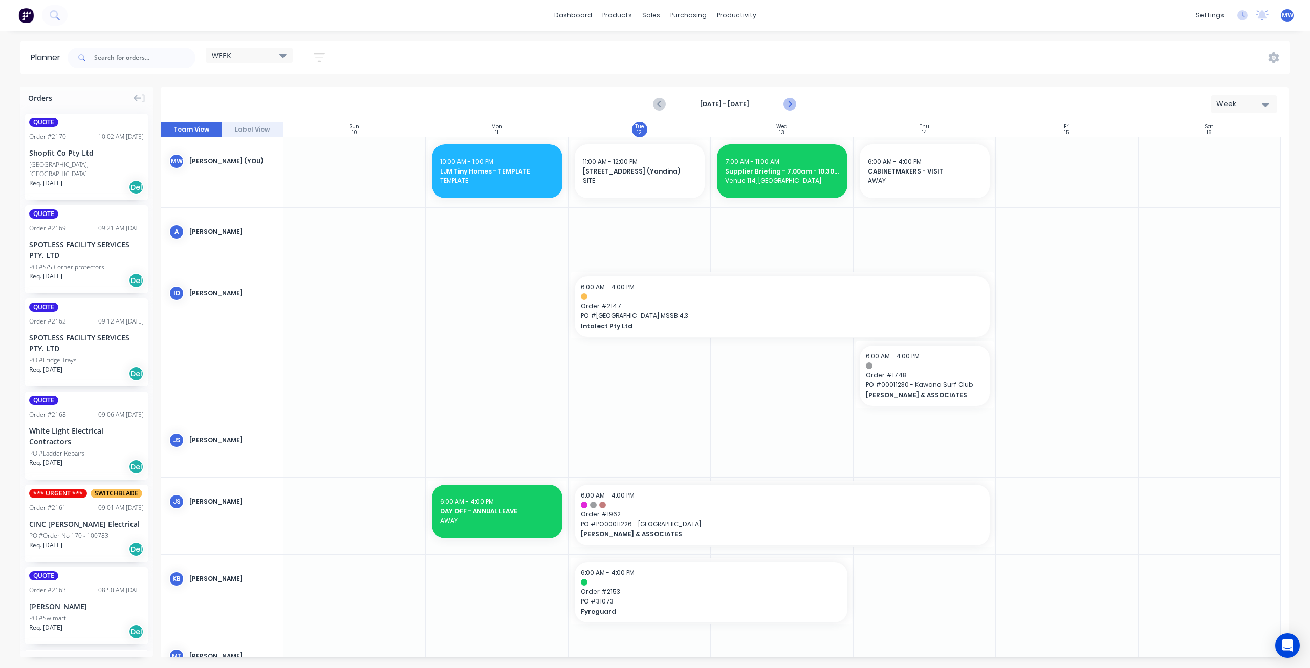
click at [789, 108] on icon "Next page" at bounding box center [789, 104] width 12 height 12
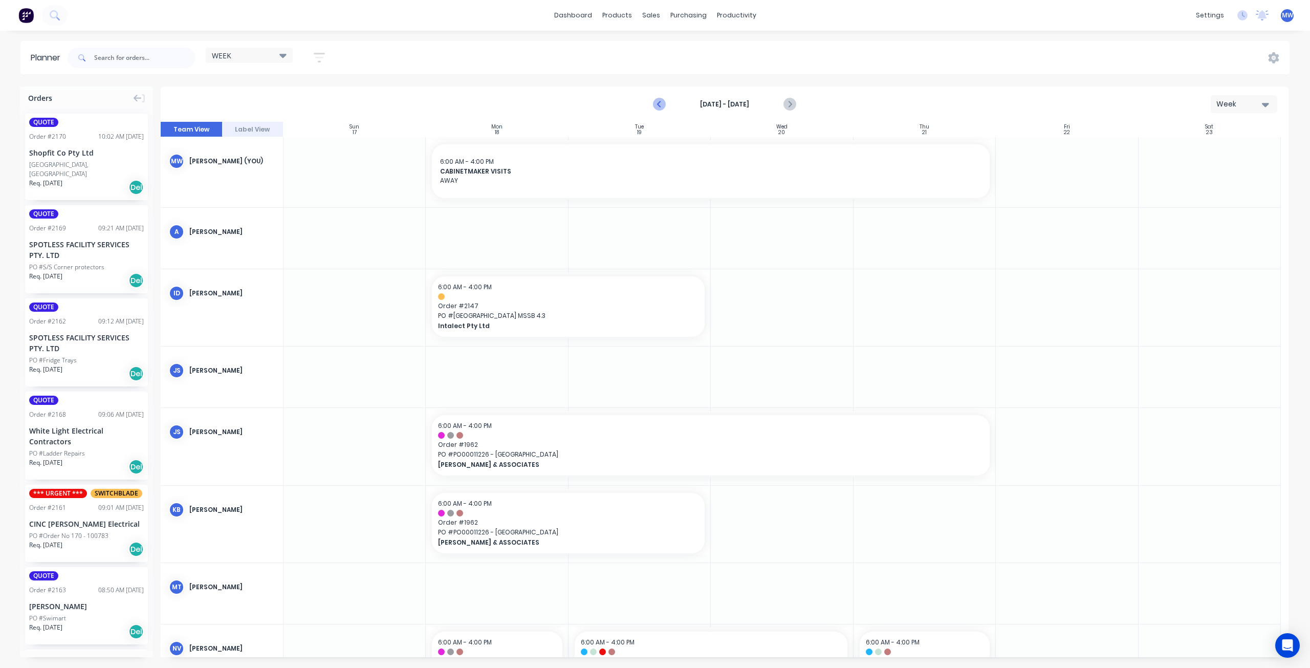
click at [659, 103] on icon "Previous page" at bounding box center [660, 104] width 5 height 8
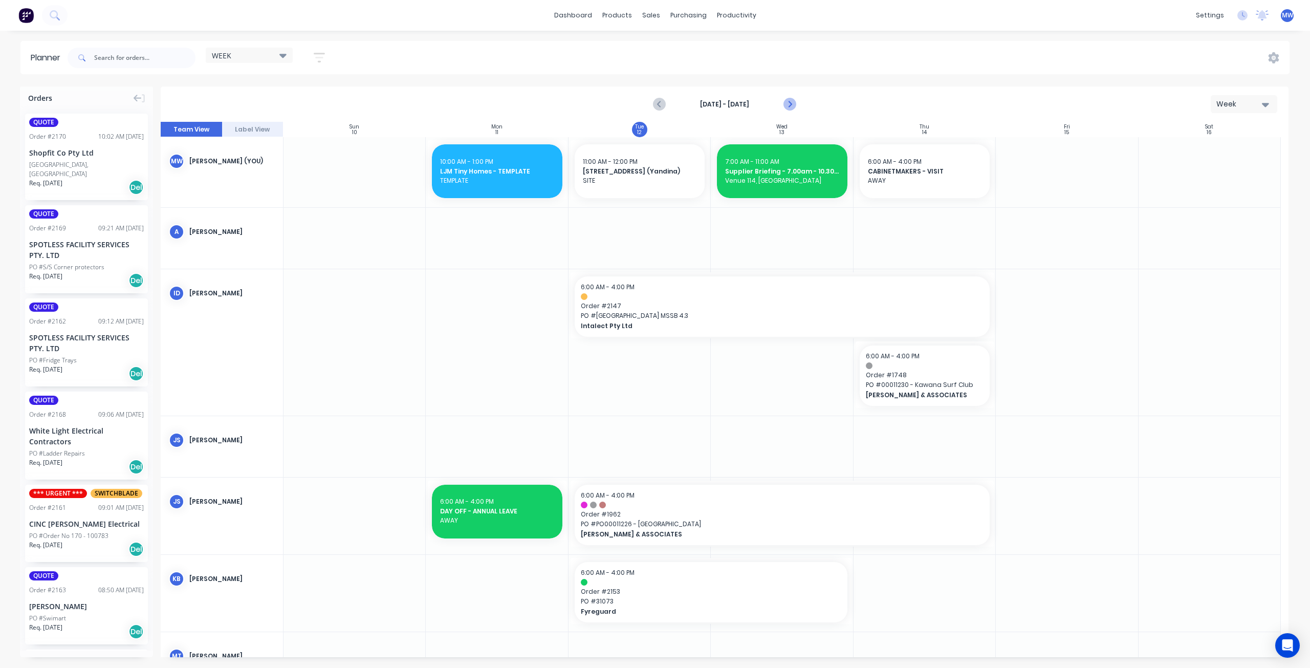
click at [792, 106] on icon "Next page" at bounding box center [789, 104] width 12 height 12
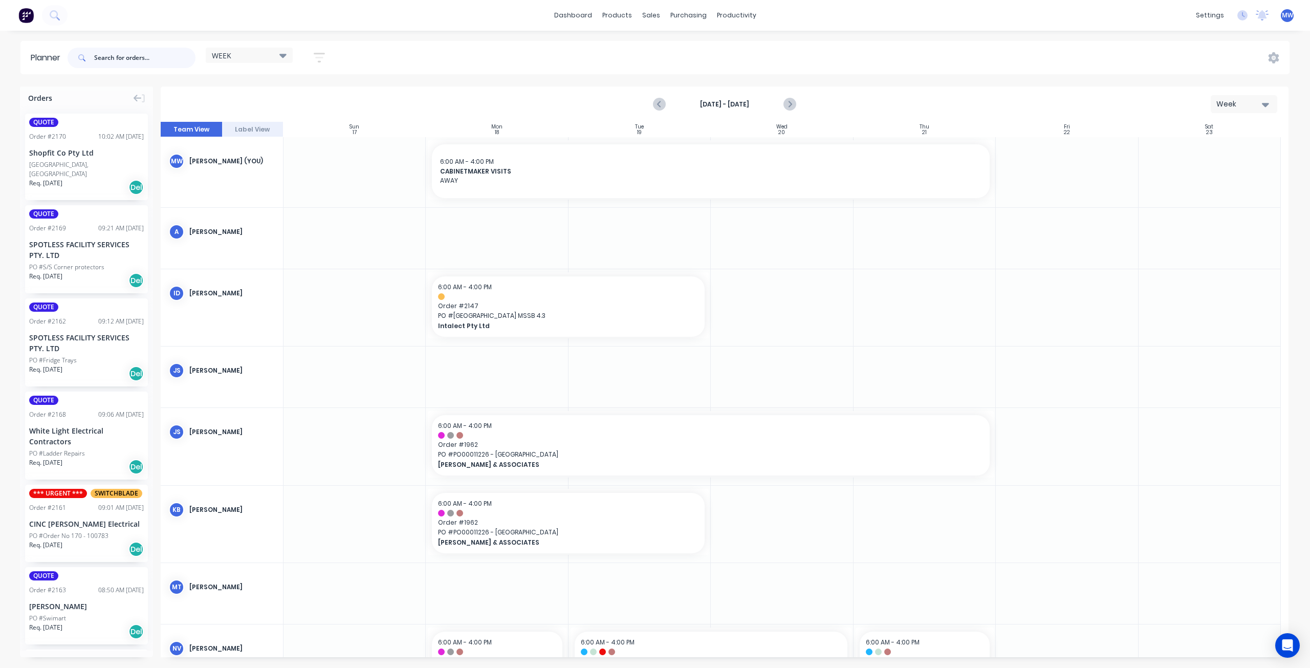
click at [111, 60] on input "text" at bounding box center [144, 58] width 101 height 20
type input "2173"
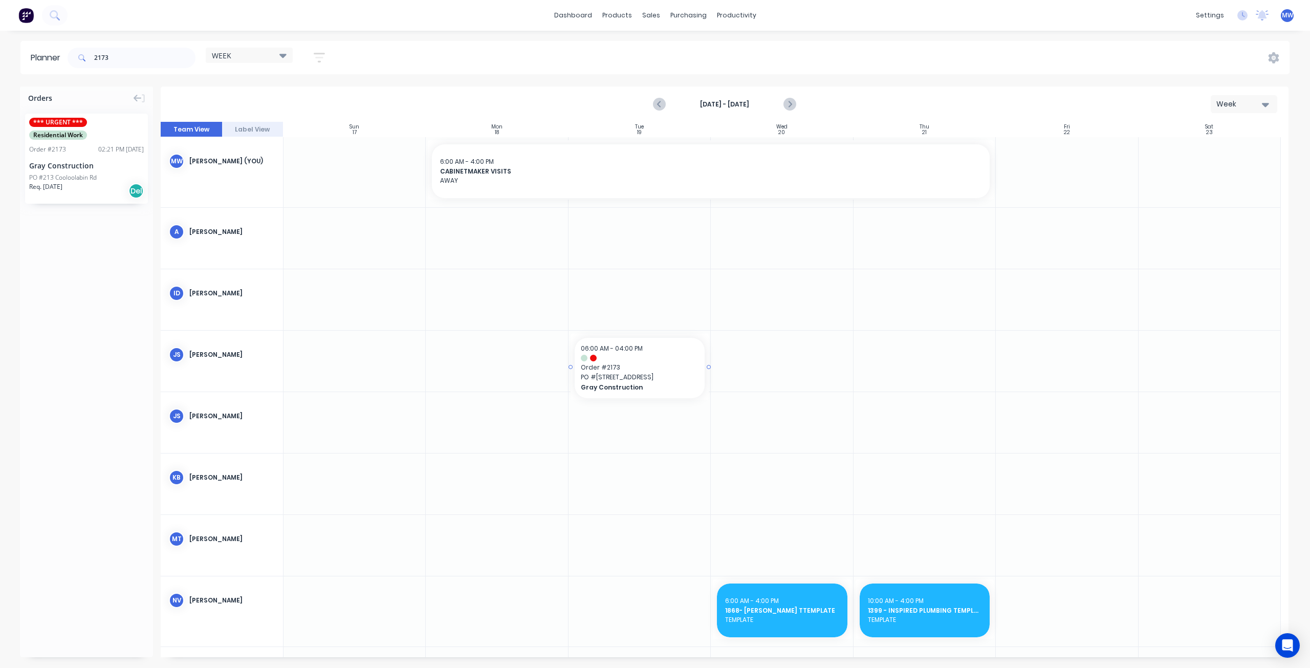
drag, startPoint x: 83, startPoint y: 170, endPoint x: 577, endPoint y: 349, distance: 525.2
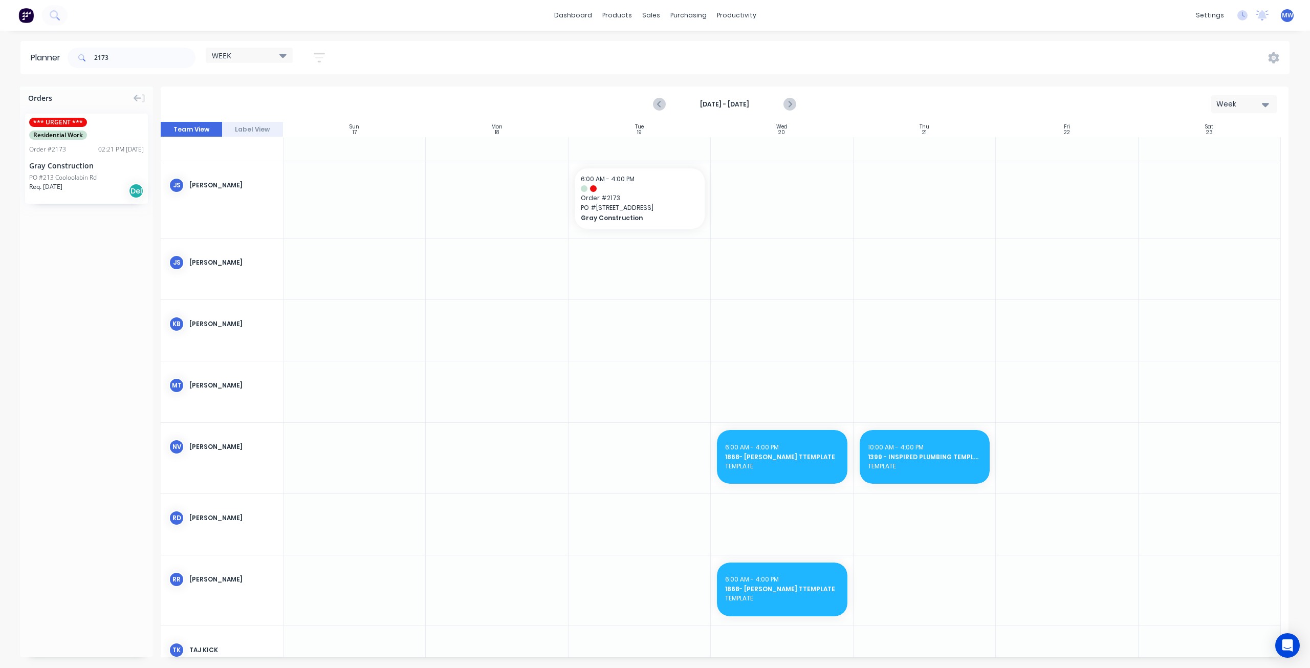
scroll to position [154, 0]
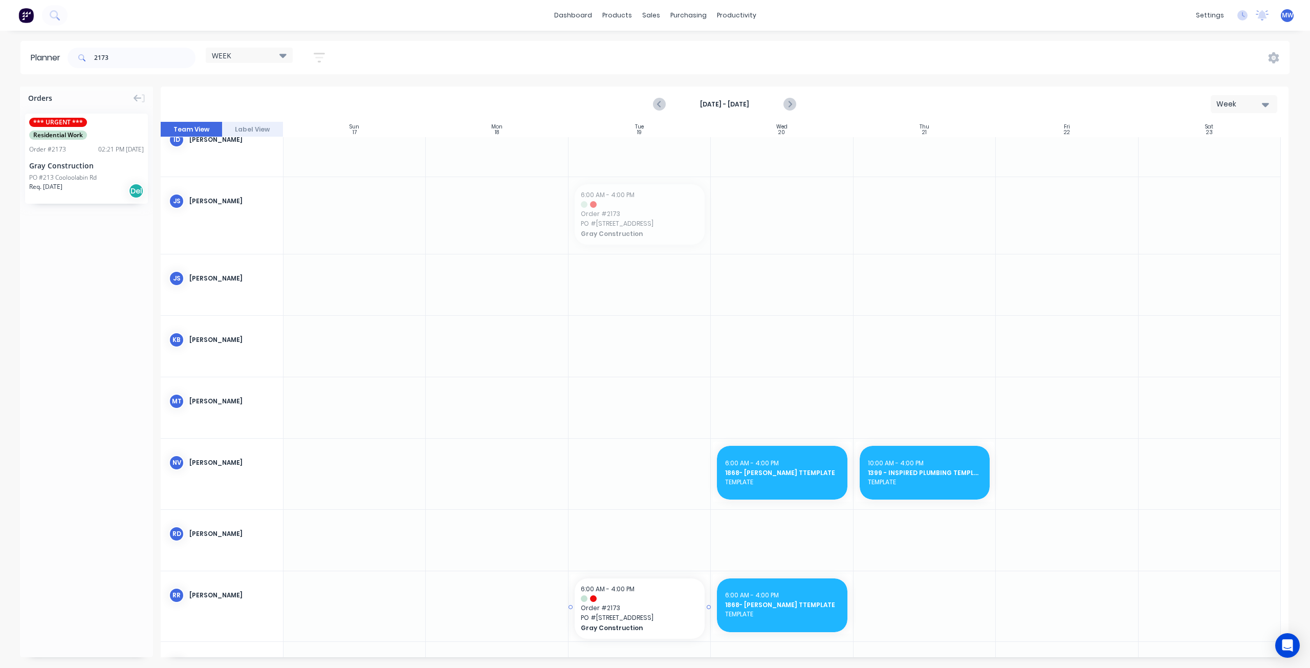
drag, startPoint x: 625, startPoint y: 221, endPoint x: 635, endPoint y: 588, distance: 367.5
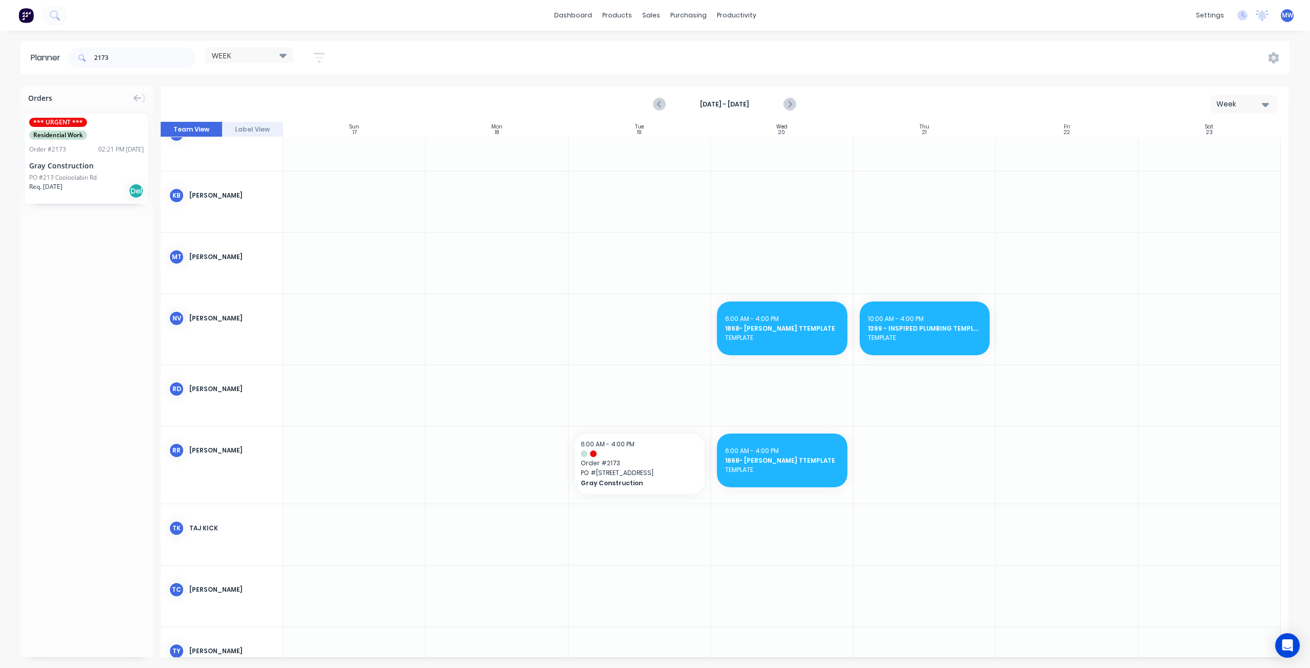
scroll to position [307, 0]
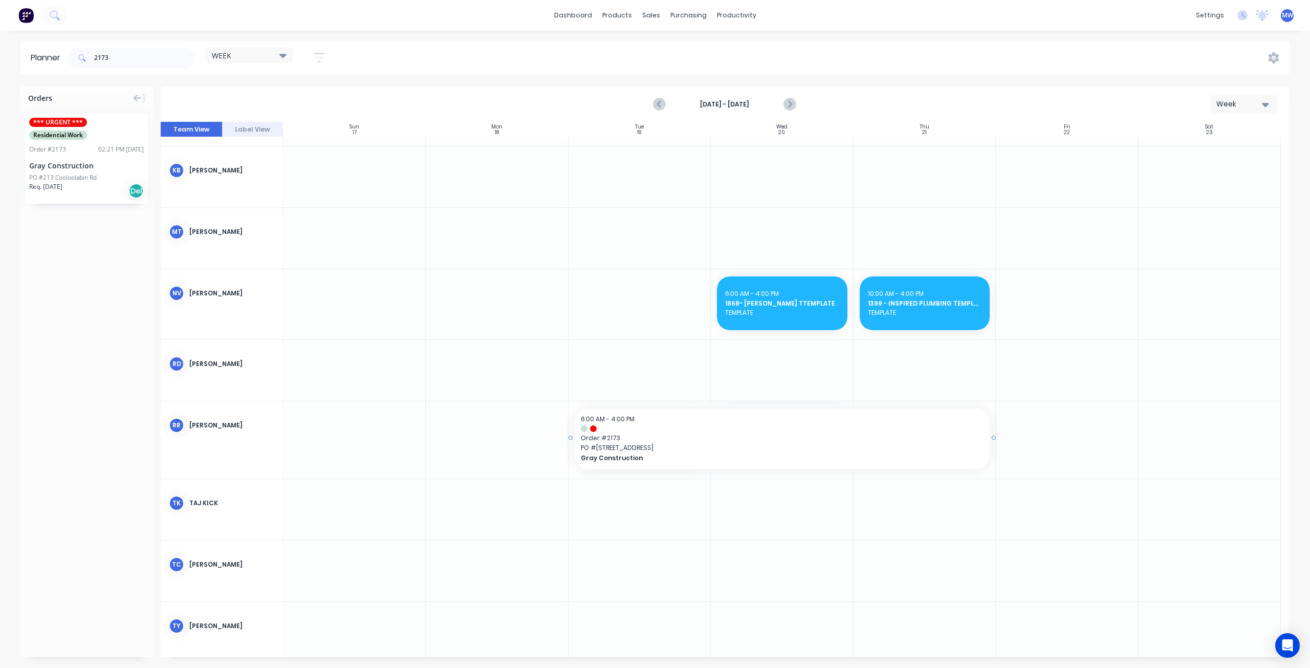
drag, startPoint x: 705, startPoint y: 437, endPoint x: 950, endPoint y: 442, distance: 245.1
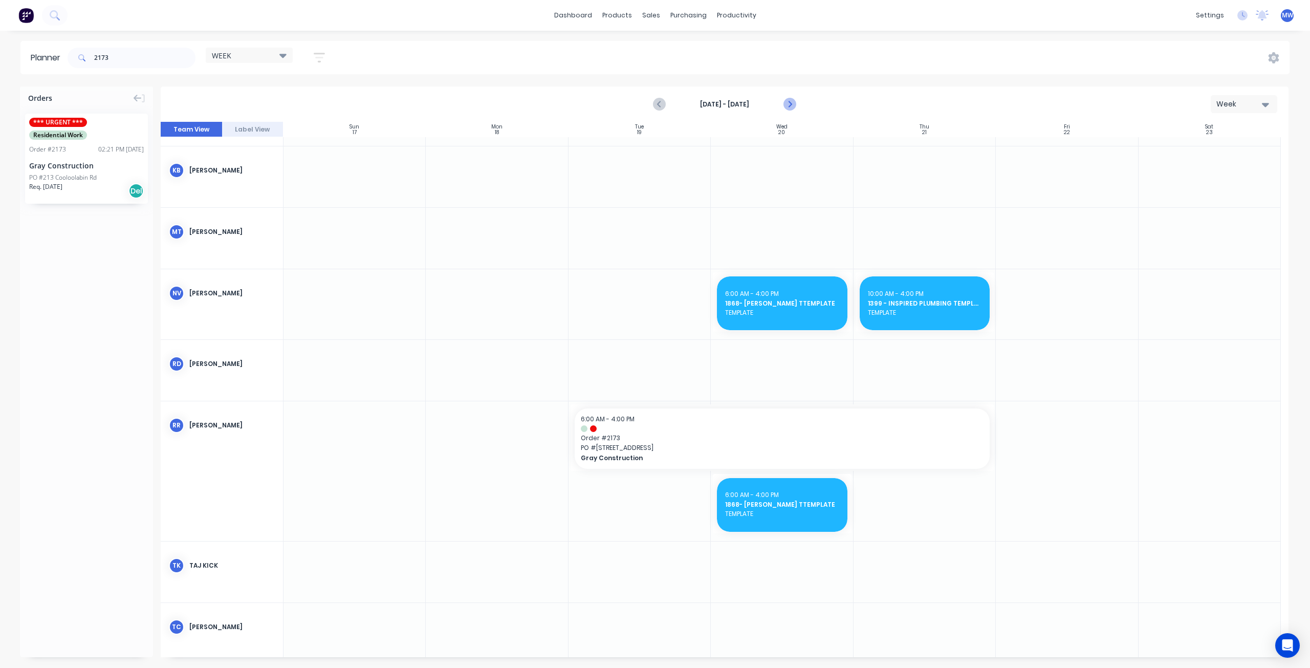
click at [789, 106] on icon "Next page" at bounding box center [789, 104] width 5 height 8
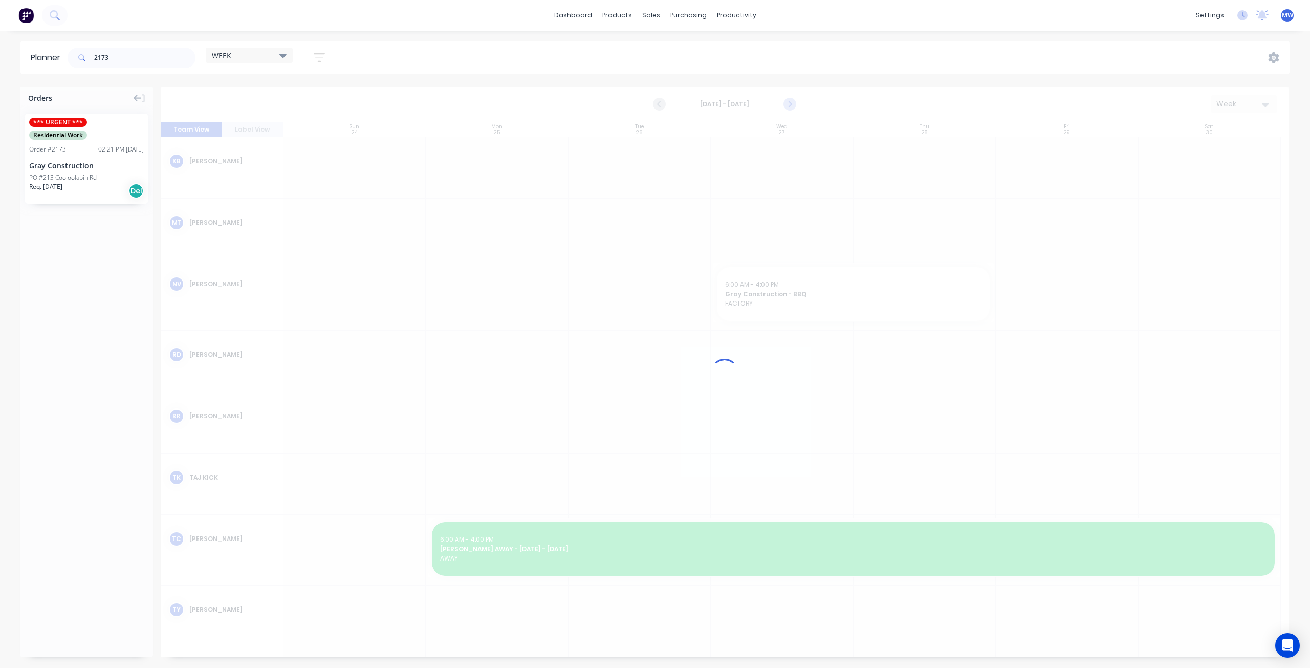
scroll to position [298, 0]
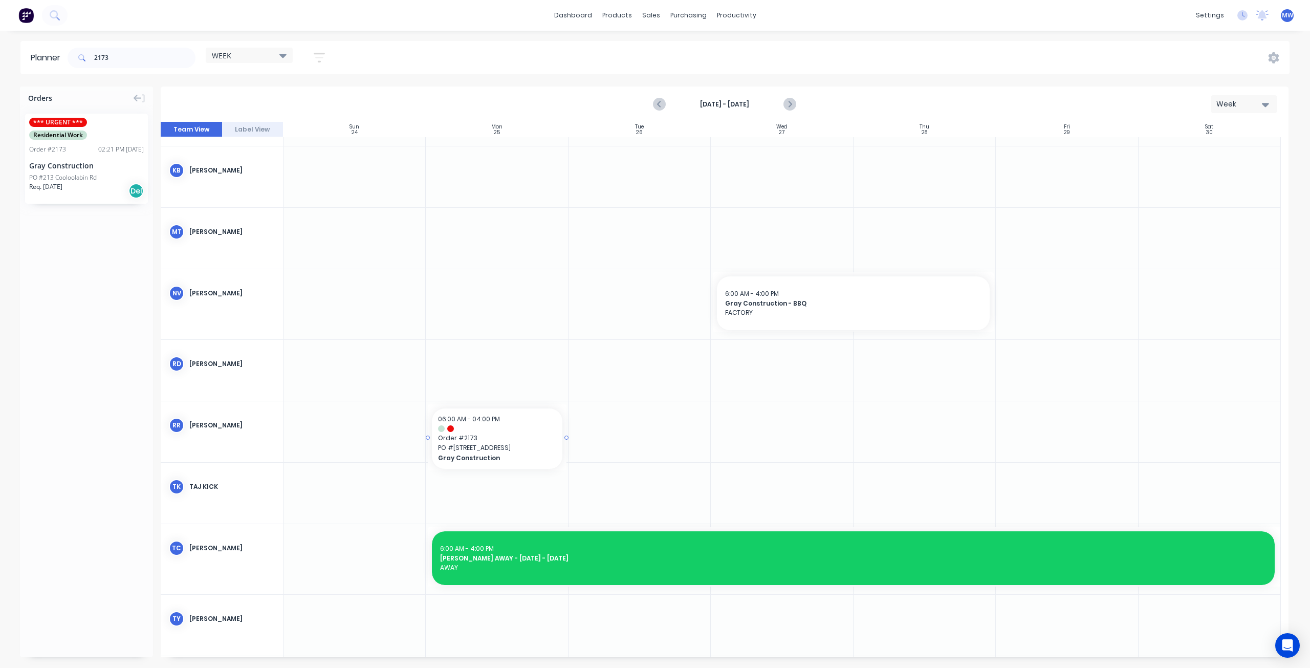
drag, startPoint x: 50, startPoint y: 157, endPoint x: 456, endPoint y: 425, distance: 486.5
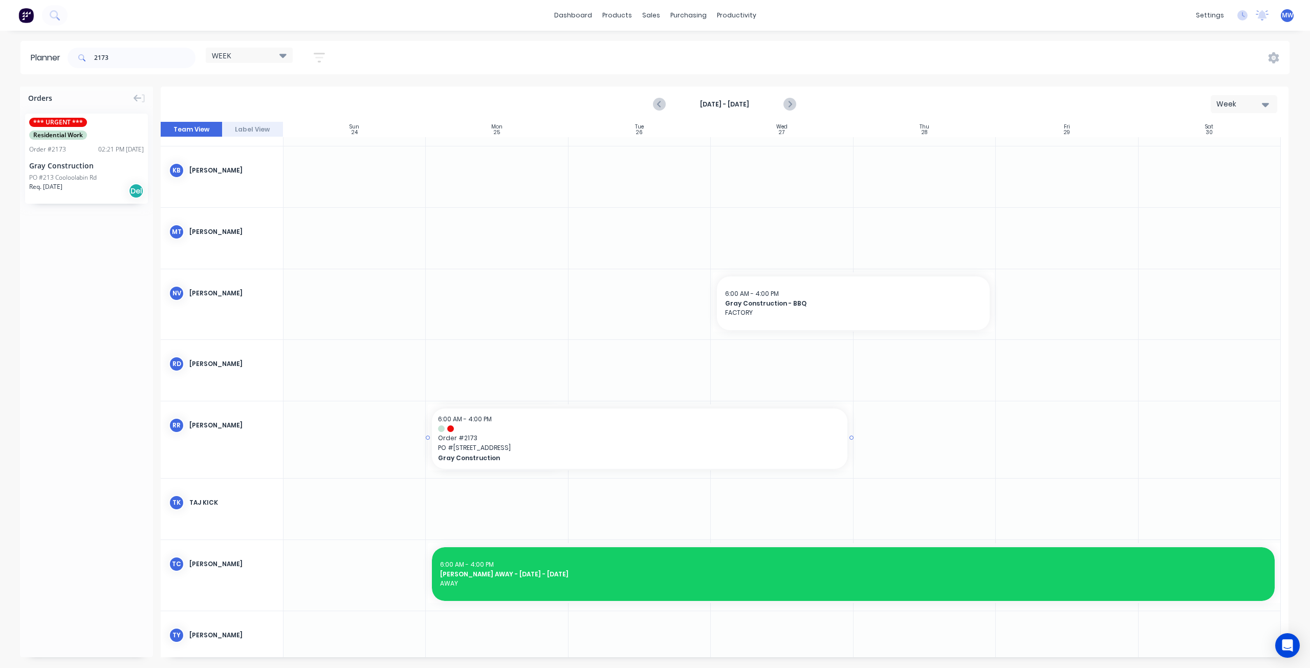
drag, startPoint x: 566, startPoint y: 436, endPoint x: 718, endPoint y: 445, distance: 152.2
click at [661, 103] on icon "Previous page" at bounding box center [660, 104] width 12 height 12
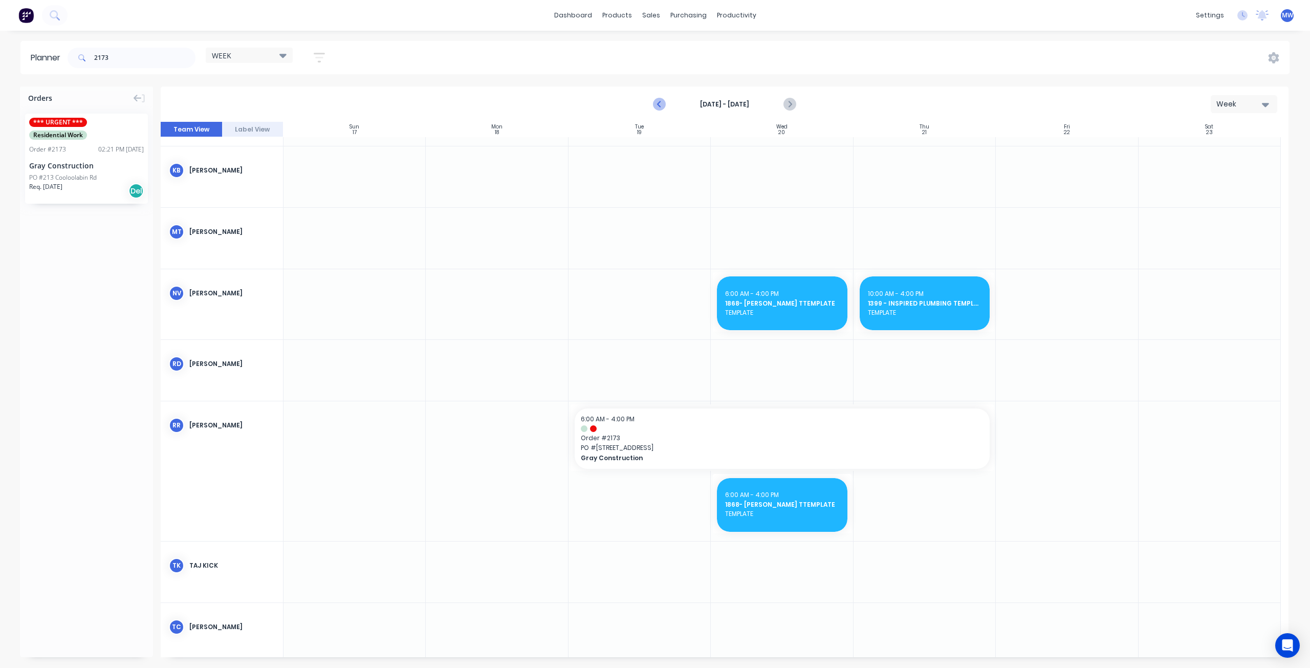
click at [661, 103] on icon "Previous page" at bounding box center [660, 104] width 12 height 12
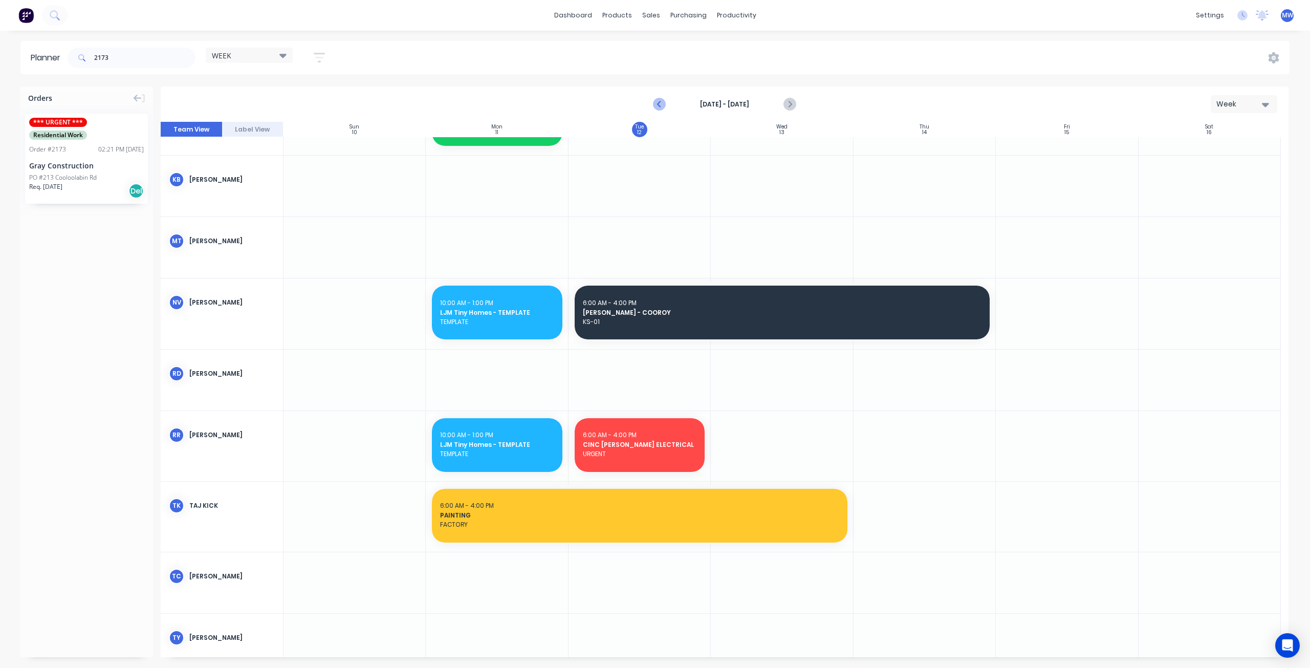
scroll to position [316, 0]
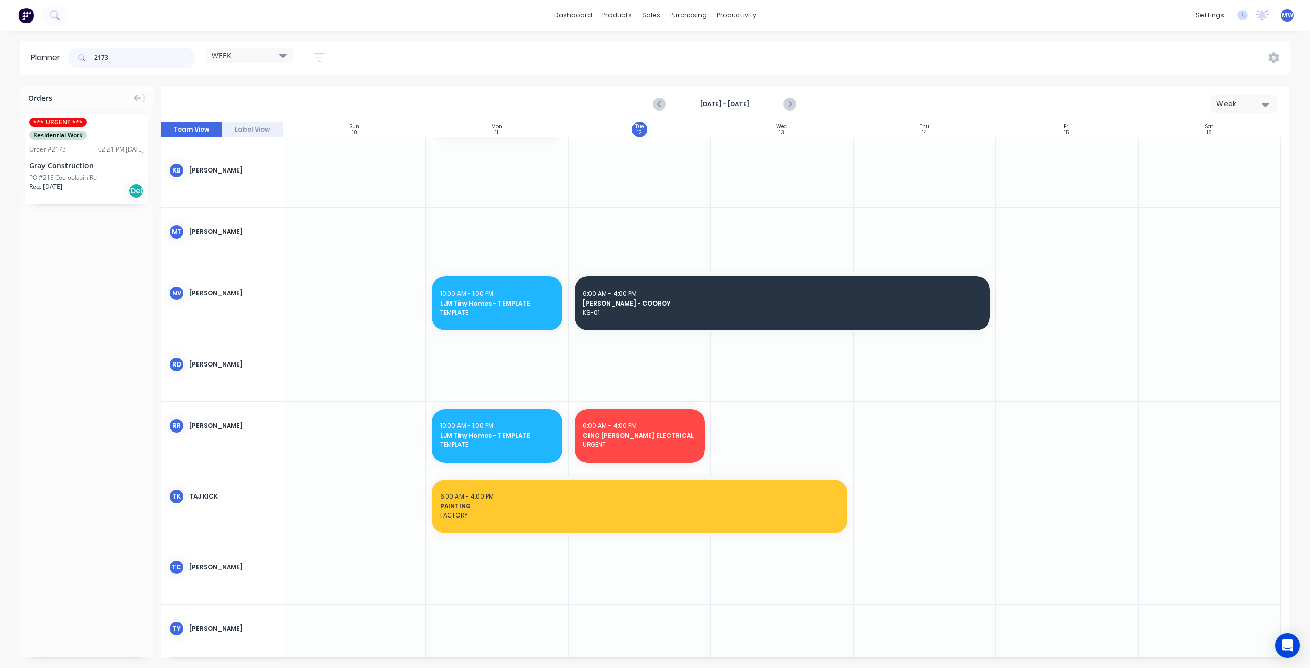
drag, startPoint x: 77, startPoint y: 72, endPoint x: -10, endPoint y: 72, distance: 86.5
click at [0, 72] on html "dashboard products sales purchasing productivity dashboard products Product Cat…" at bounding box center [655, 334] width 1310 height 668
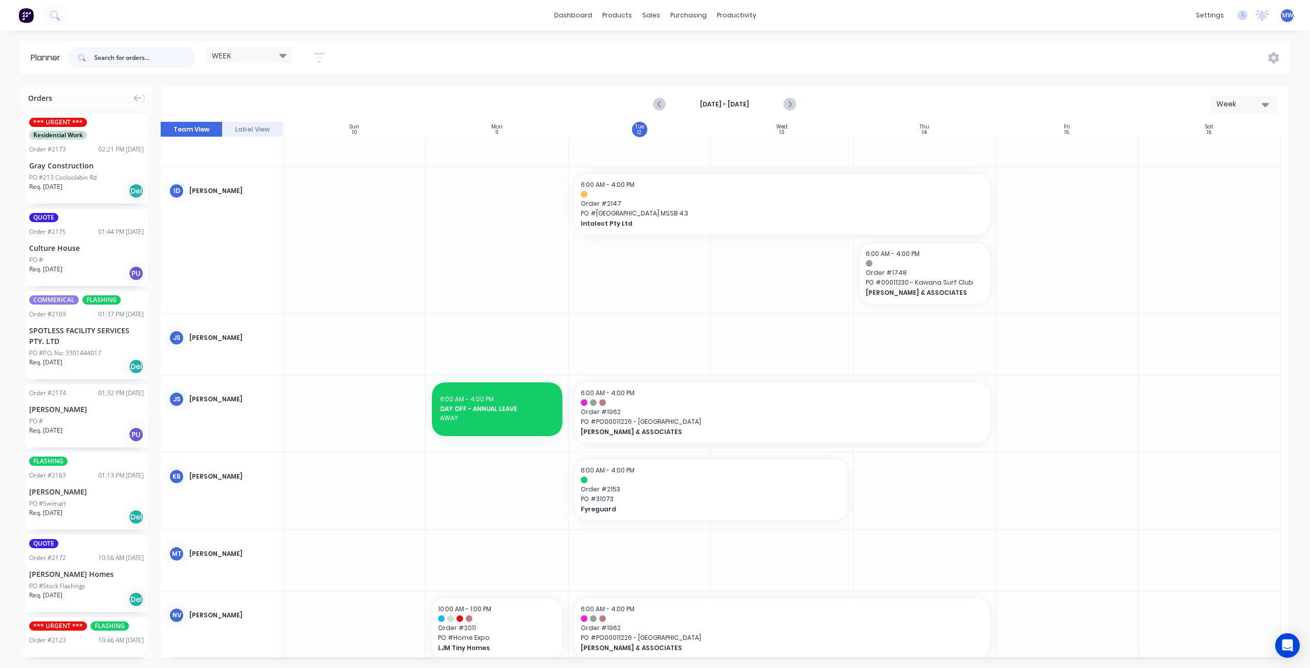
scroll to position [0, 0]
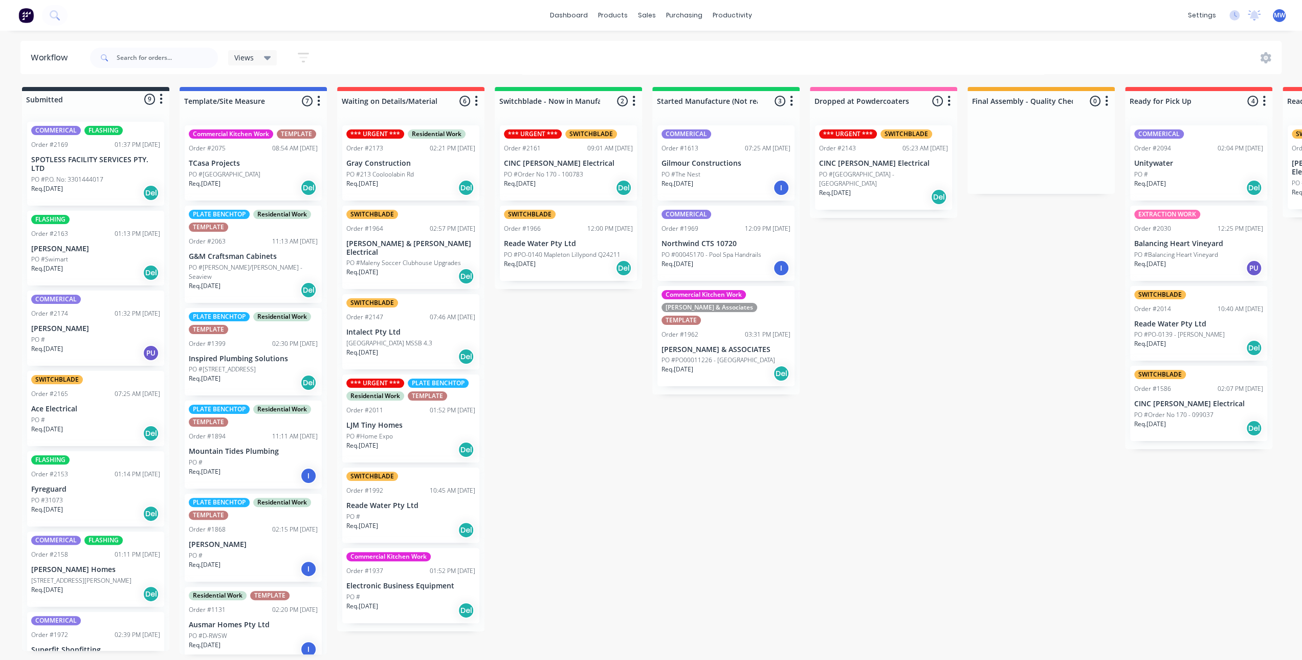
scroll to position [207, 0]
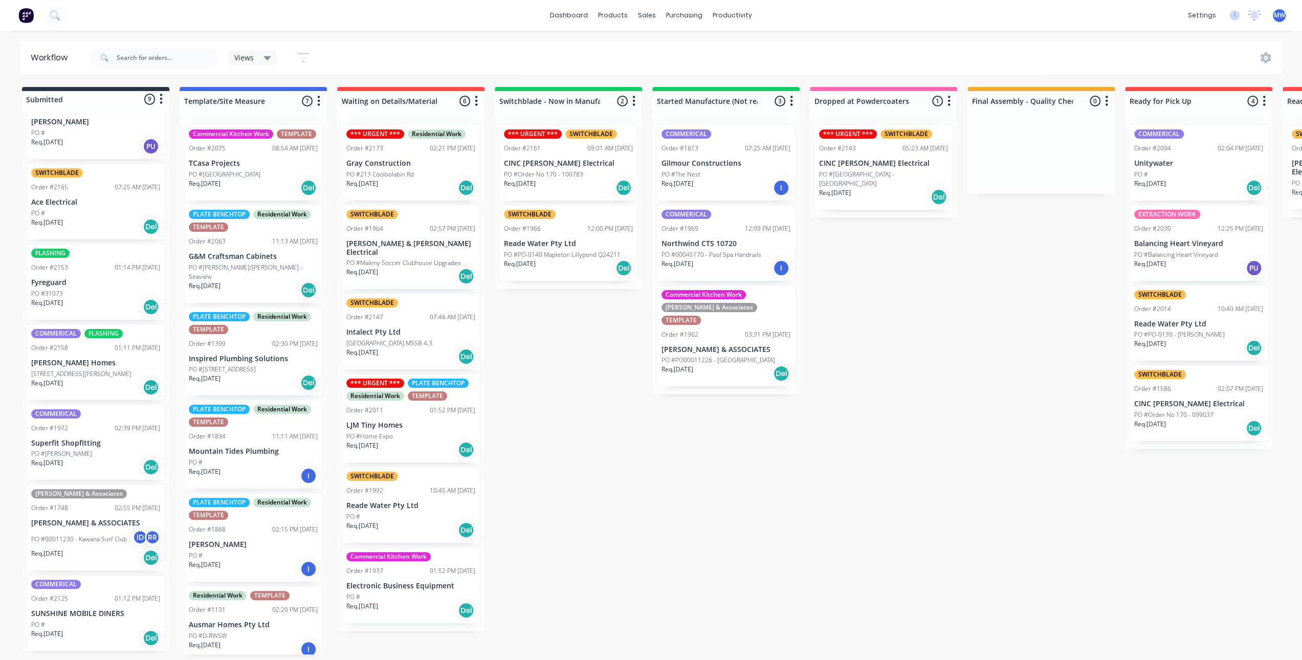
click at [533, 494] on div "Submitted 9 Status colour #273444 hex #273444 Save Cancel Summaries Total order…" at bounding box center [845, 370] width 1706 height 567
